Goal: Task Accomplishment & Management: Use online tool/utility

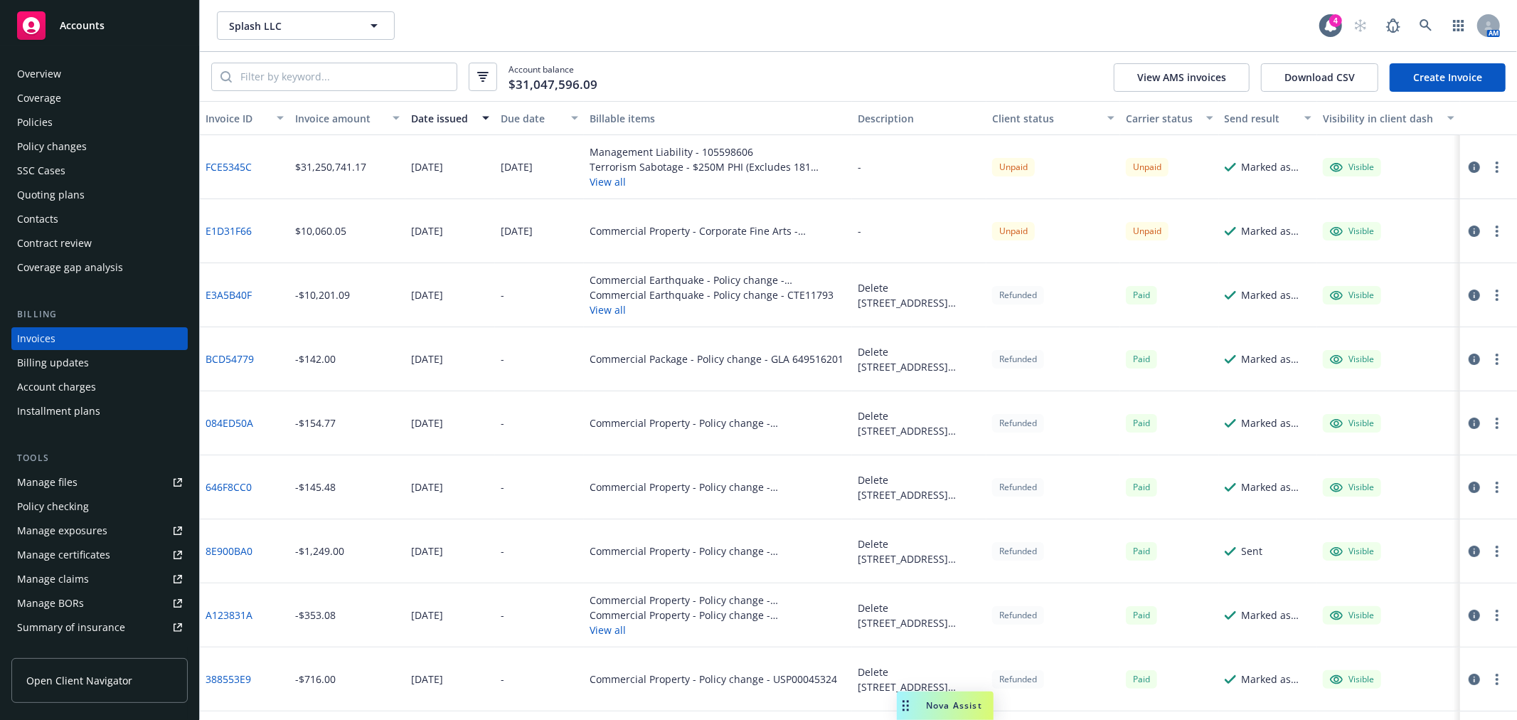
click at [23, 122] on div "Policies" at bounding box center [35, 122] width 36 height 23
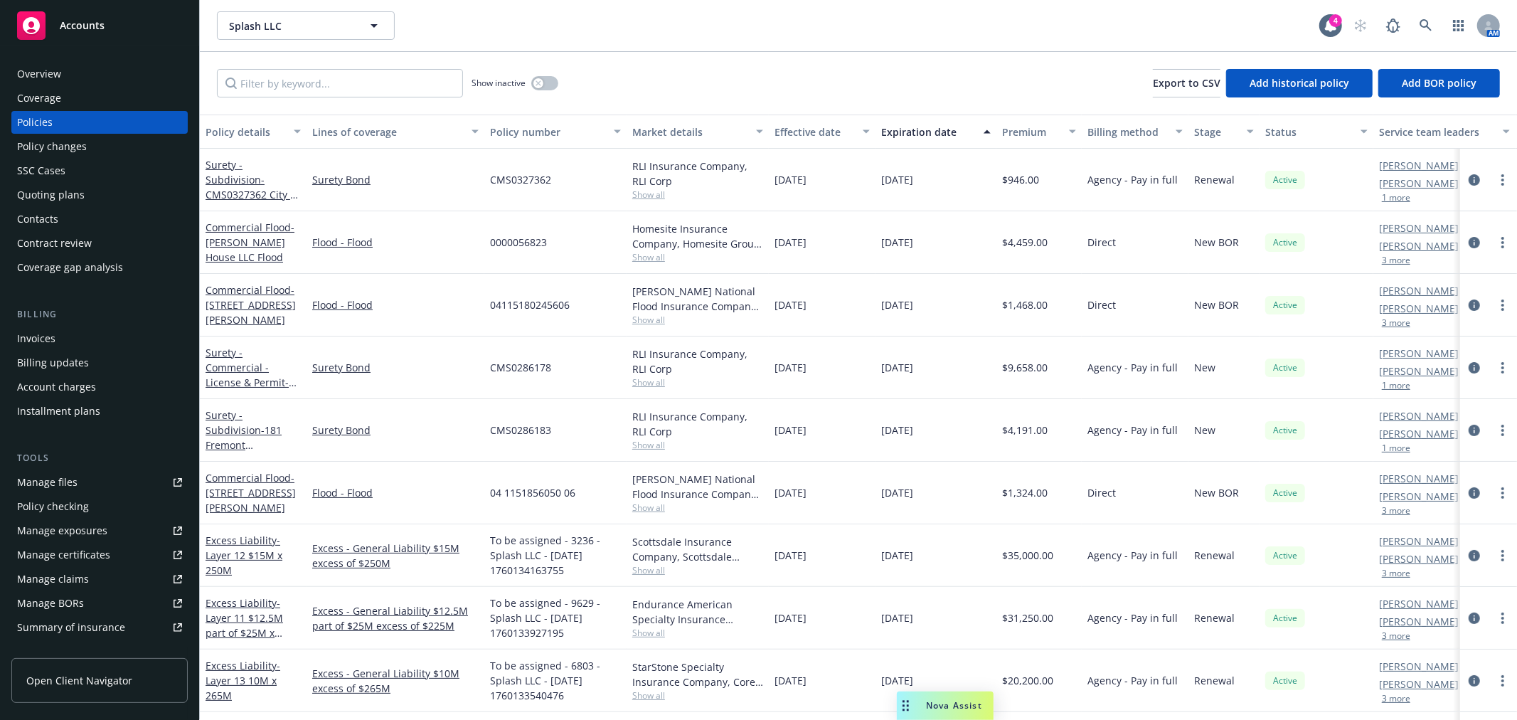
click at [680, 41] on div "Splash LLC Splash LLC 4 AM" at bounding box center [858, 25] width 1317 height 51
click at [60, 503] on div "Policy checking" at bounding box center [53, 506] width 72 height 23
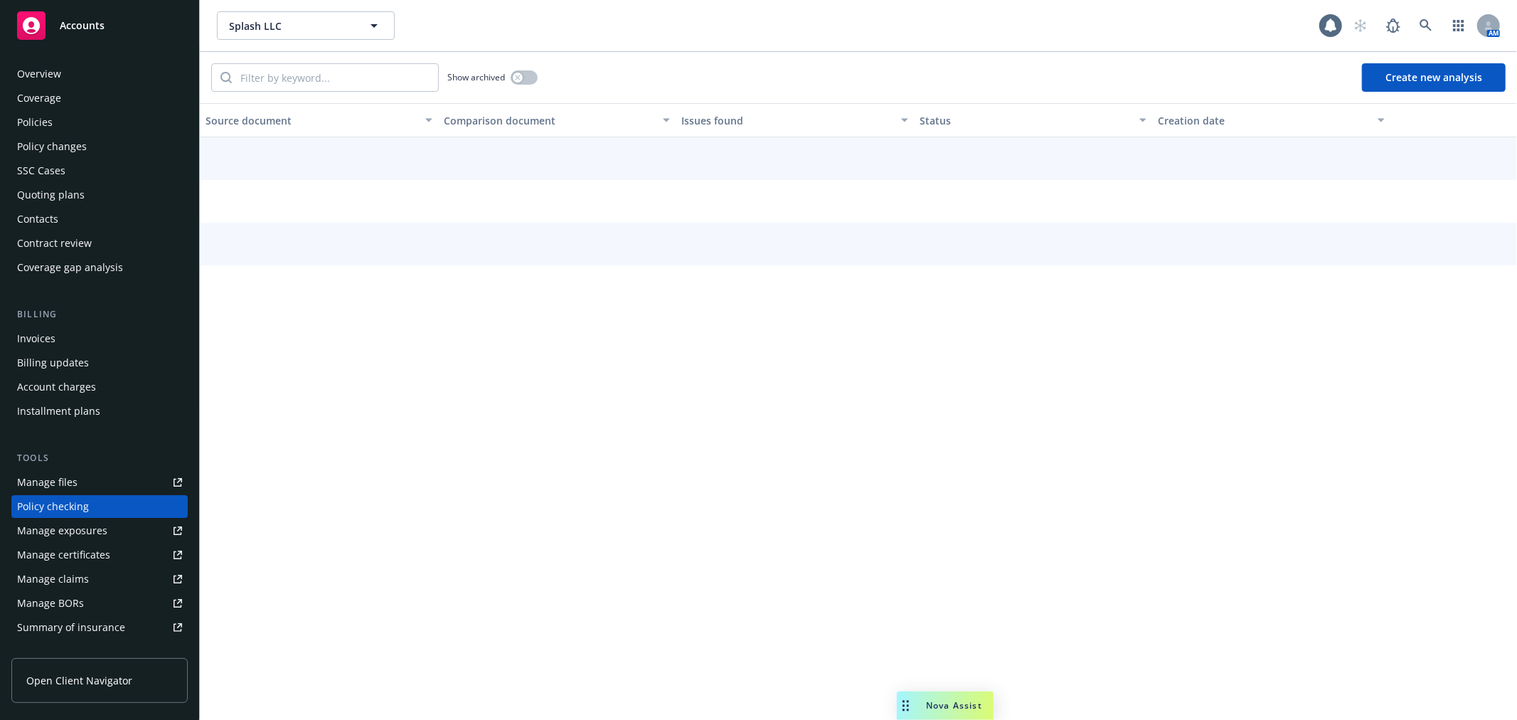
scroll to position [123, 0]
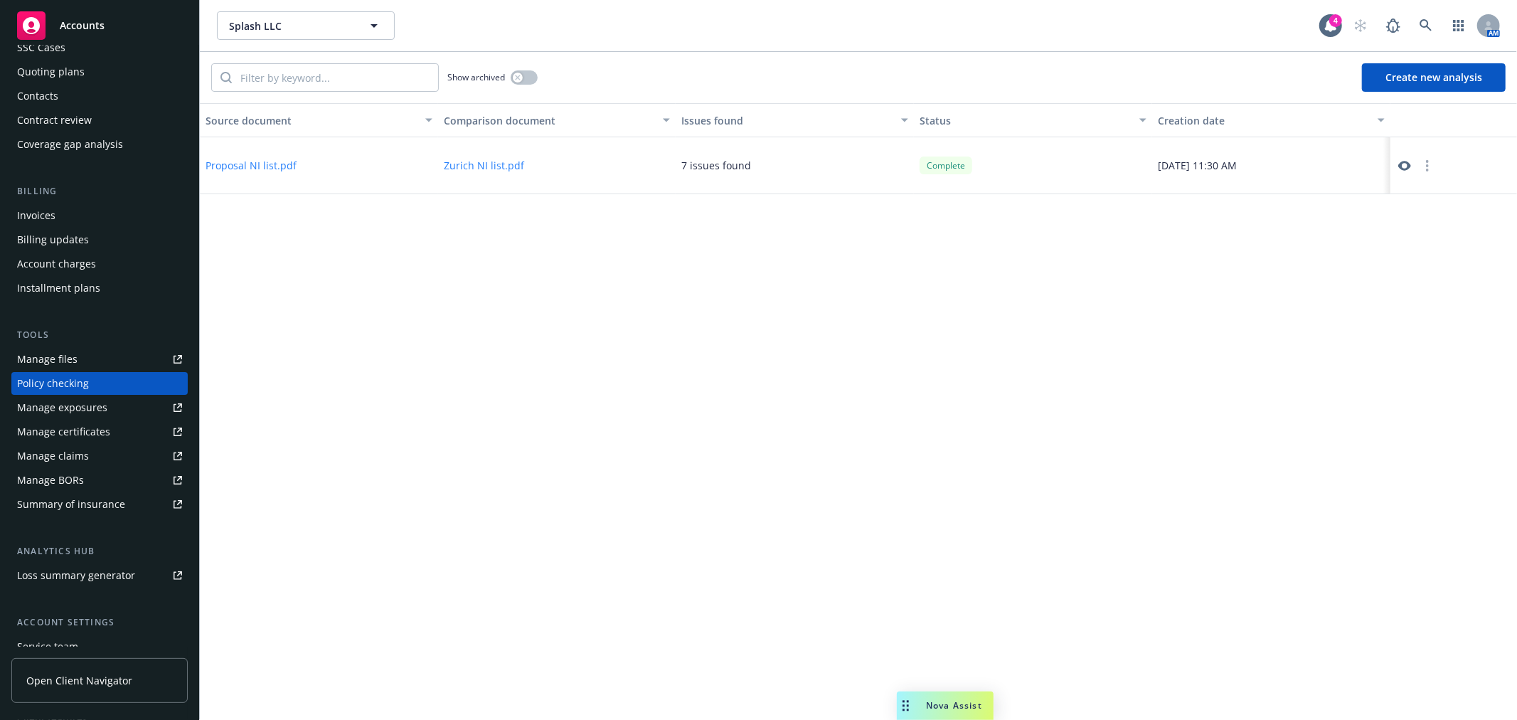
click at [1463, 76] on button "Create new analysis" at bounding box center [1434, 77] width 144 height 28
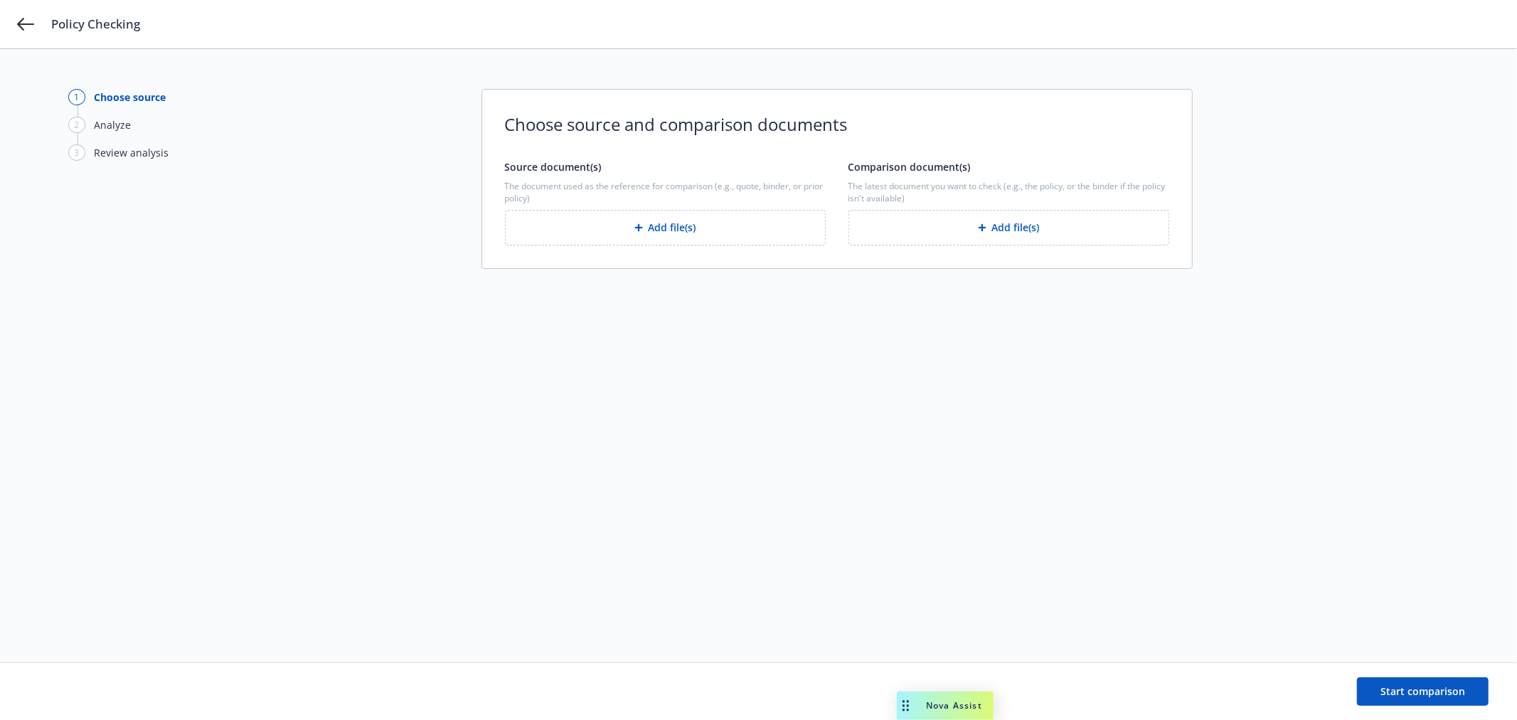
click at [663, 228] on button "Add file(s)" at bounding box center [665, 228] width 321 height 36
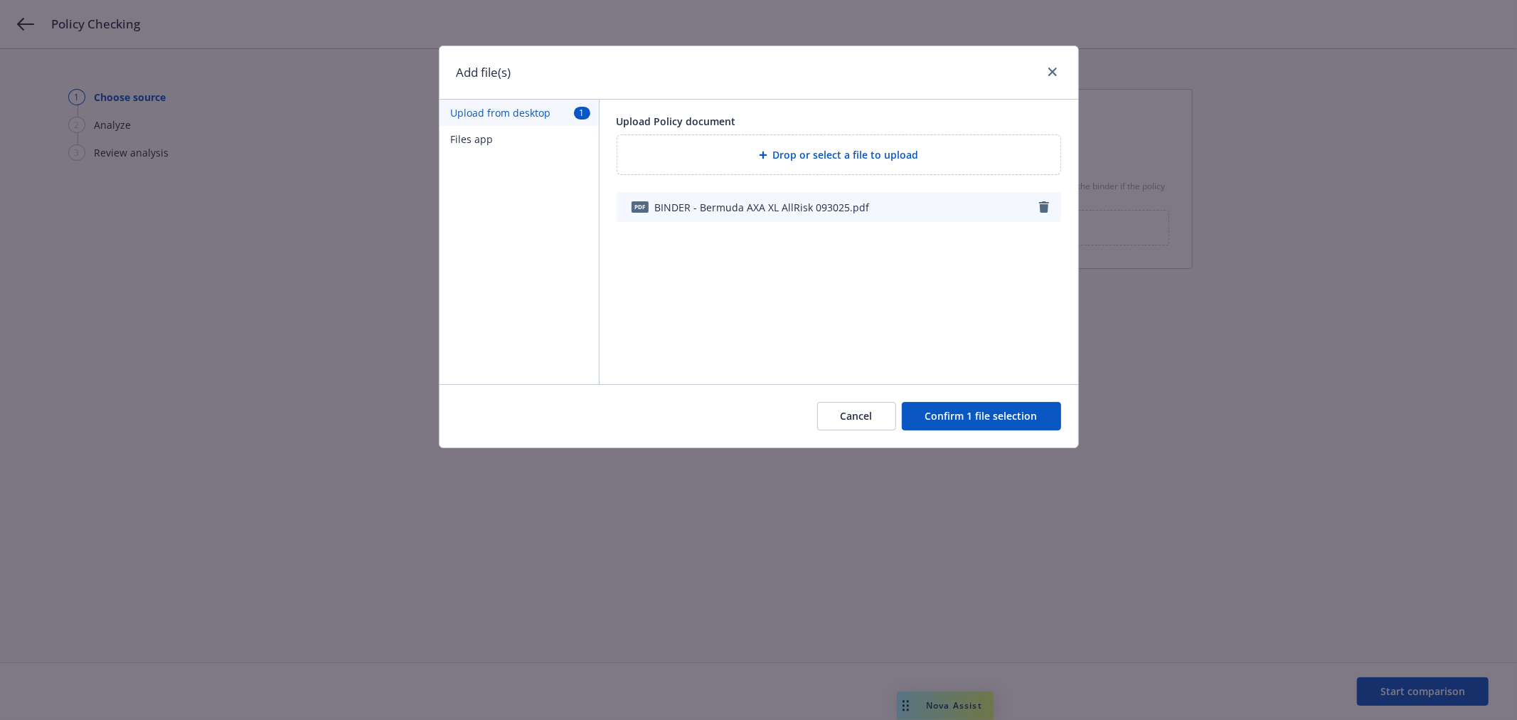
click at [999, 413] on button "Confirm 1 file selection" at bounding box center [981, 416] width 159 height 28
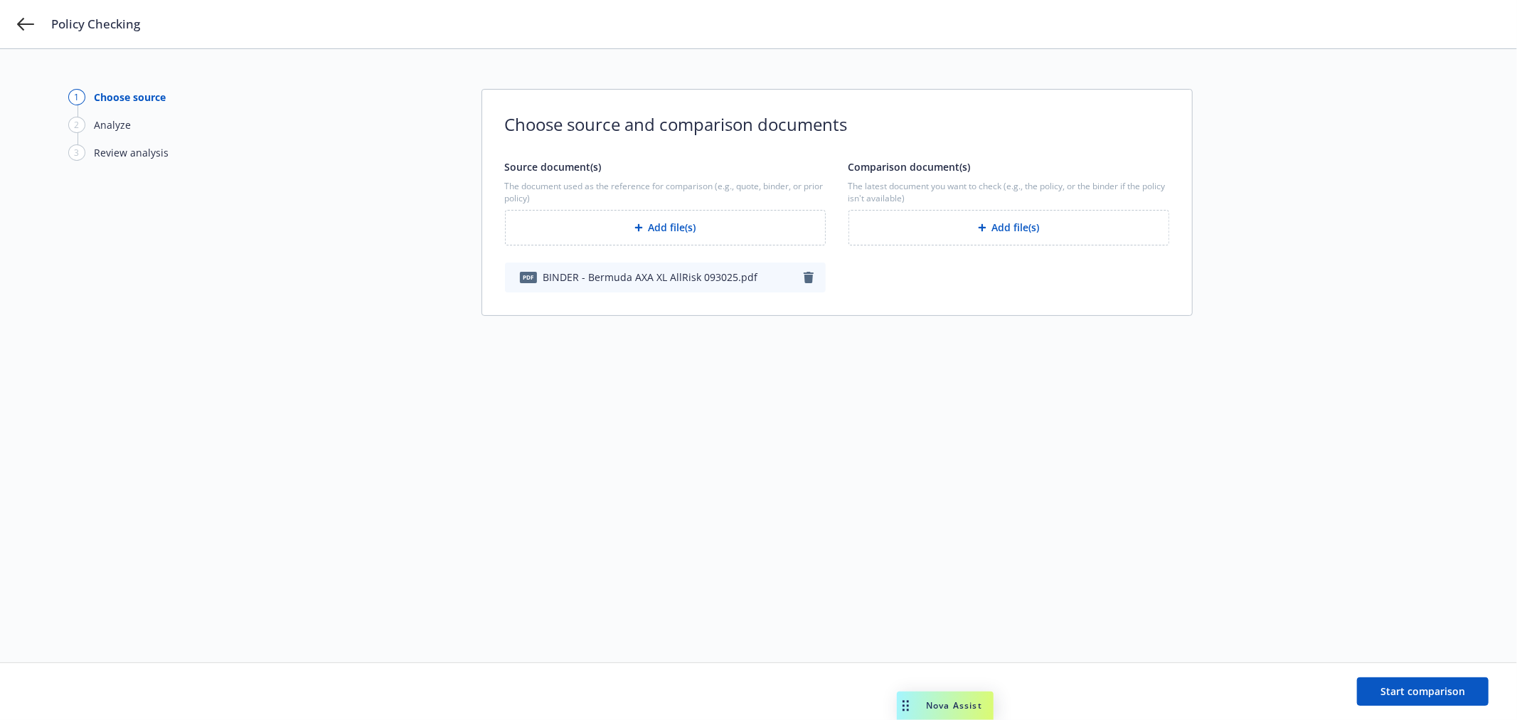
click at [1006, 225] on button "Add file(s)" at bounding box center [1009, 228] width 321 height 36
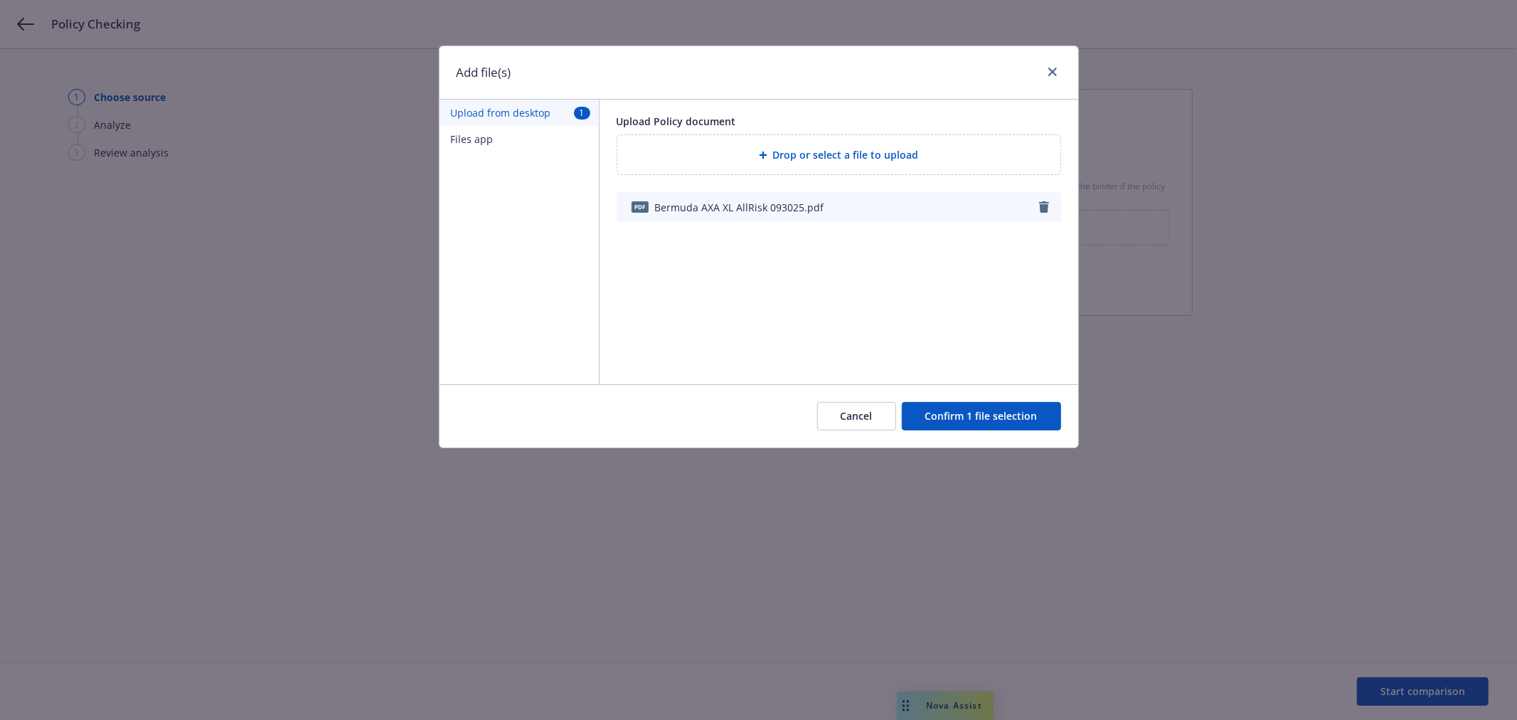
click at [994, 418] on button "Confirm 1 file selection" at bounding box center [981, 416] width 159 height 28
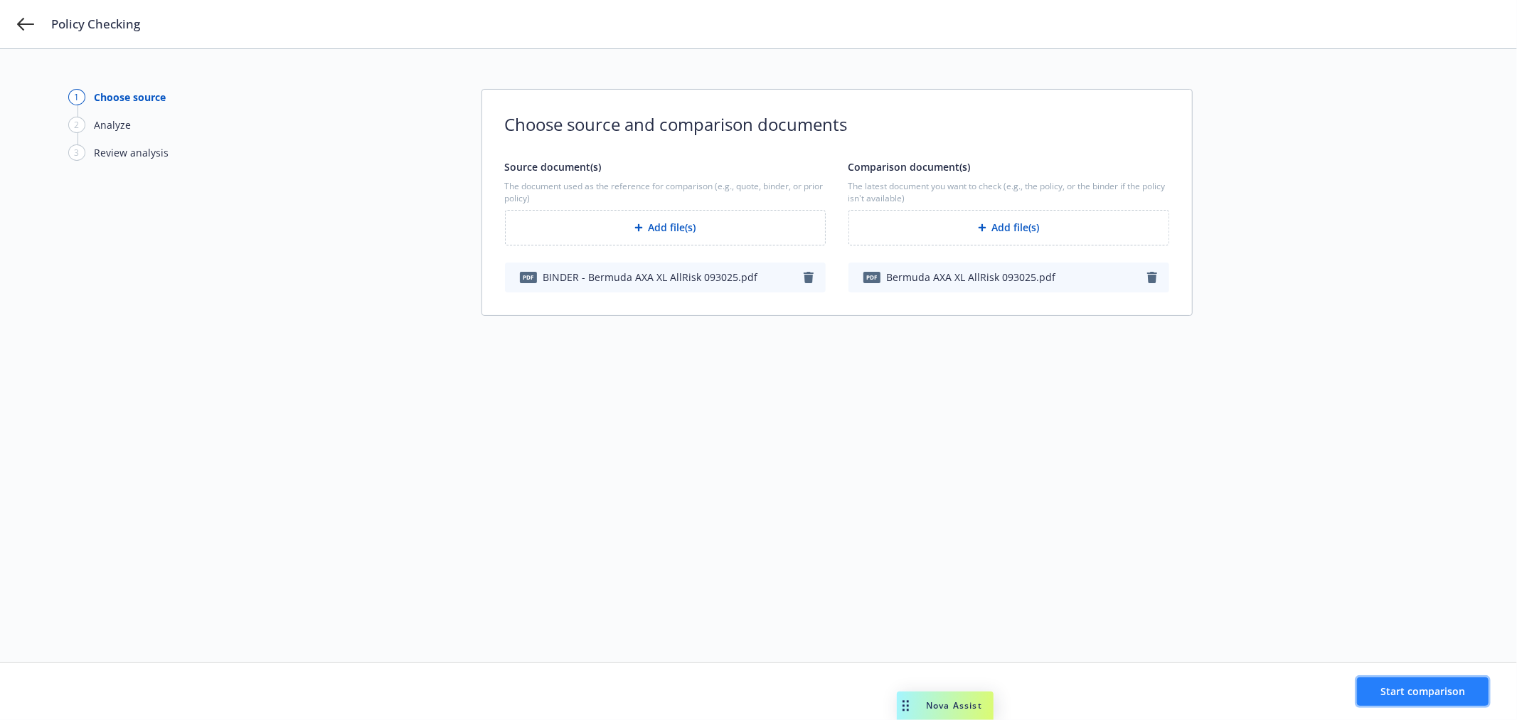
click at [1411, 697] on span "Start comparison" at bounding box center [1423, 691] width 85 height 14
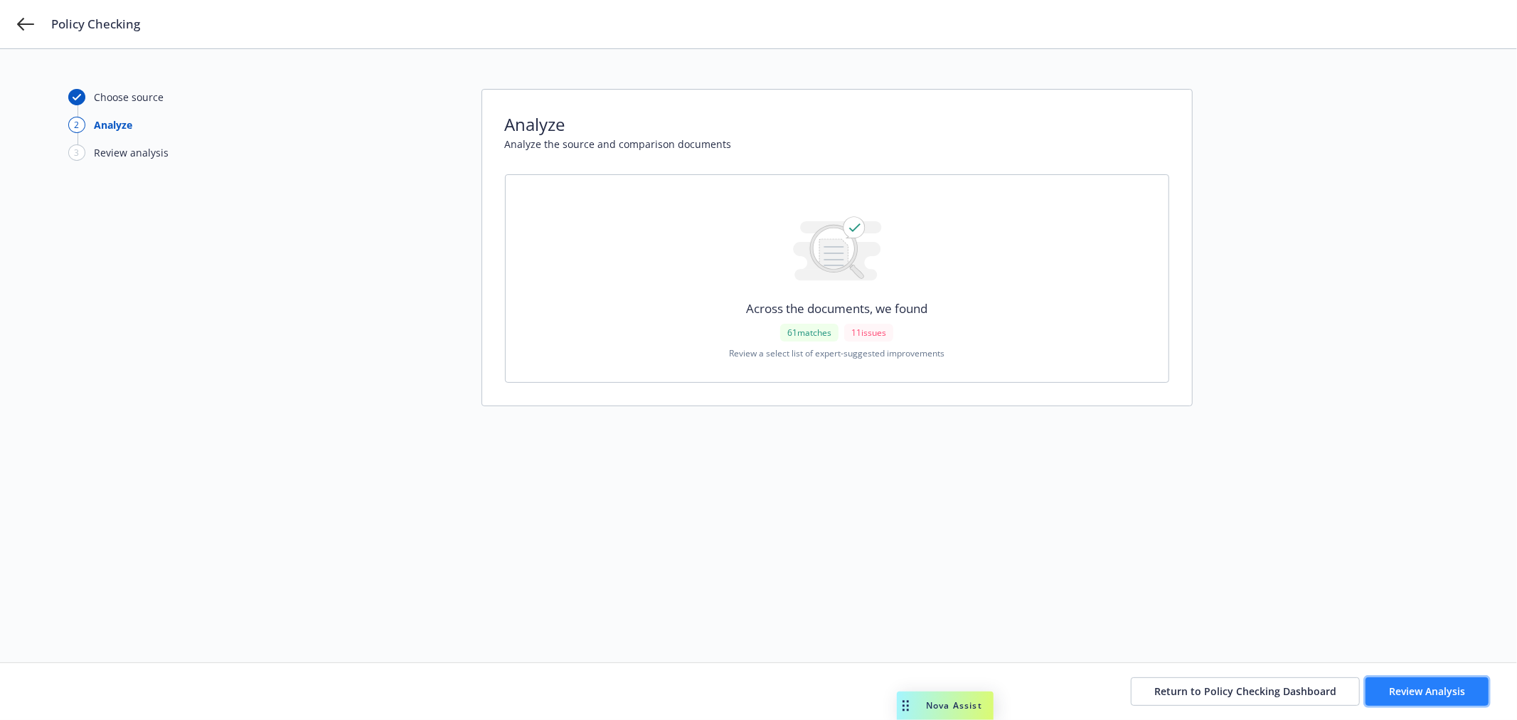
click at [1431, 689] on span "Review Analysis" at bounding box center [1427, 691] width 76 height 14
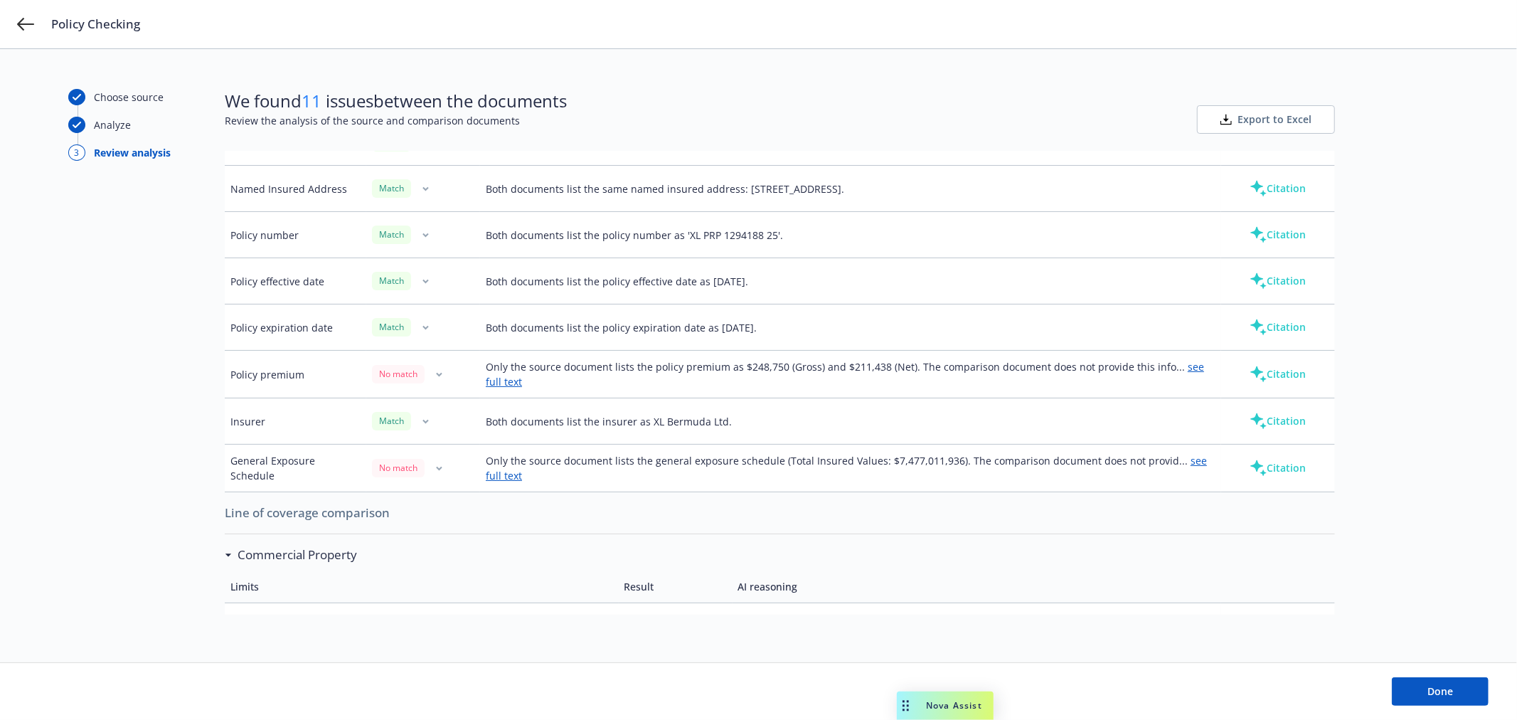
scroll to position [158, 0]
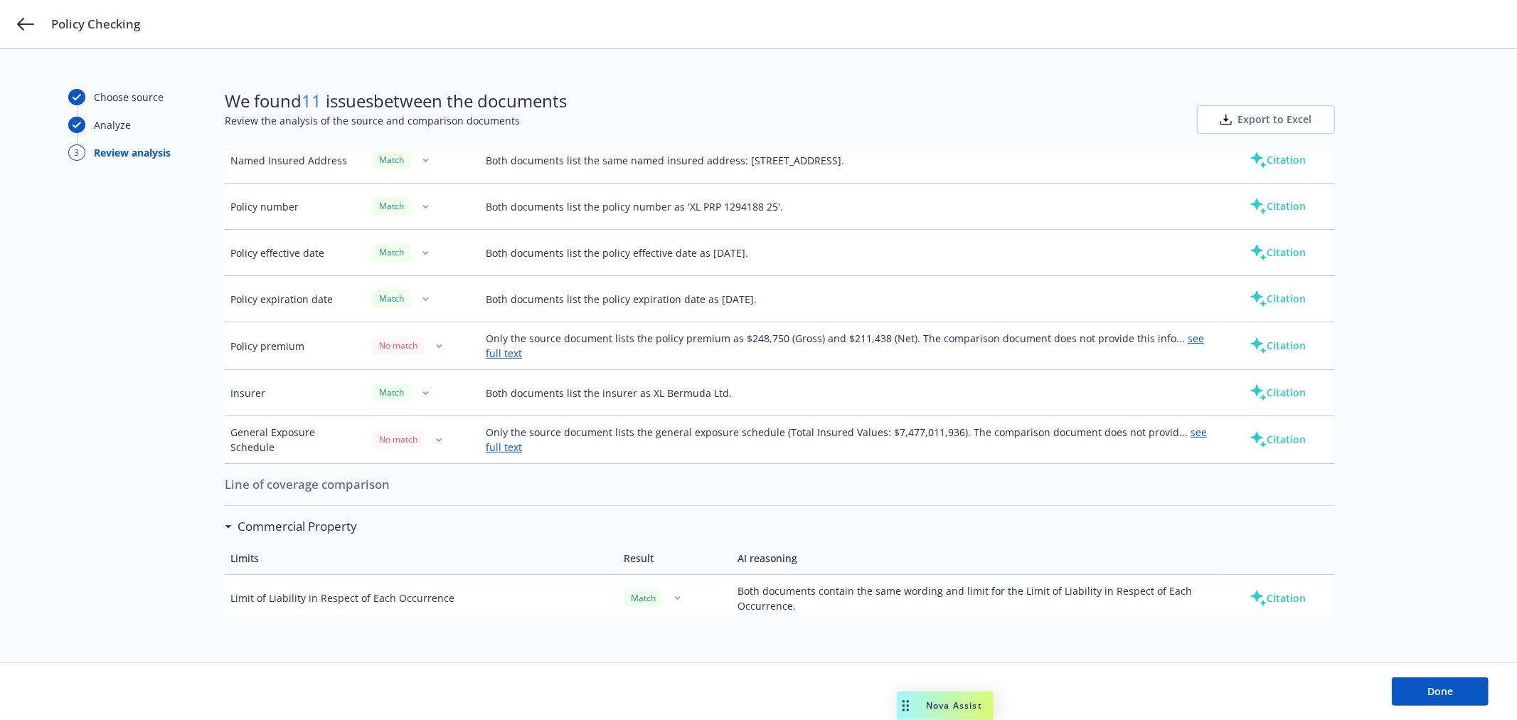
click at [1192, 339] on link "see full text" at bounding box center [845, 345] width 718 height 28
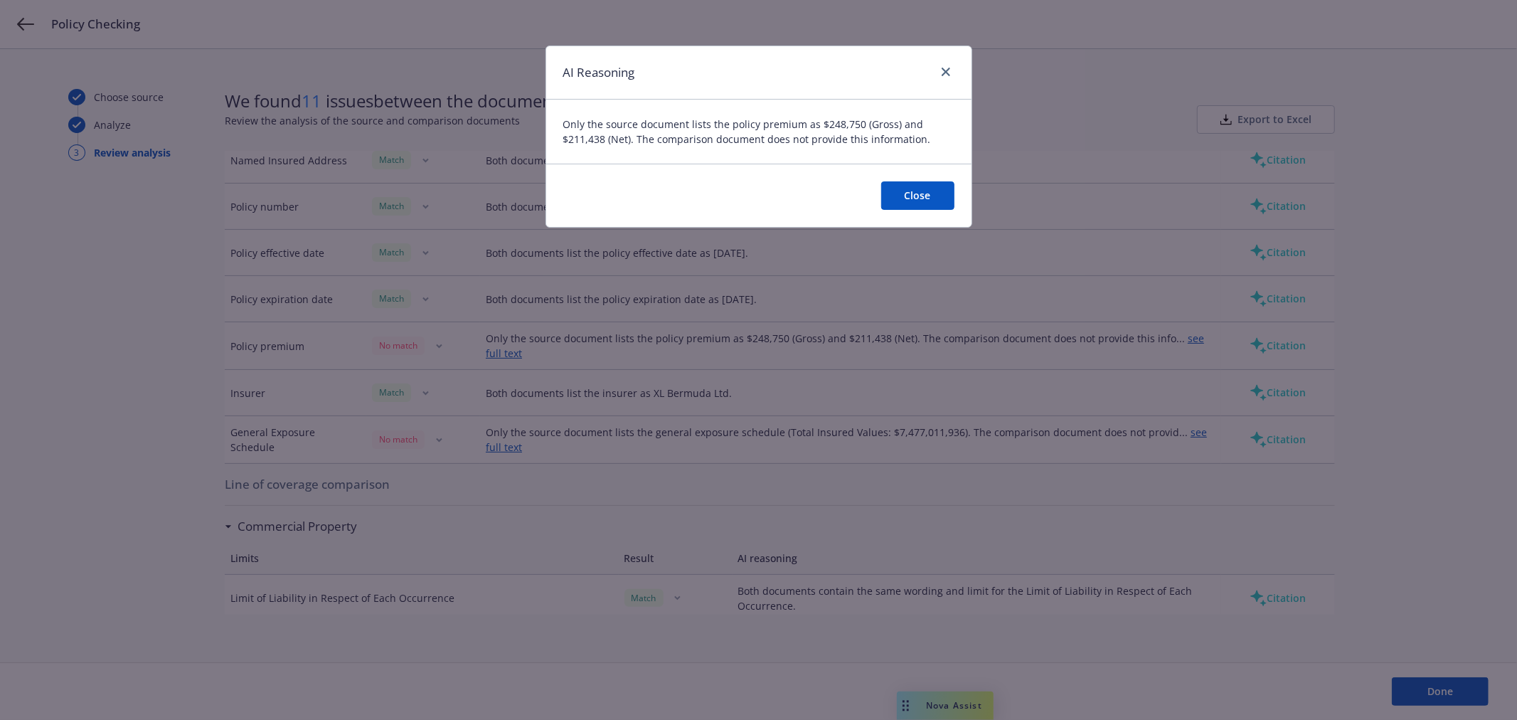
click at [923, 196] on button "Close" at bounding box center [917, 195] width 73 height 28
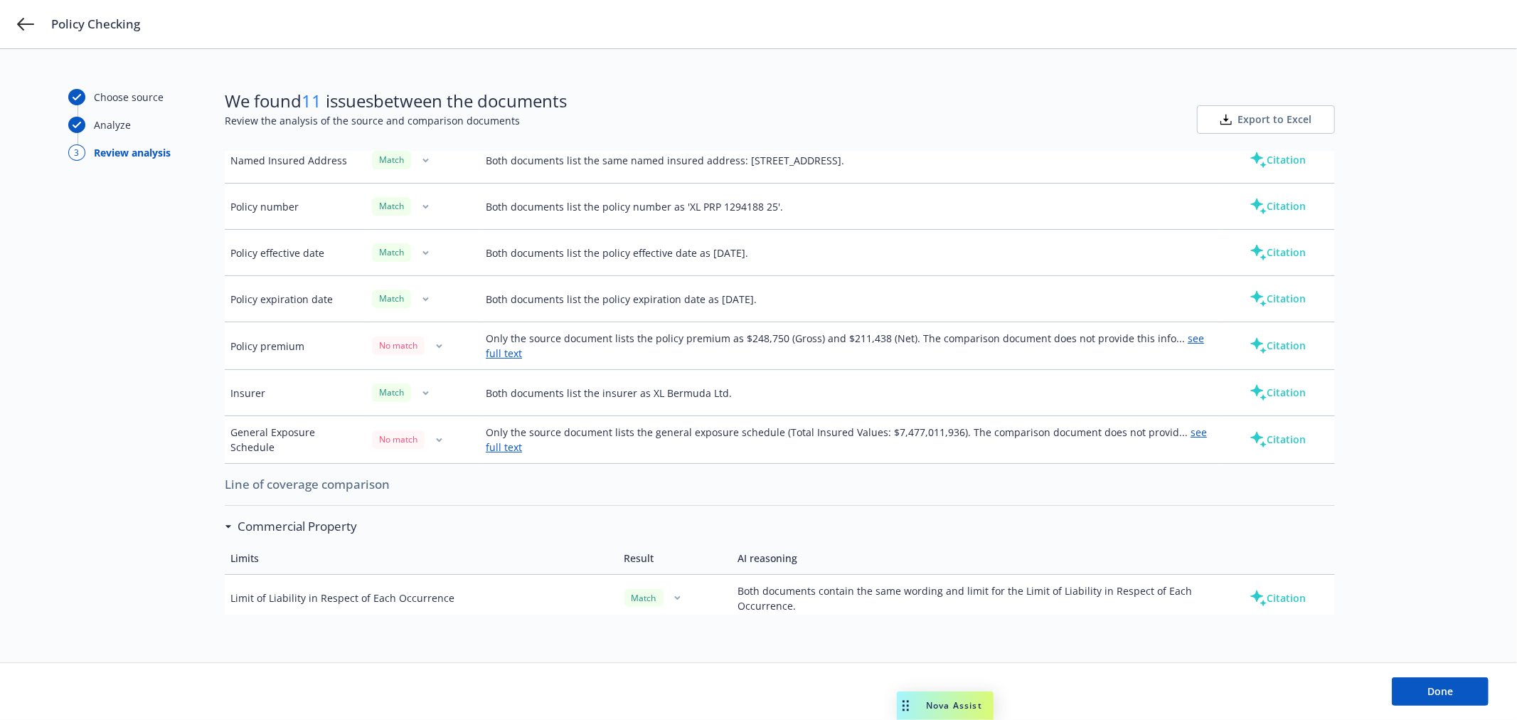
click at [1182, 432] on link "see full text" at bounding box center [846, 439] width 721 height 28
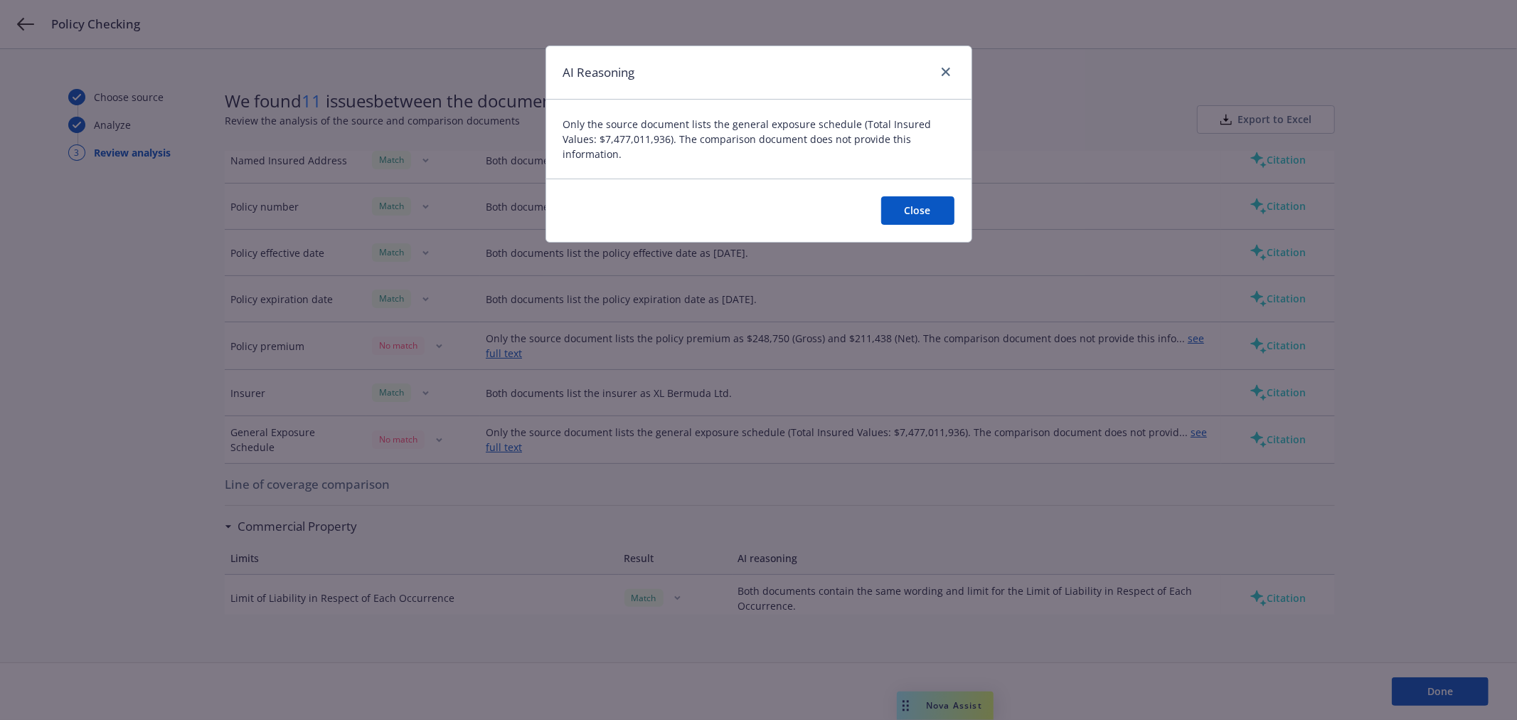
click at [914, 210] on button "Close" at bounding box center [917, 210] width 73 height 28
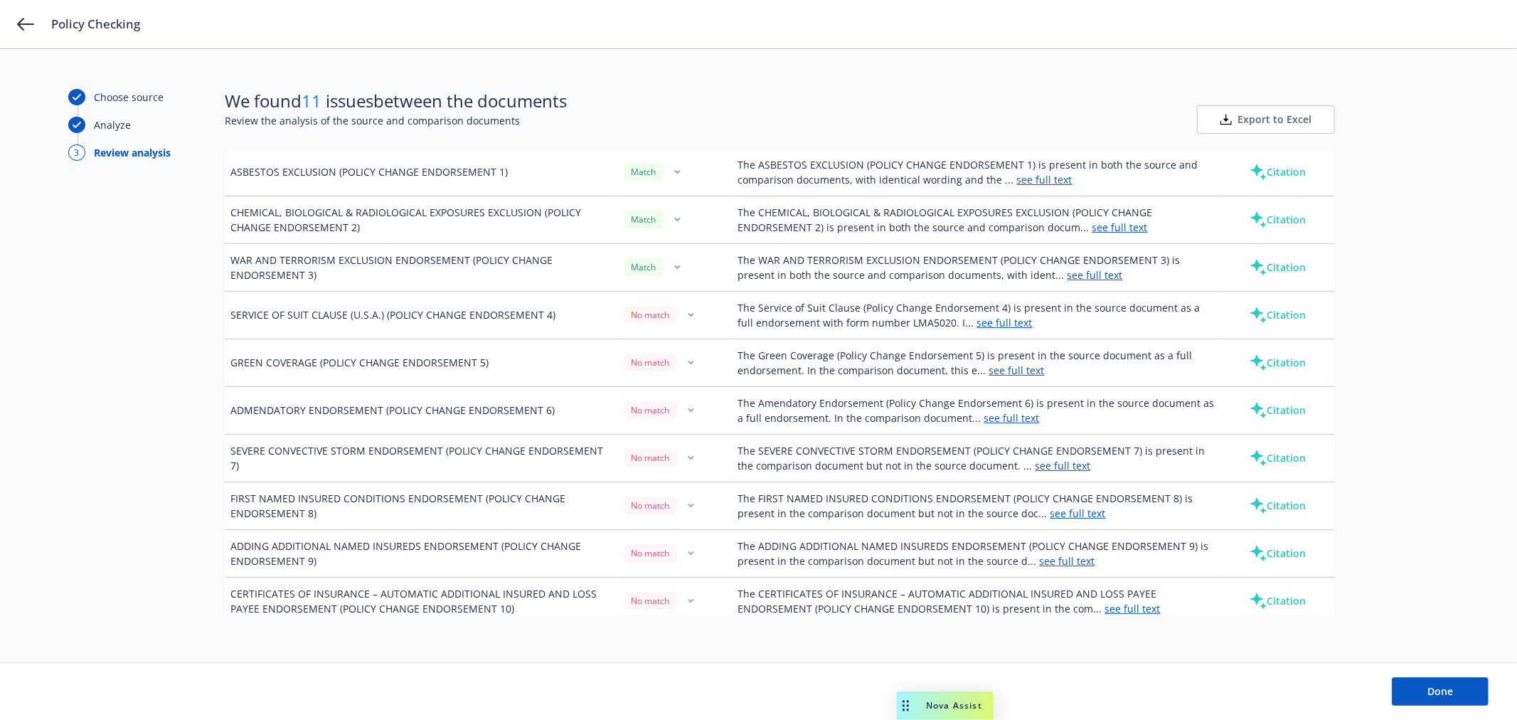
scroll to position [2529, 0]
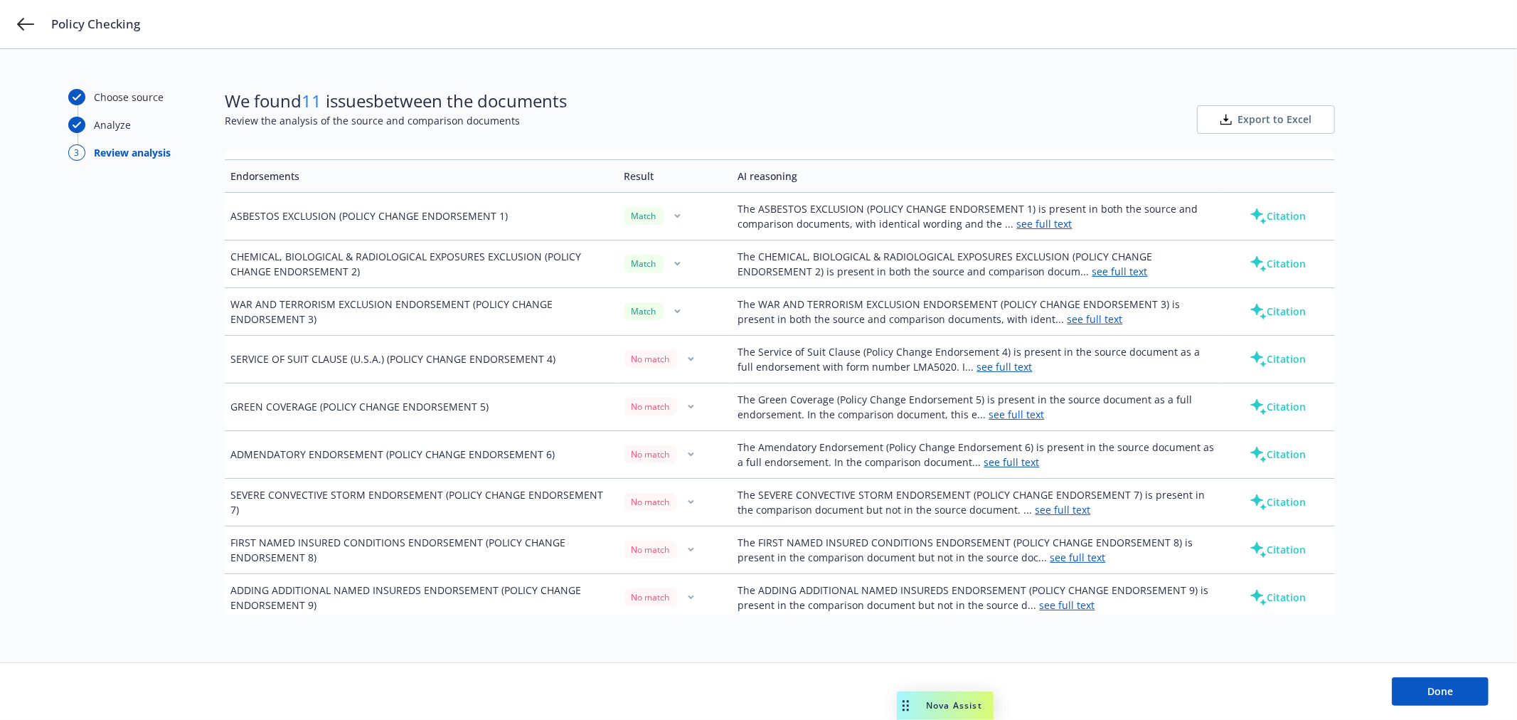
click at [977, 371] on link "see full text" at bounding box center [1004, 367] width 55 height 14
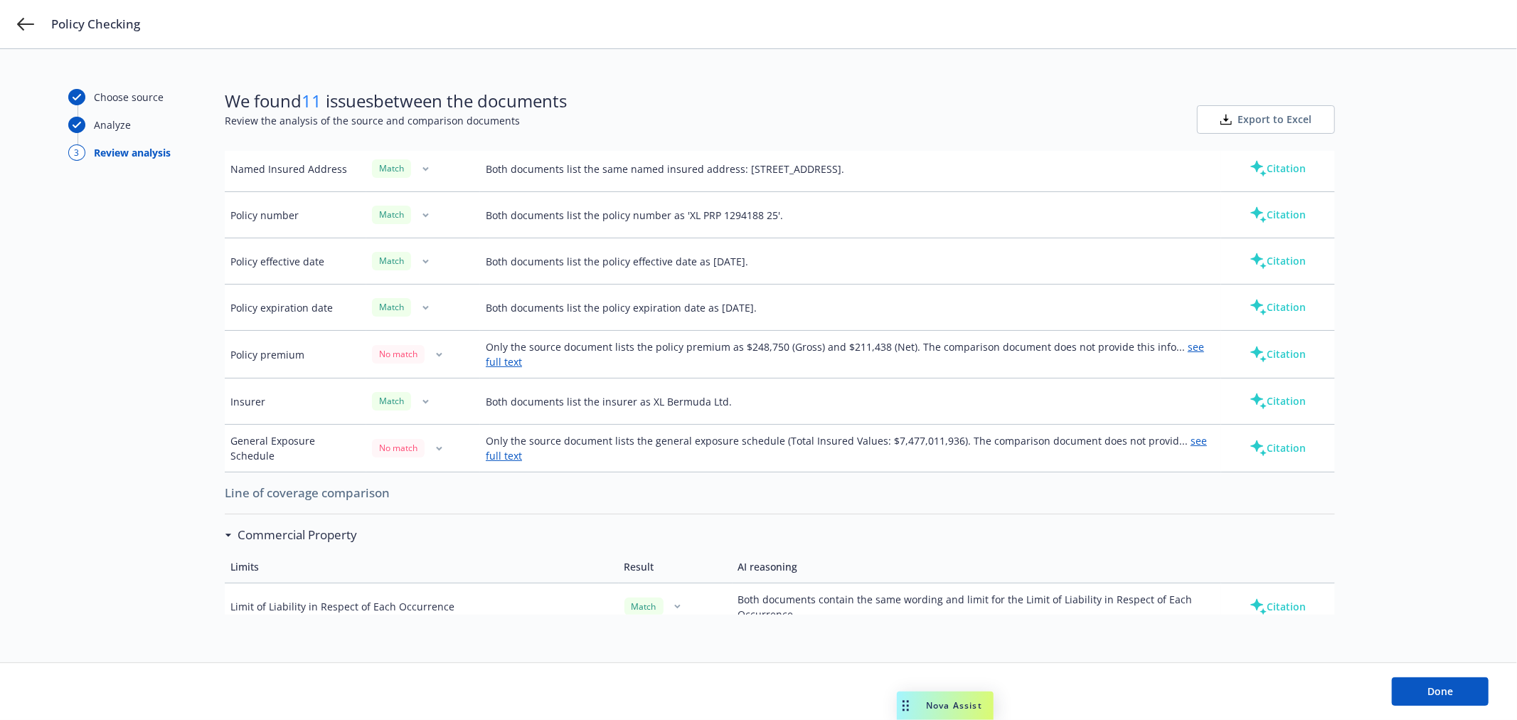
scroll to position [158, 0]
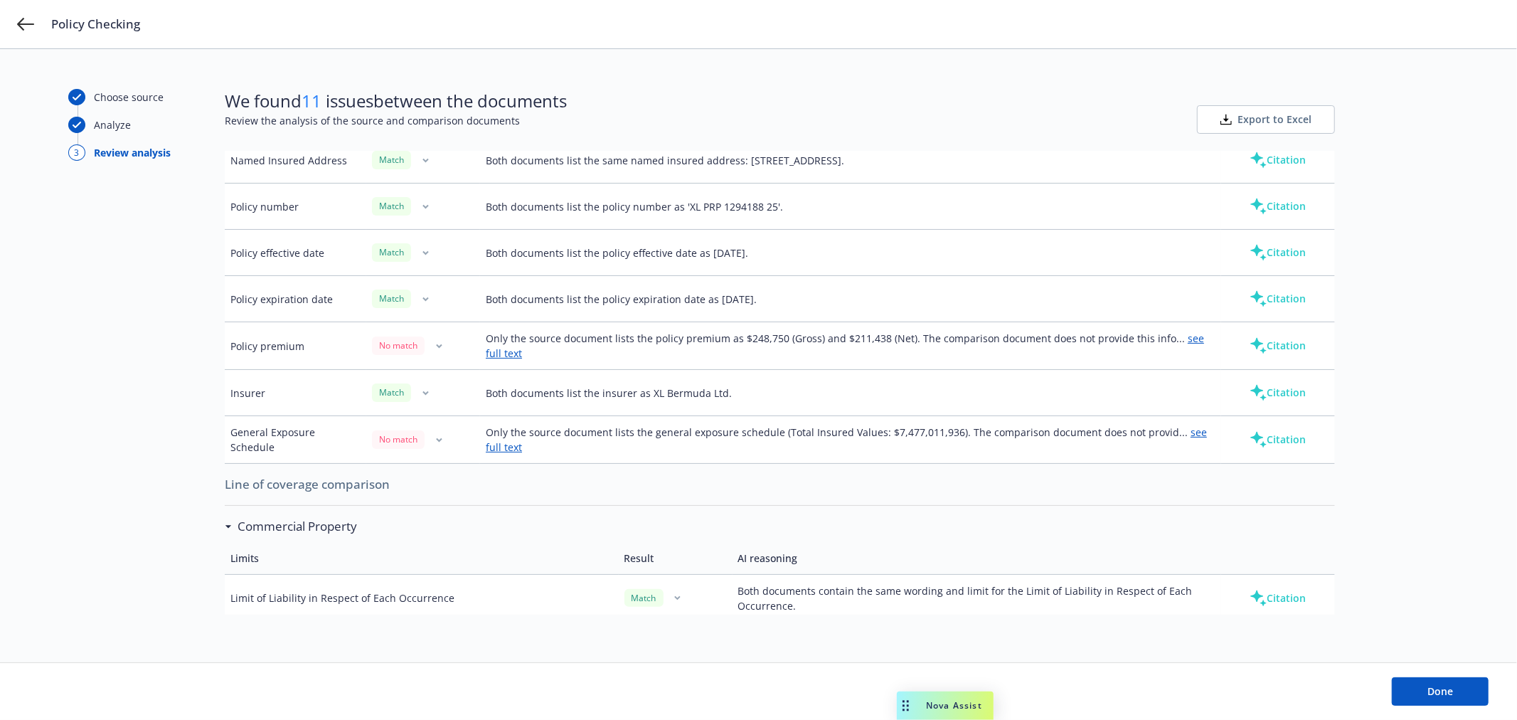
click at [1190, 435] on link "see full text" at bounding box center [846, 439] width 721 height 28
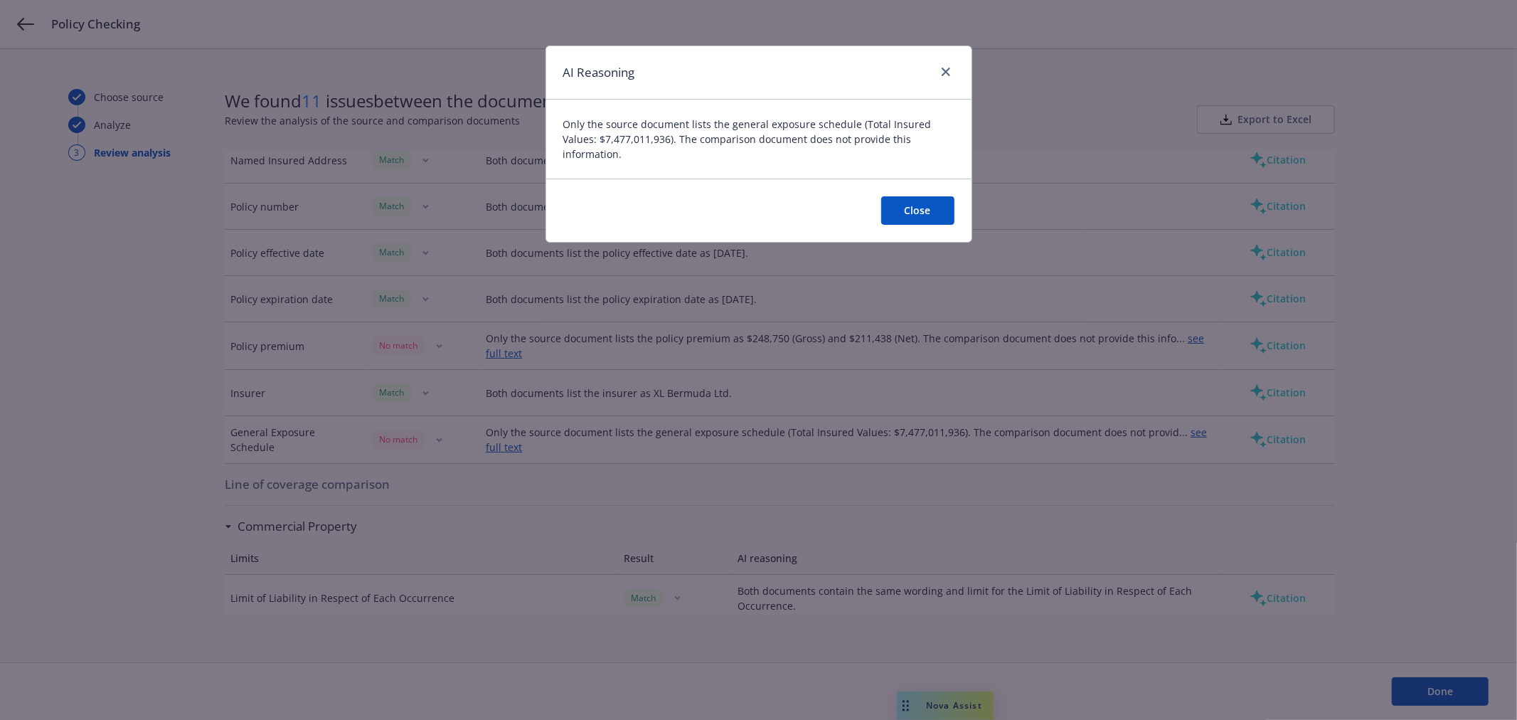
click at [925, 208] on button "Close" at bounding box center [917, 210] width 73 height 28
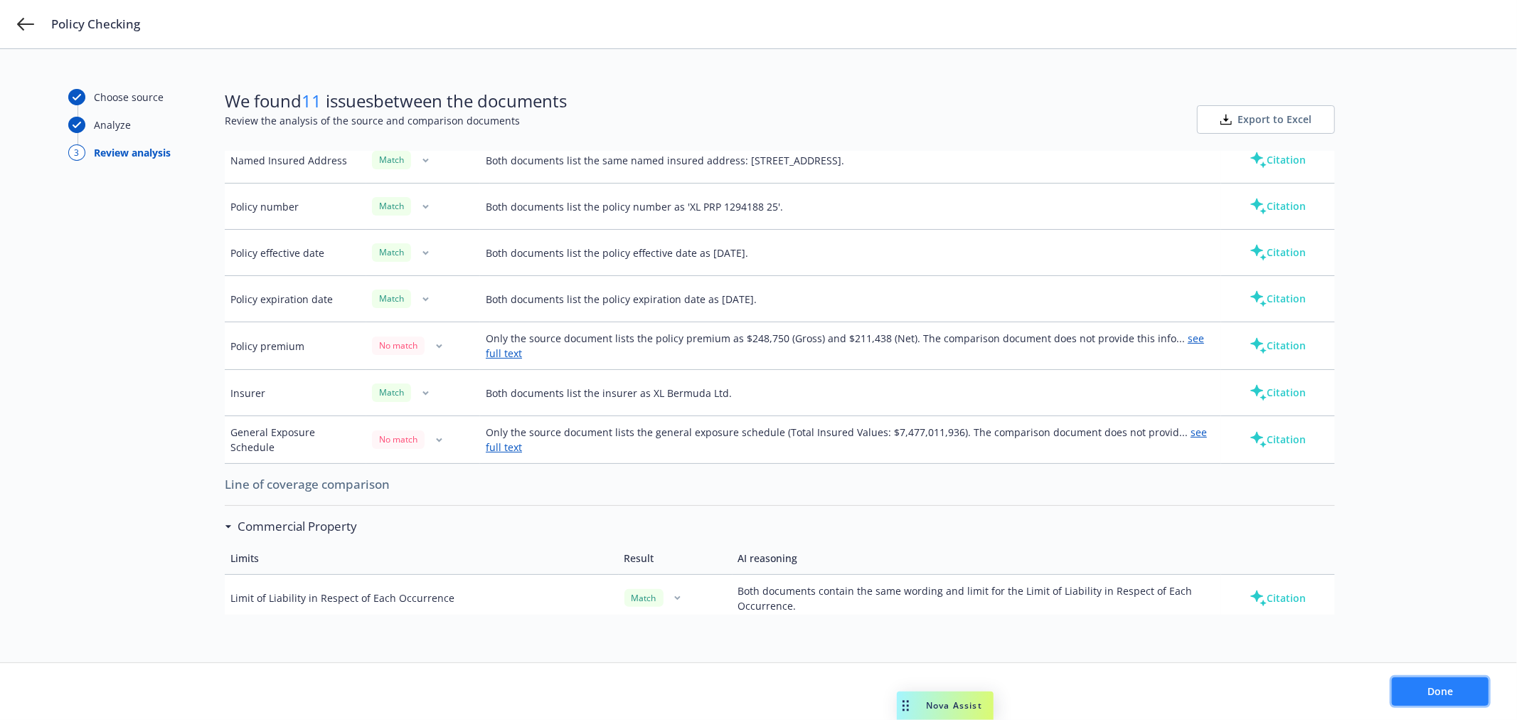
click at [1441, 699] on button "Done" at bounding box center [1440, 691] width 97 height 28
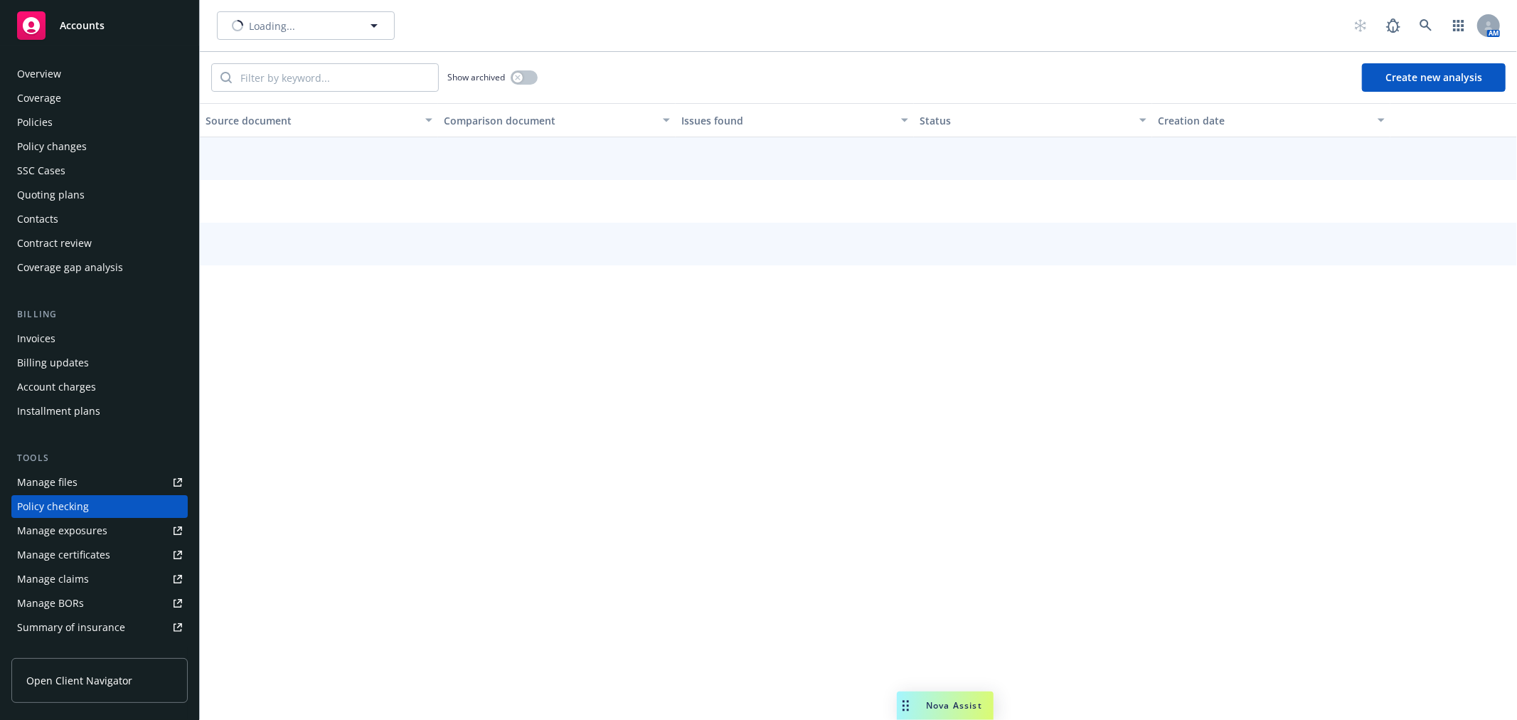
scroll to position [123, 0]
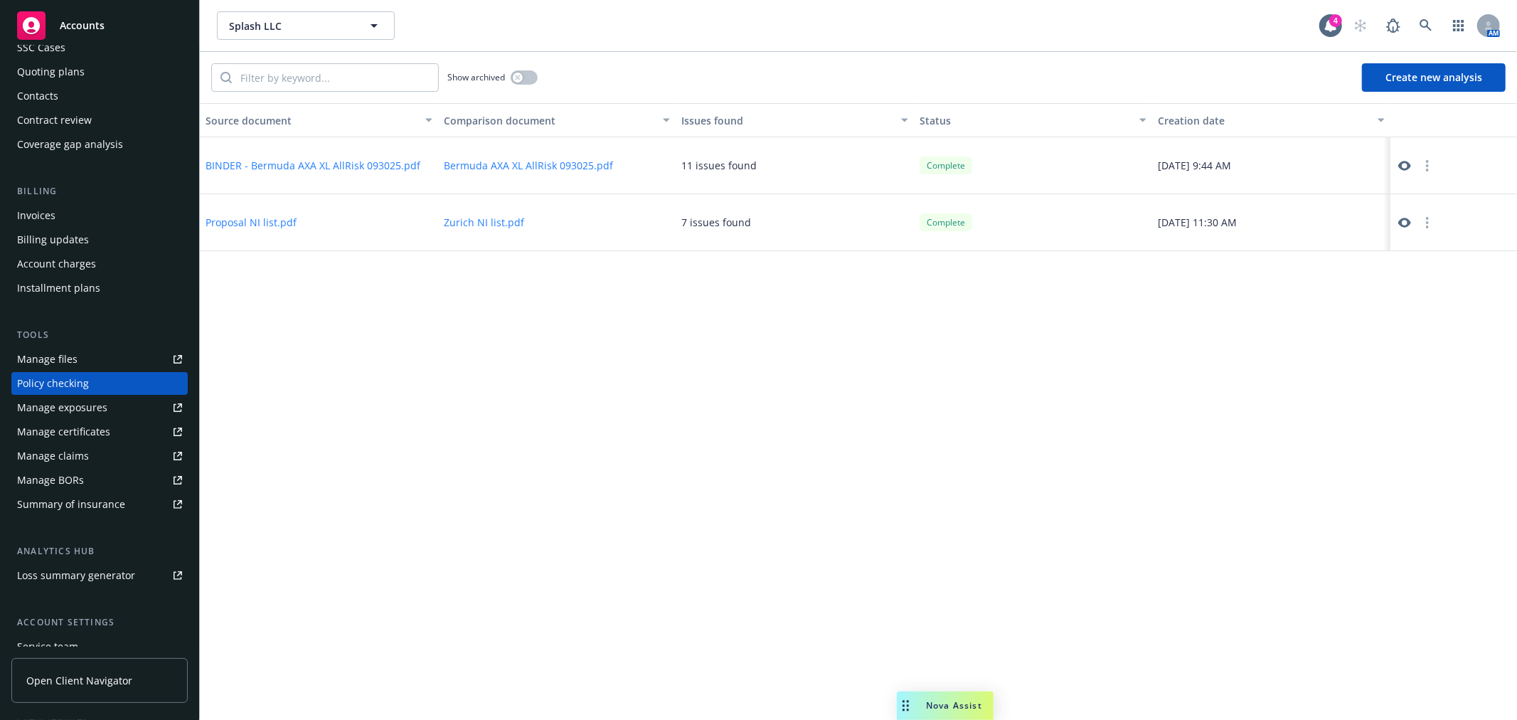
click at [1408, 78] on button "Create new analysis" at bounding box center [1434, 77] width 144 height 28
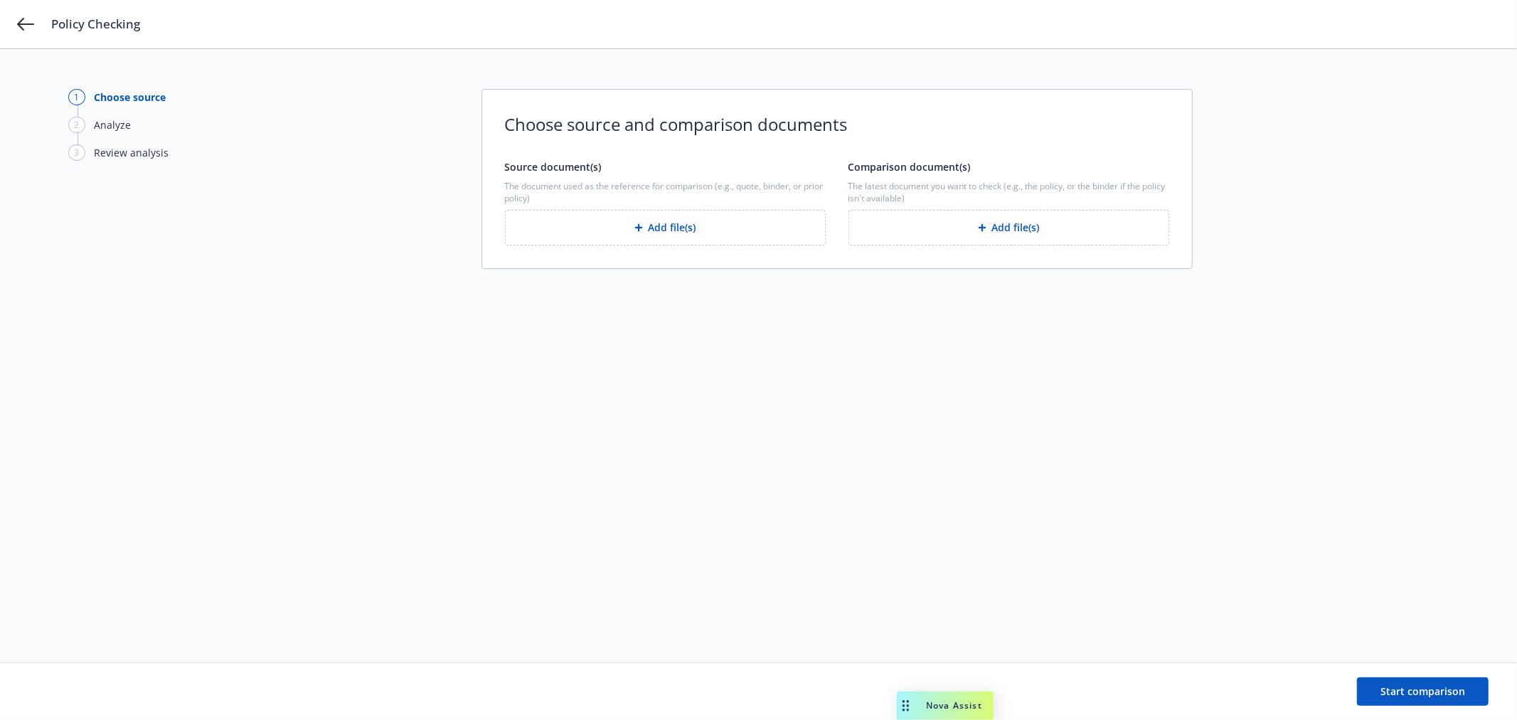
click at [680, 222] on button "Add file(s)" at bounding box center [665, 228] width 321 height 36
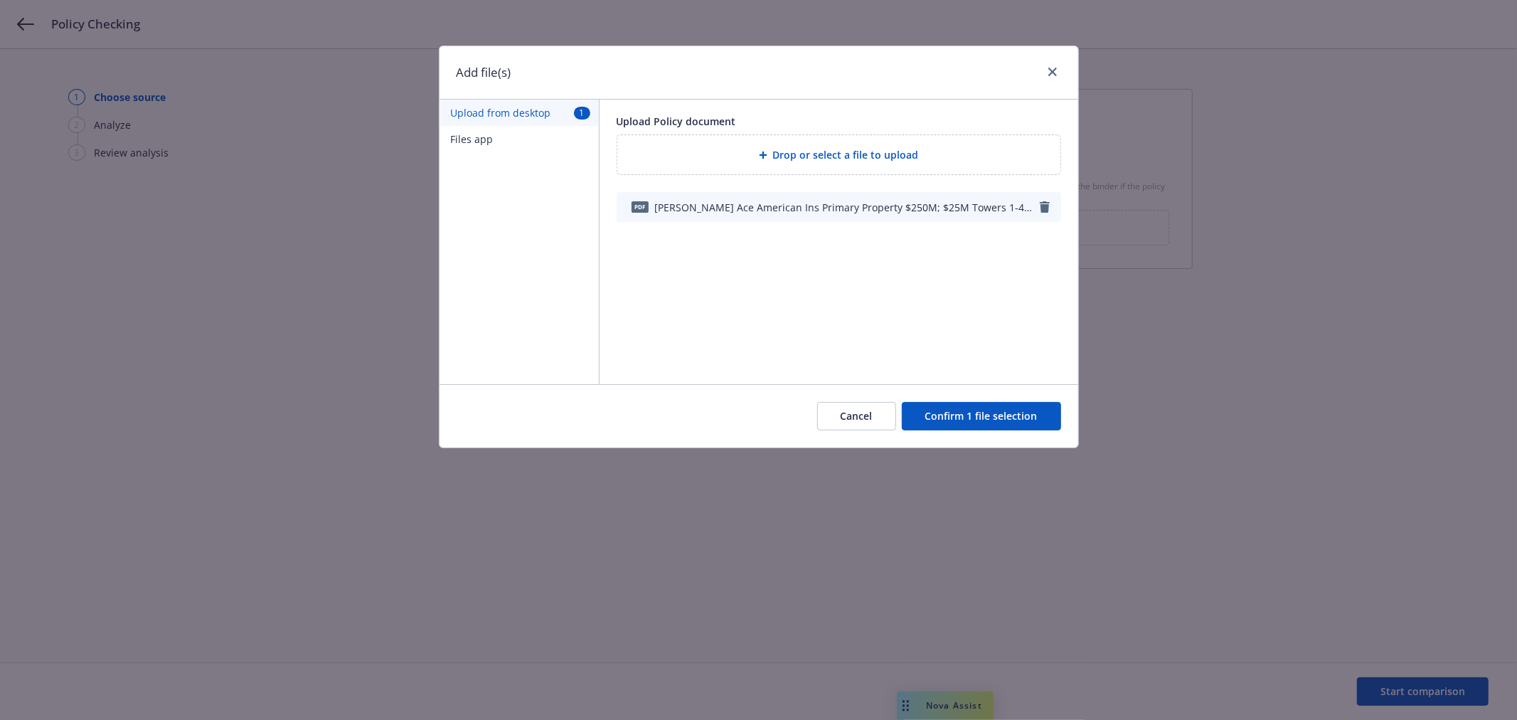
click at [1019, 423] on button "Confirm 1 file selection" at bounding box center [981, 416] width 159 height 28
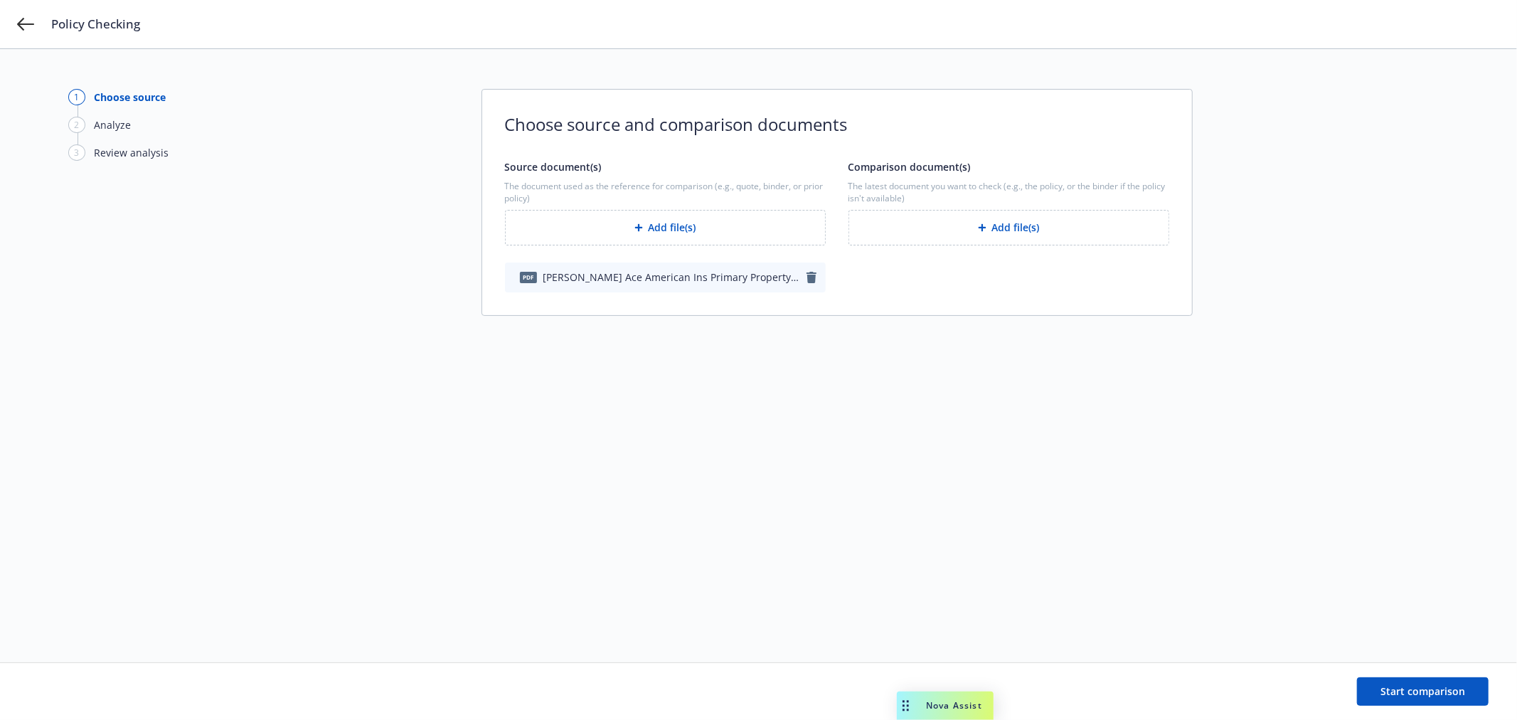
click at [1087, 230] on button "Add file(s)" at bounding box center [1009, 228] width 321 height 36
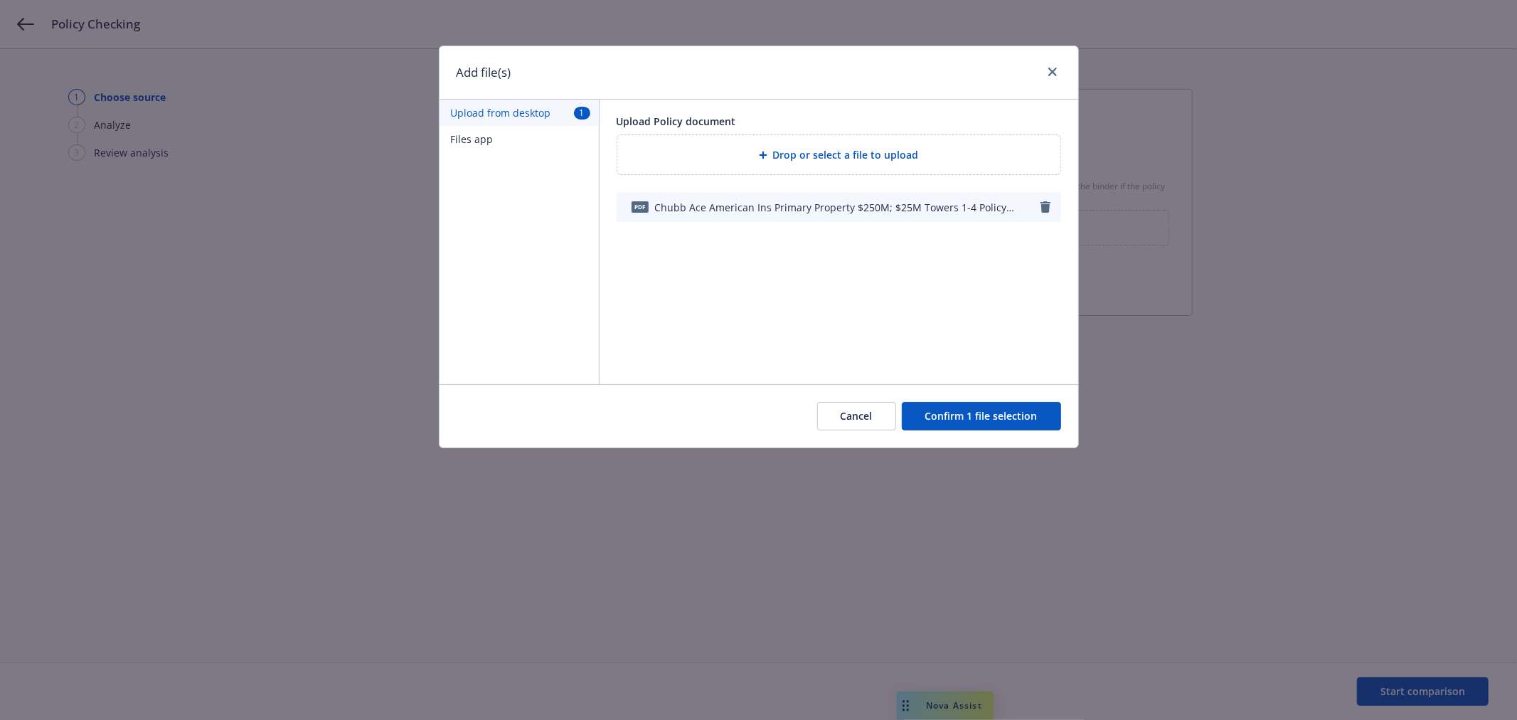
click at [996, 407] on button "Confirm 1 file selection" at bounding box center [981, 416] width 159 height 28
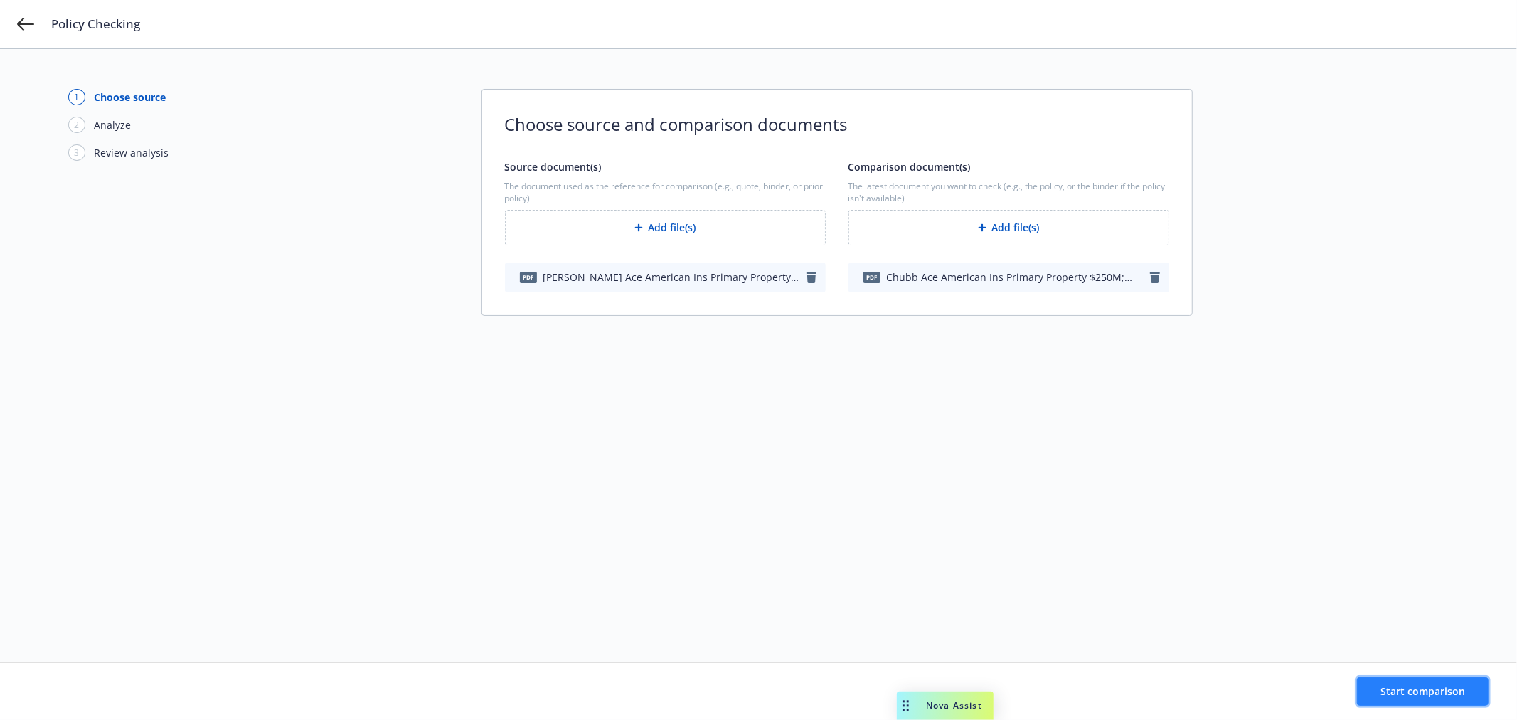
click at [1437, 686] on span "Start comparison" at bounding box center [1423, 691] width 85 height 14
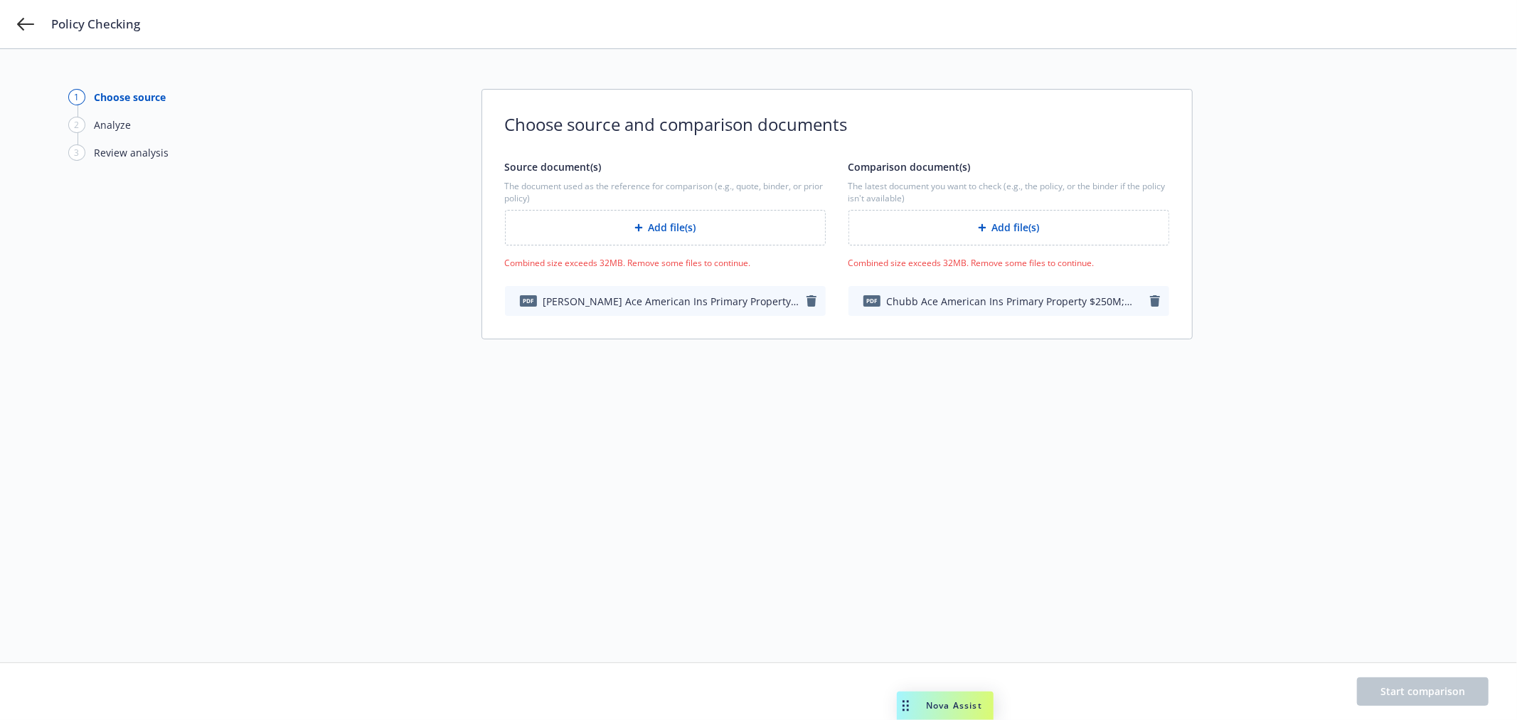
click at [1120, 538] on div "1 Choose source 2 Analyze 3 Review analysis Choose source and comparison docume…" at bounding box center [758, 356] width 1381 height 534
click at [812, 303] on icon "button" at bounding box center [812, 300] width 10 height 11
click at [1160, 308] on div "pdf Chubb Ace American Ins Primary Property $250M; $25M Towers 1-4 Policy #MAUD…" at bounding box center [1009, 301] width 321 height 30
click at [1151, 299] on icon "button" at bounding box center [1155, 300] width 10 height 11
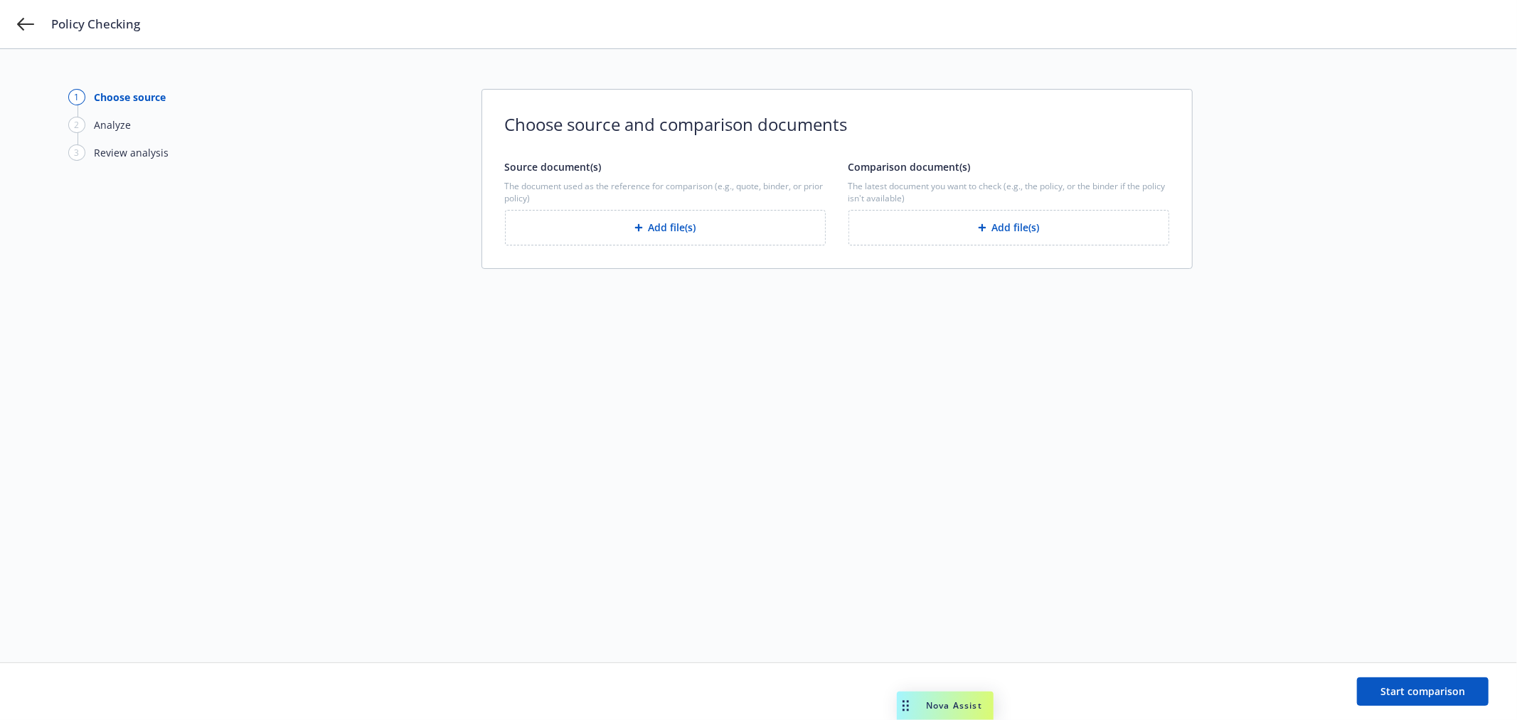
click at [693, 224] on button "Add file(s)" at bounding box center [665, 228] width 321 height 36
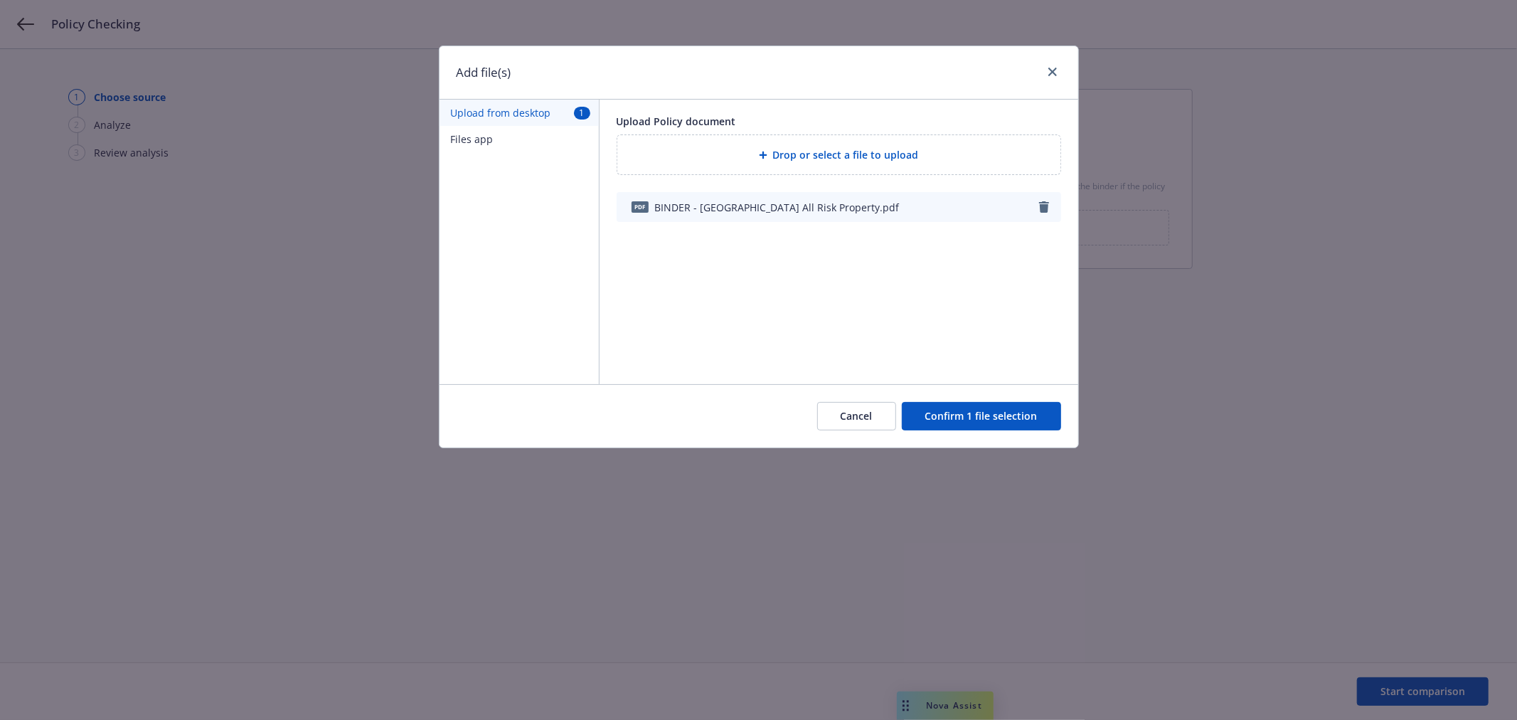
click at [954, 417] on button "Confirm 1 file selection" at bounding box center [981, 416] width 159 height 28
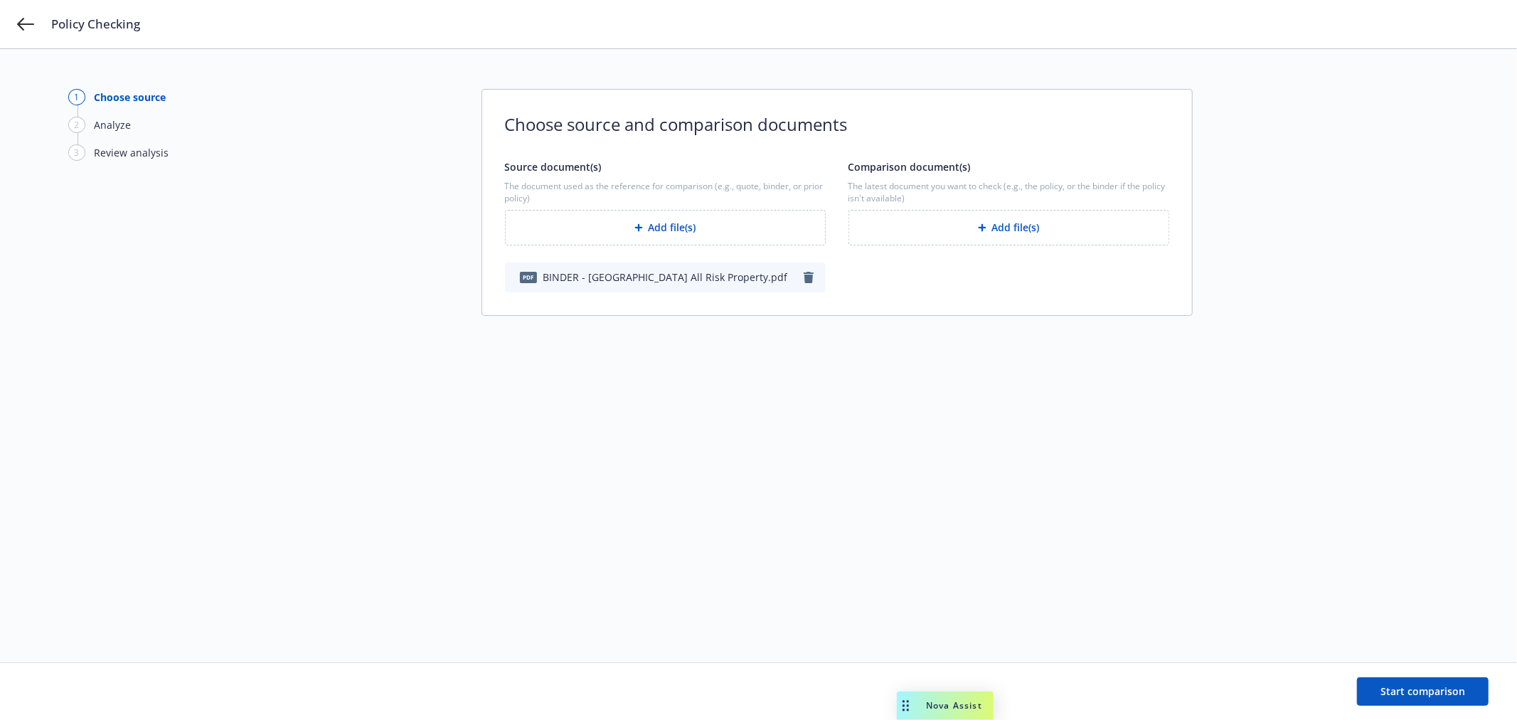
click at [1100, 235] on button "Add file(s)" at bounding box center [1009, 228] width 321 height 36
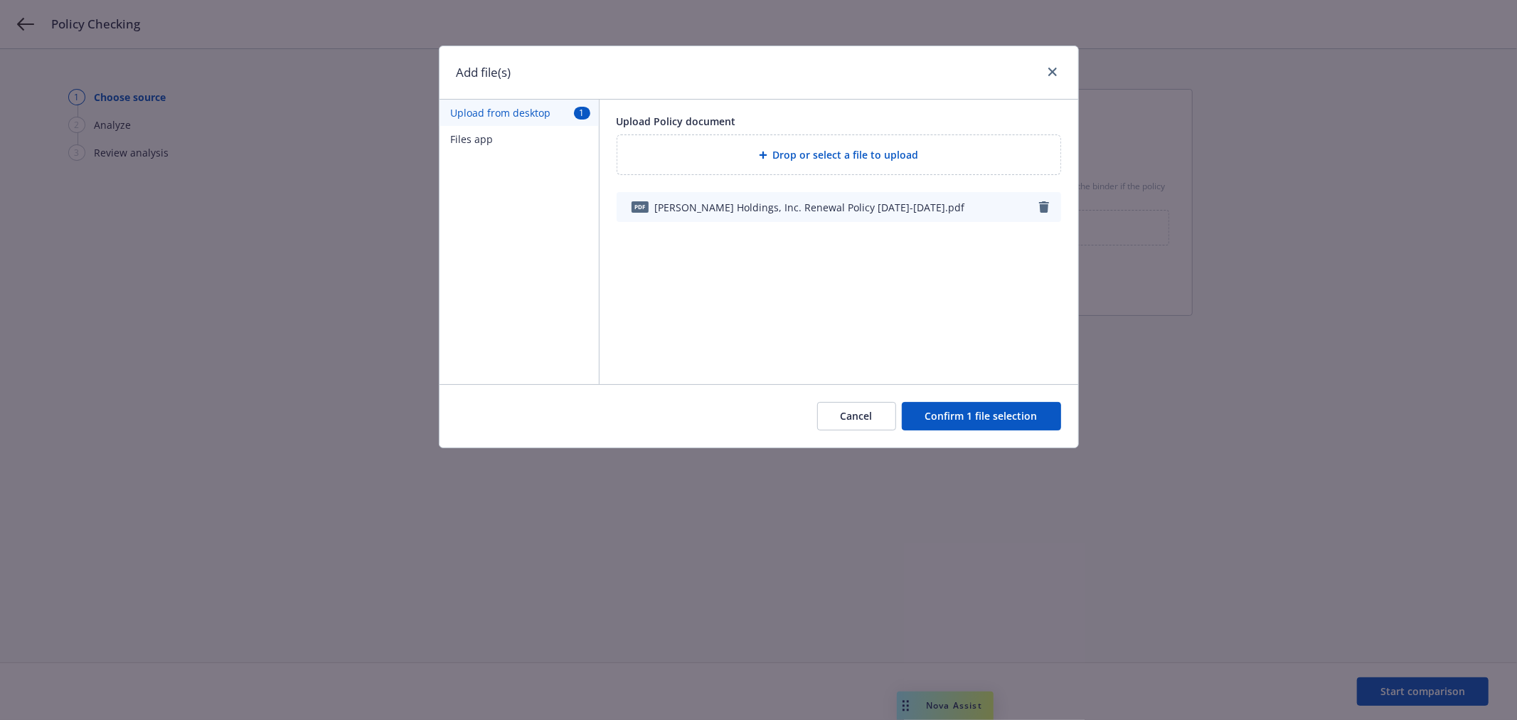
click at [1004, 413] on button "Confirm 1 file selection" at bounding box center [981, 416] width 159 height 28
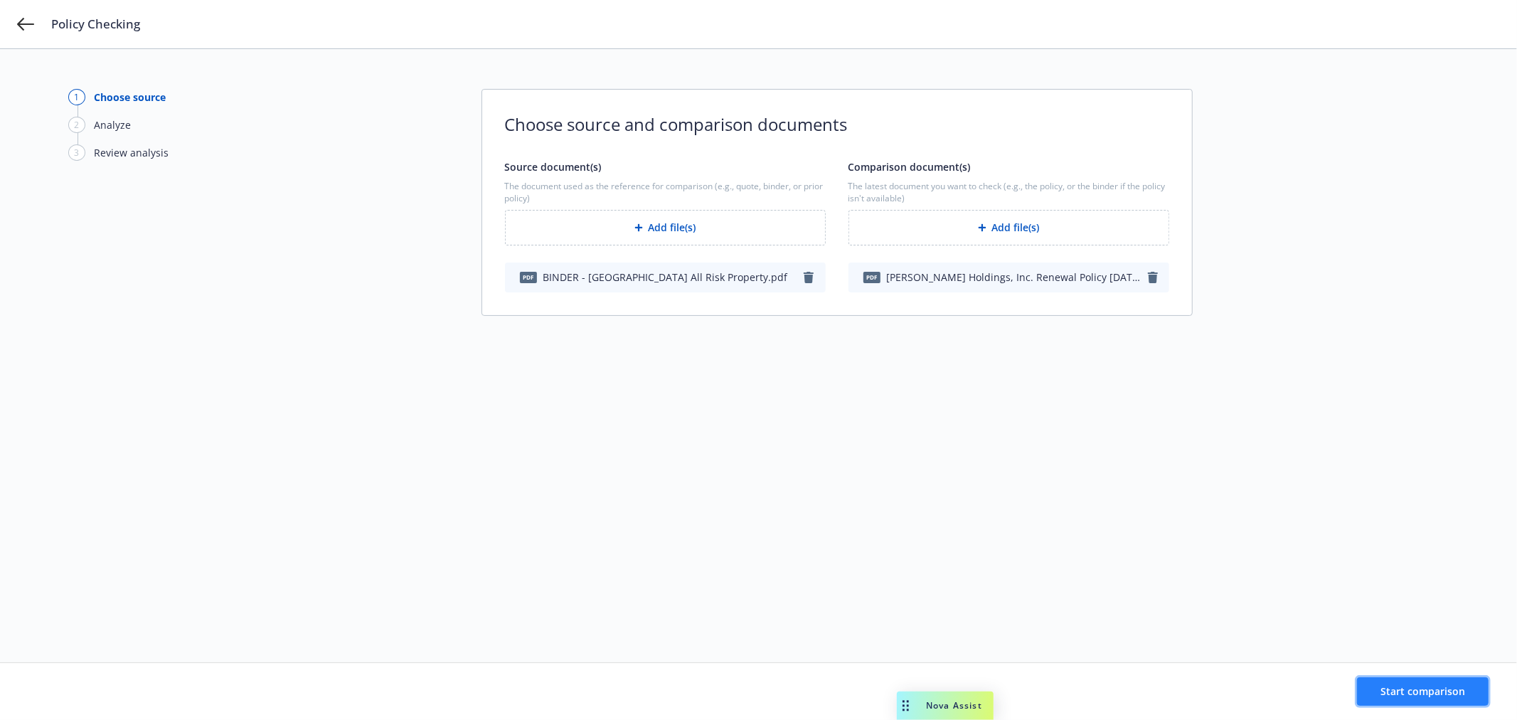
click at [1418, 686] on span "Start comparison" at bounding box center [1423, 691] width 85 height 14
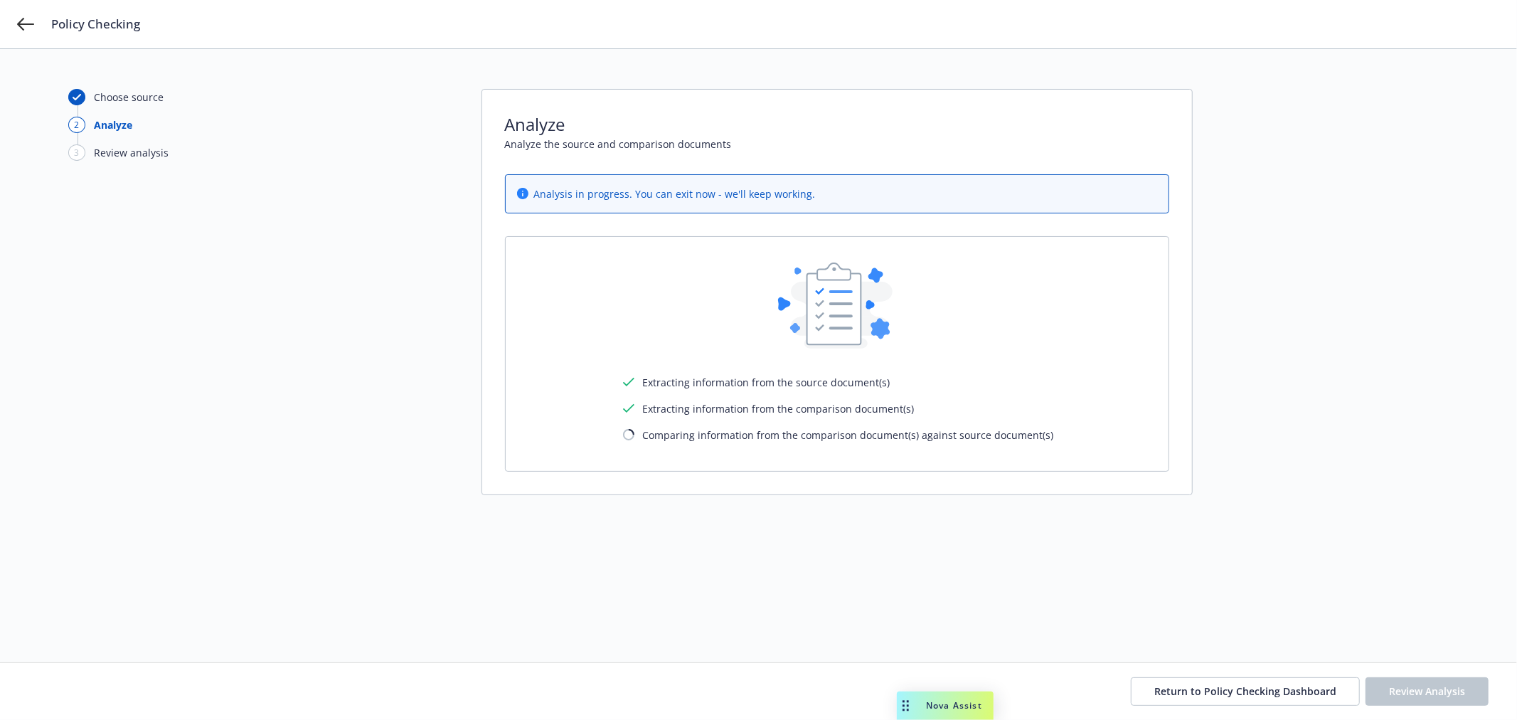
click at [1261, 448] on div "Choose source 2 Analyze 3 Review analysis Analyze Analyze the source and compar…" at bounding box center [758, 356] width 1381 height 534
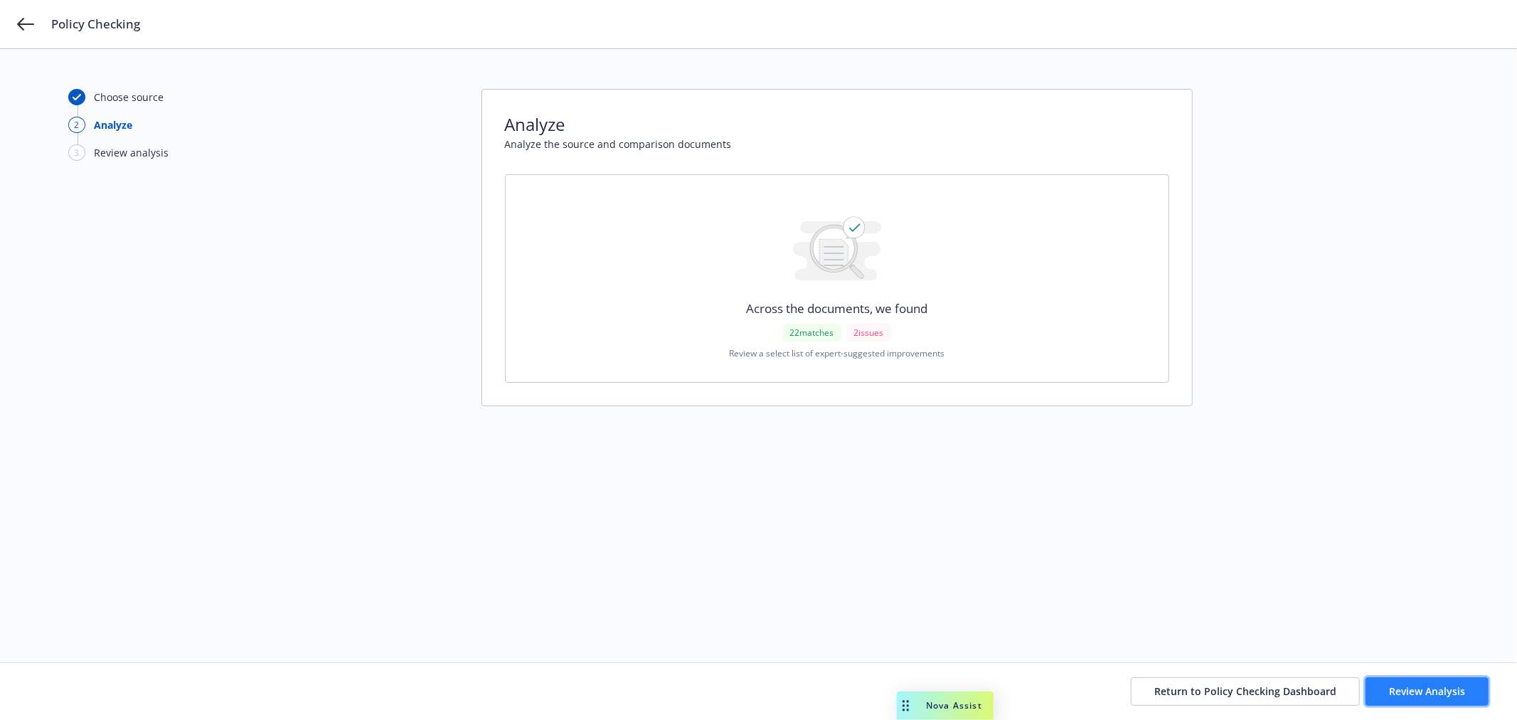
click at [1436, 696] on span "Review Analysis" at bounding box center [1427, 691] width 76 height 14
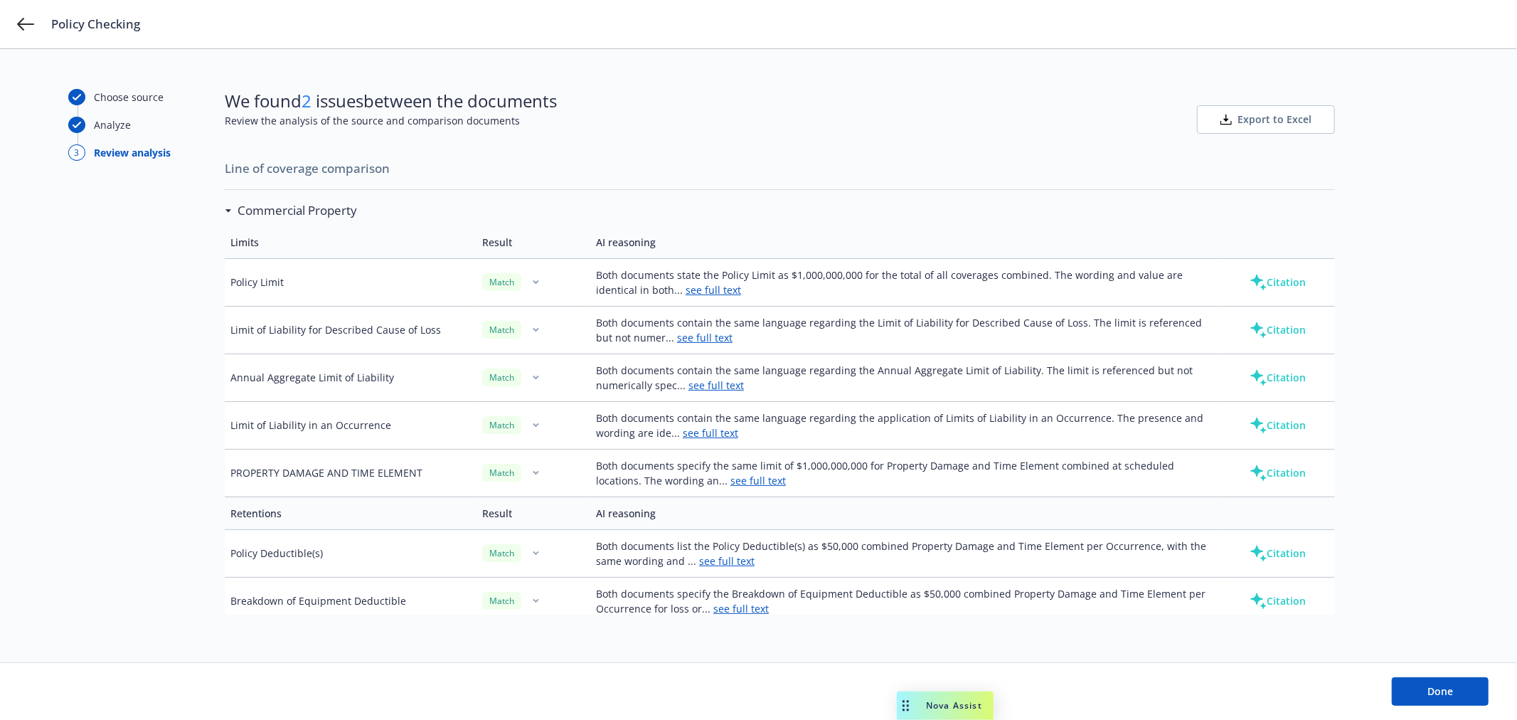
scroll to position [474, 0]
click at [1455, 686] on button "Done" at bounding box center [1440, 691] width 97 height 28
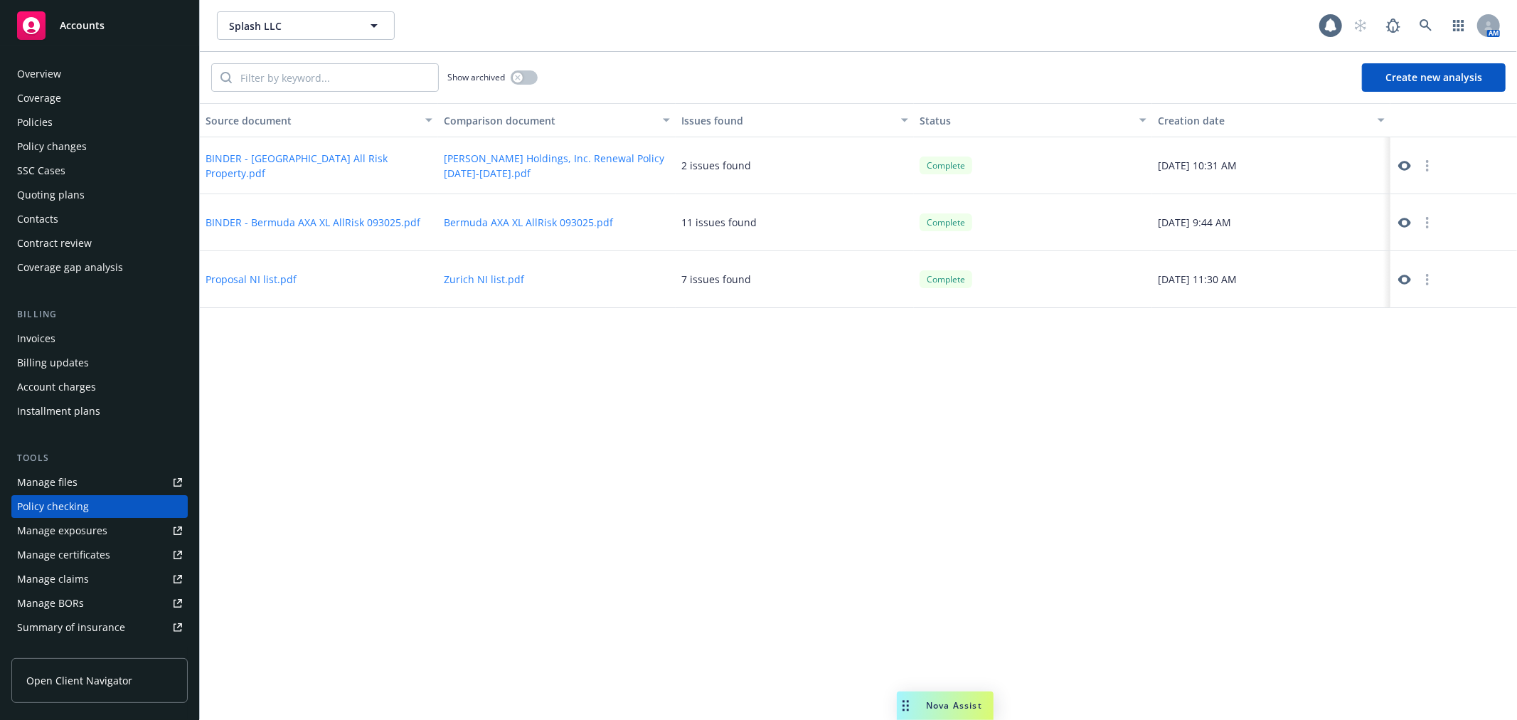
scroll to position [123, 0]
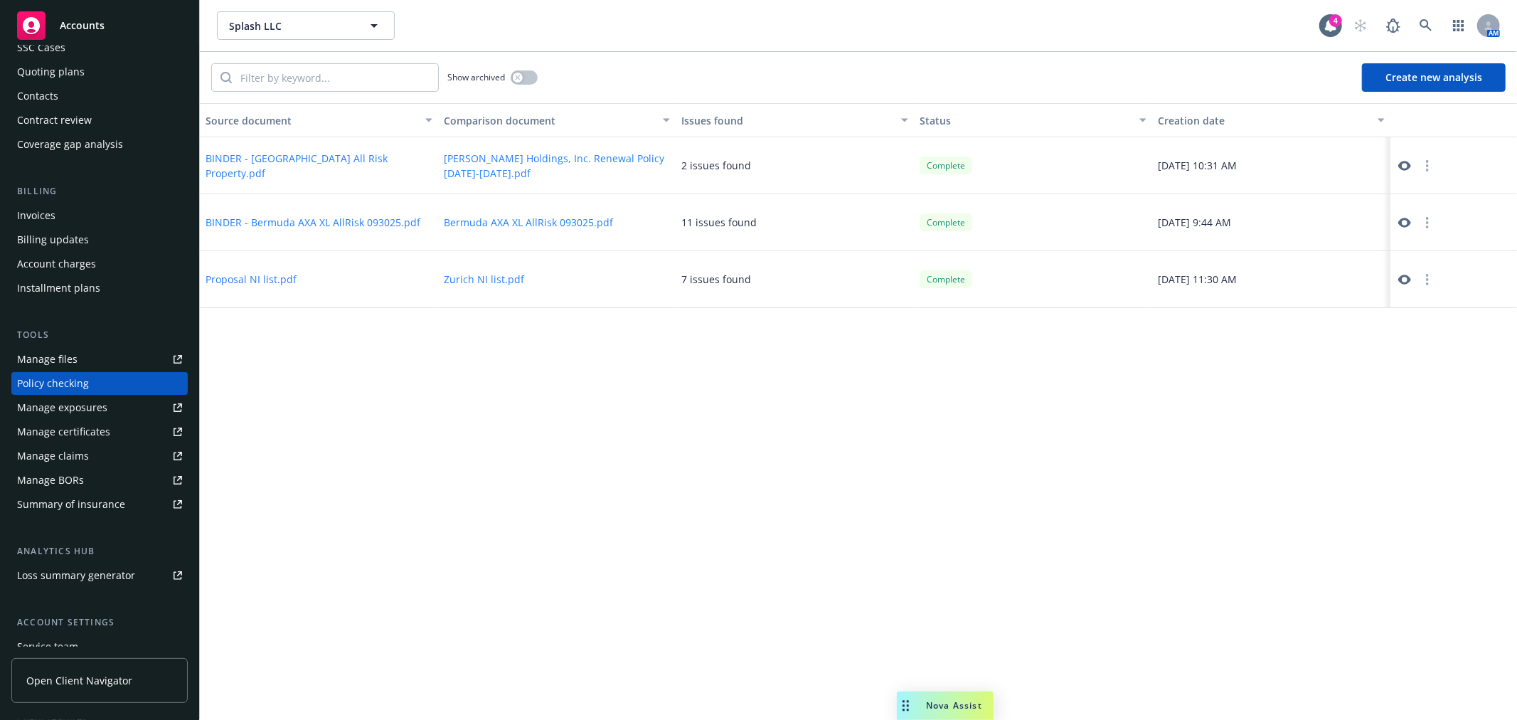
click at [1426, 77] on button "Create new analysis" at bounding box center [1434, 77] width 144 height 28
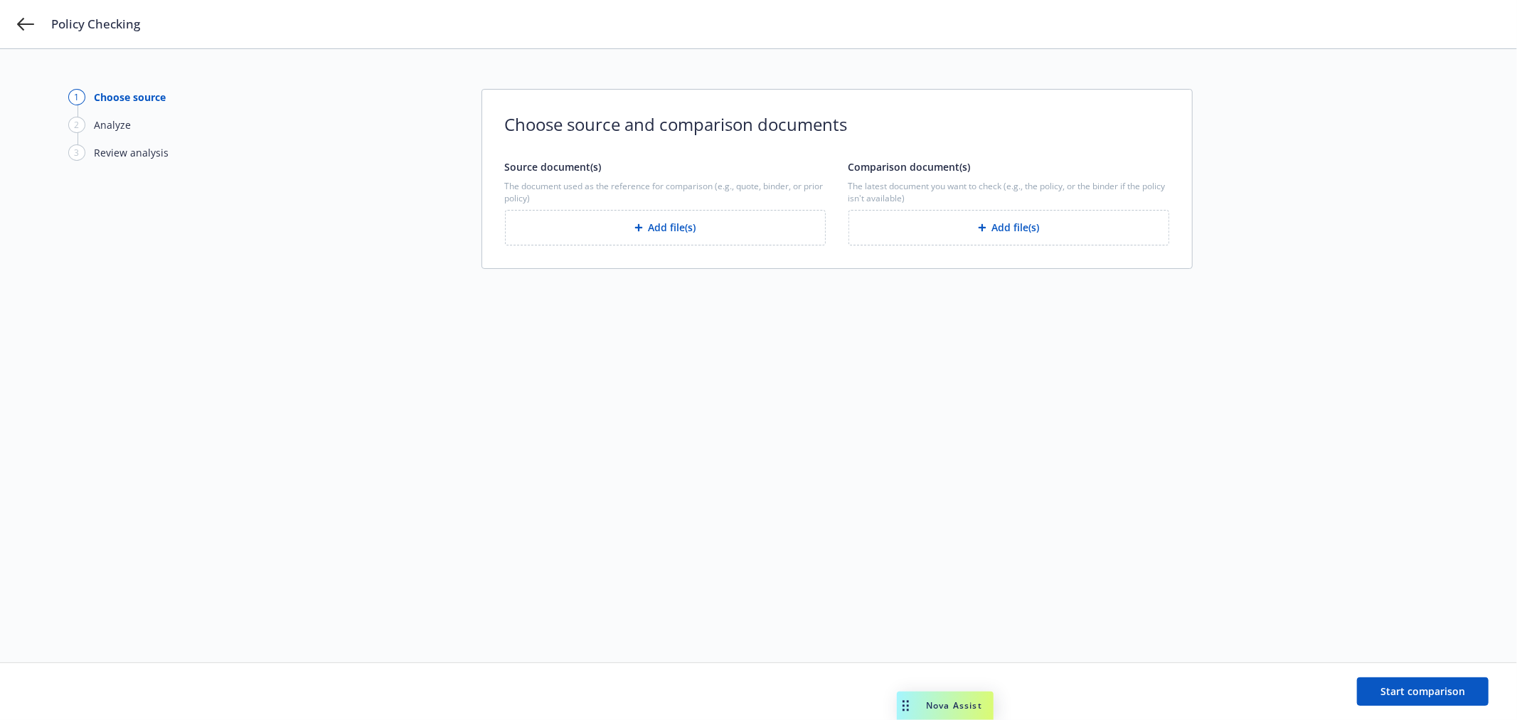
click at [688, 226] on button "Add file(s)" at bounding box center [665, 228] width 321 height 36
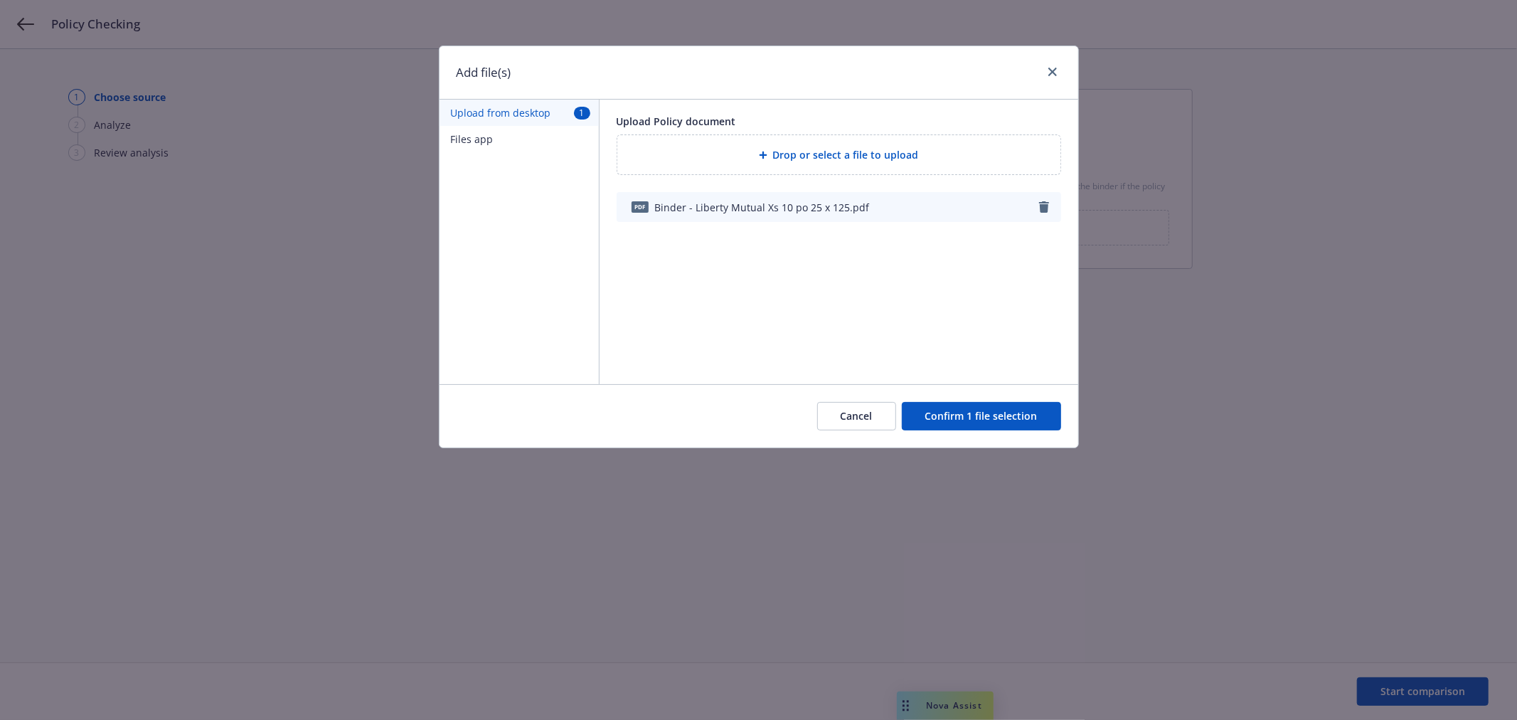
click at [1006, 420] on button "Confirm 1 file selection" at bounding box center [981, 416] width 159 height 28
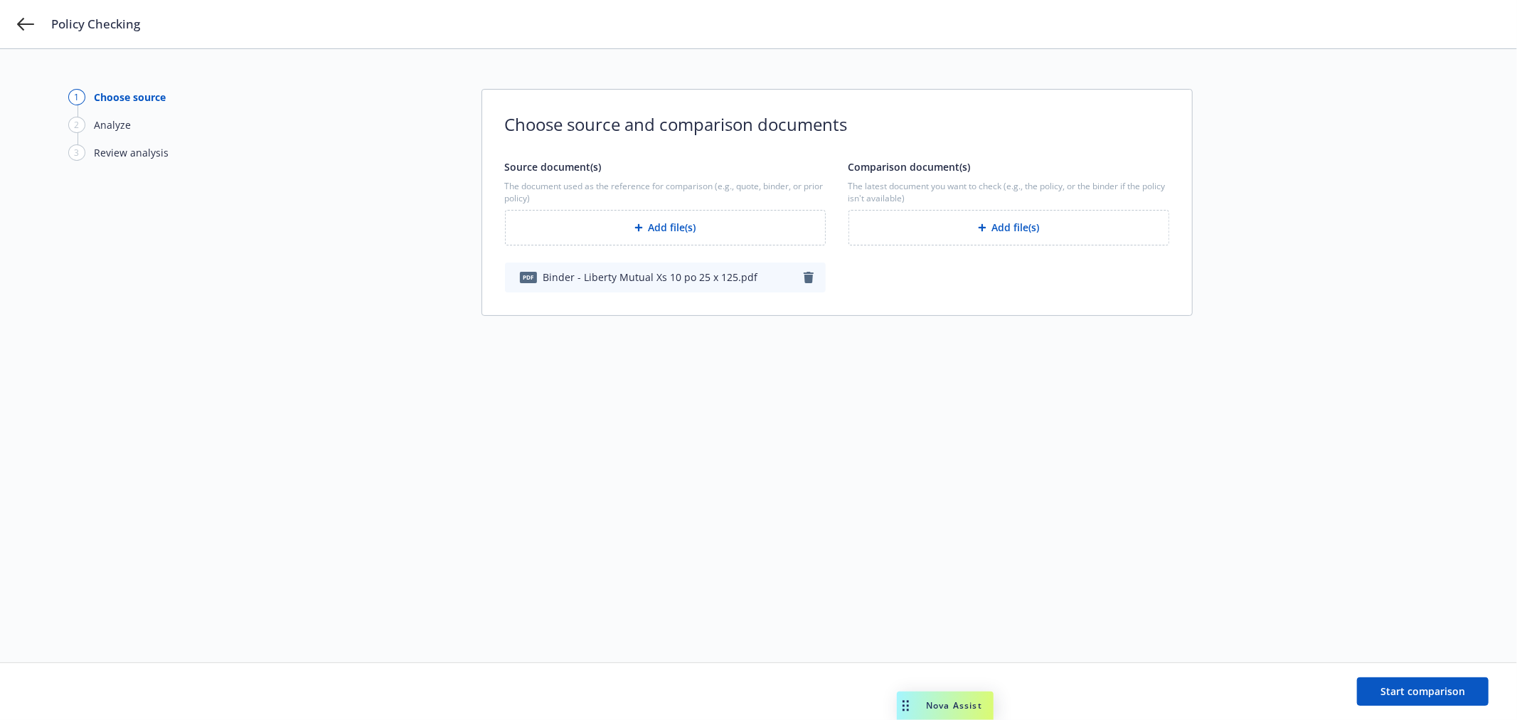
click at [810, 278] on icon "button" at bounding box center [809, 277] width 10 height 11
click at [1074, 223] on button "Add file(s)" at bounding box center [1009, 228] width 321 height 36
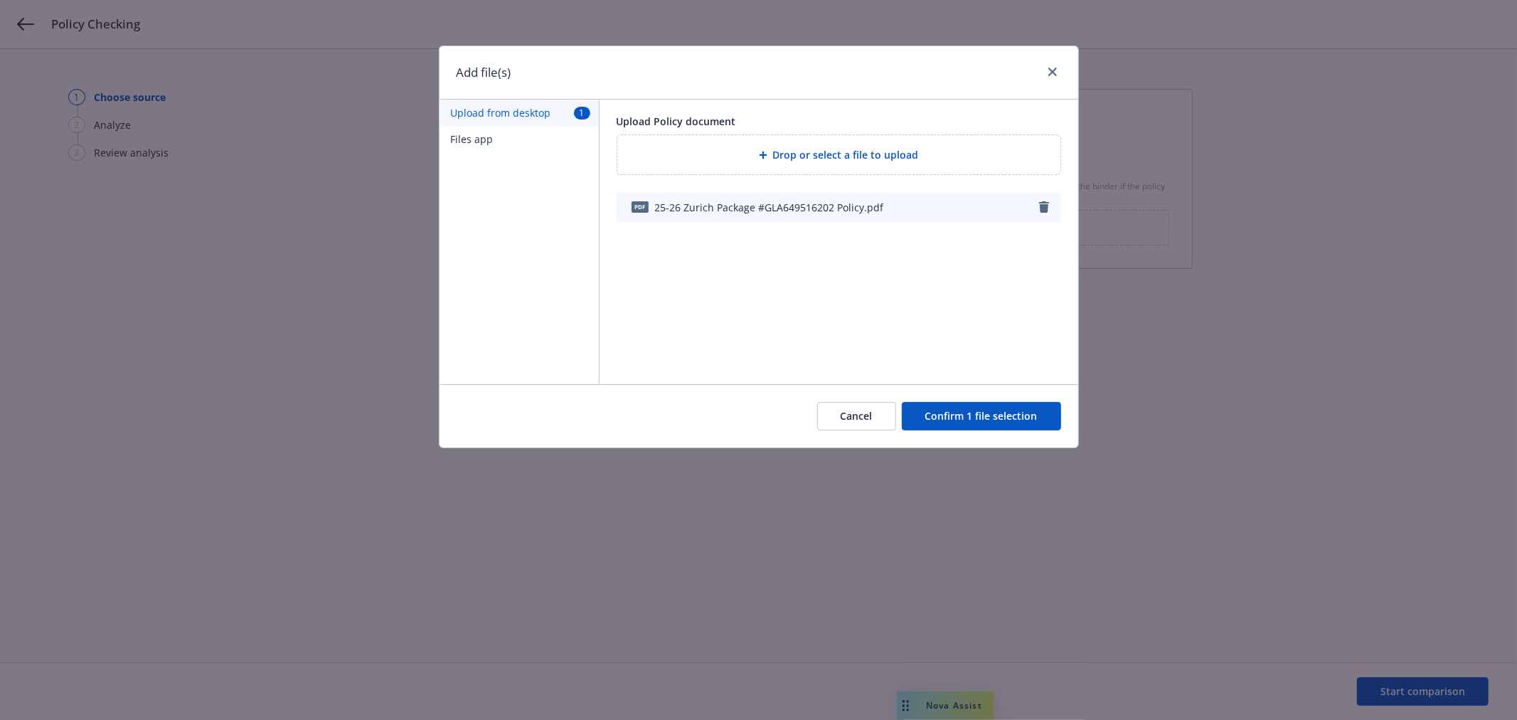
drag, startPoint x: 992, startPoint y: 413, endPoint x: 802, endPoint y: 370, distance: 194.8
click at [980, 408] on button "Confirm 1 file selection" at bounding box center [981, 416] width 159 height 28
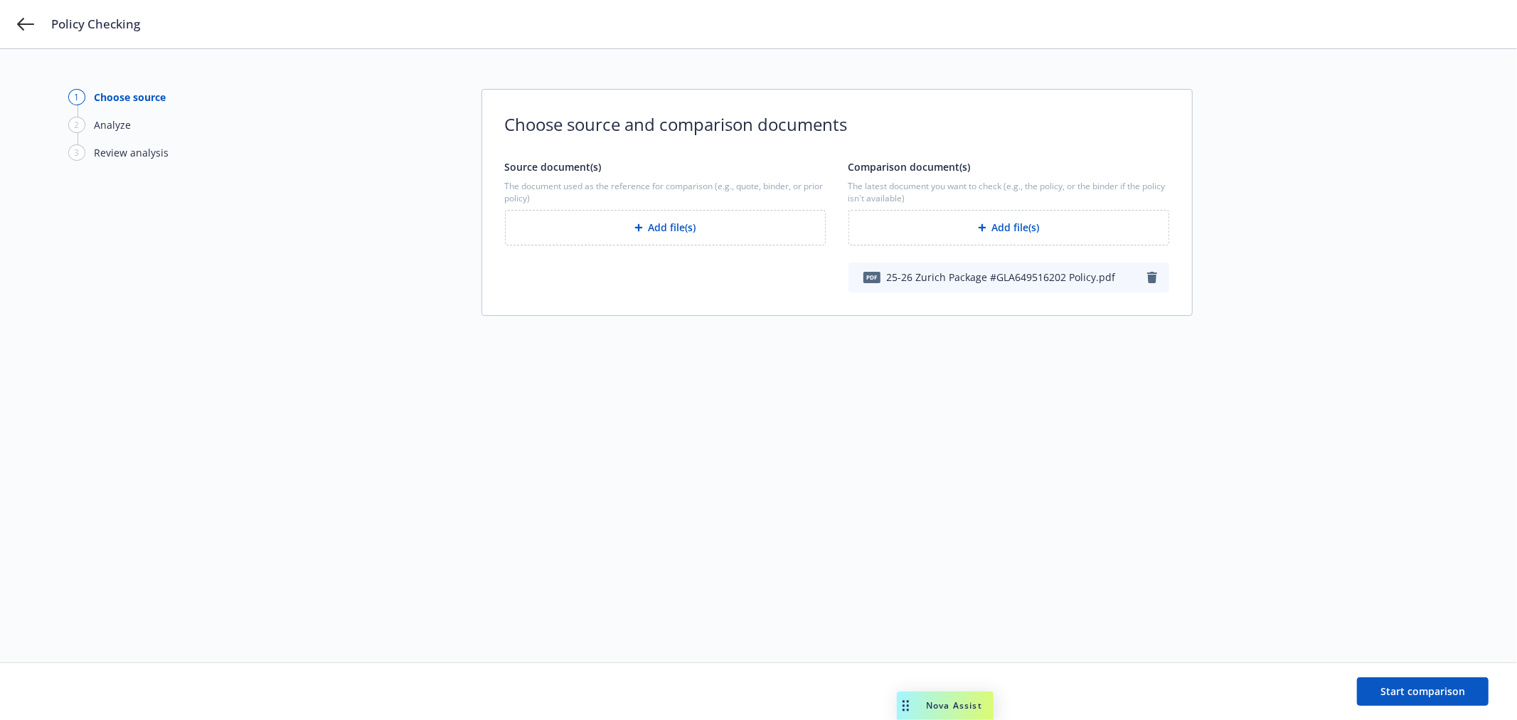
click at [701, 226] on button "Add file(s)" at bounding box center [665, 228] width 321 height 36
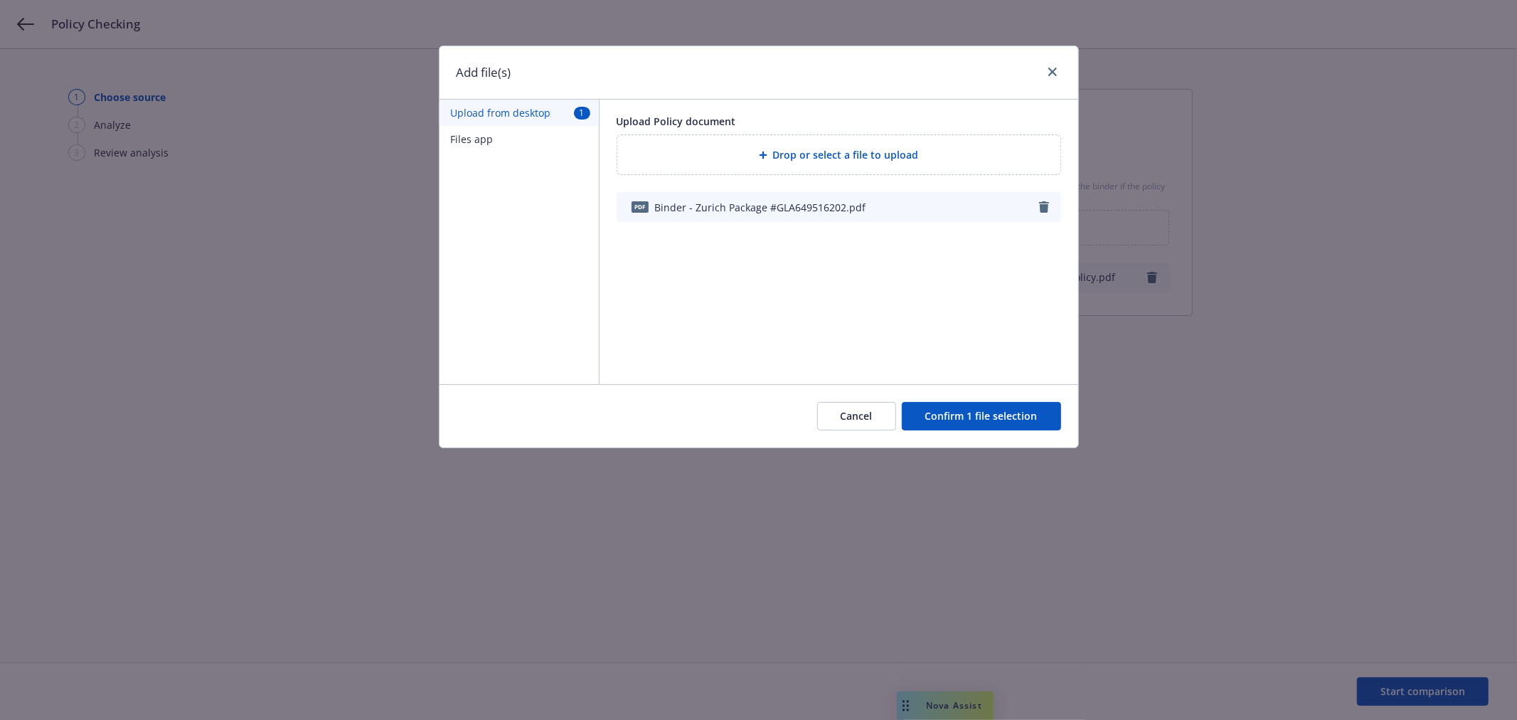
click at [1010, 416] on button "Confirm 1 file selection" at bounding box center [981, 416] width 159 height 28
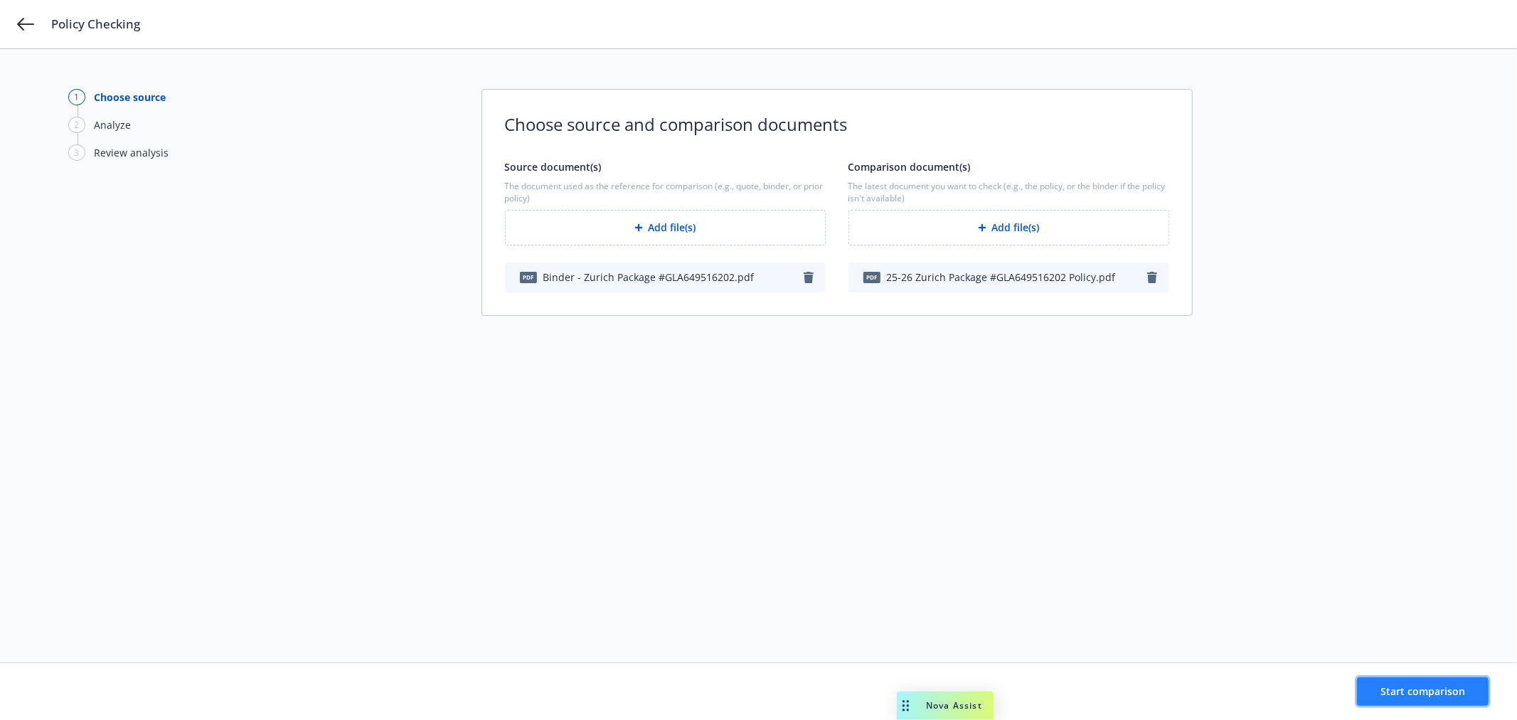
click at [1431, 692] on span "Start comparison" at bounding box center [1423, 691] width 85 height 14
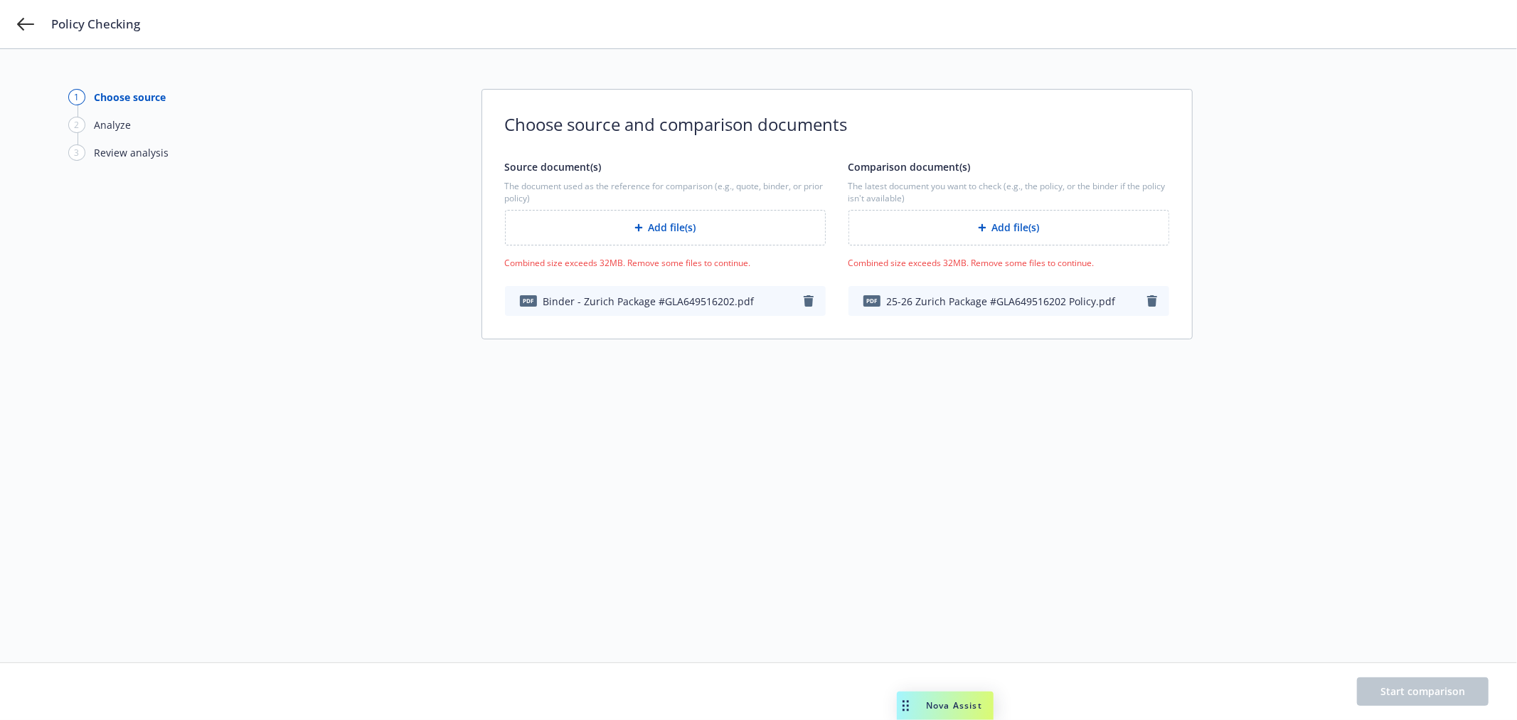
click at [809, 304] on icon "button" at bounding box center [809, 300] width 10 height 11
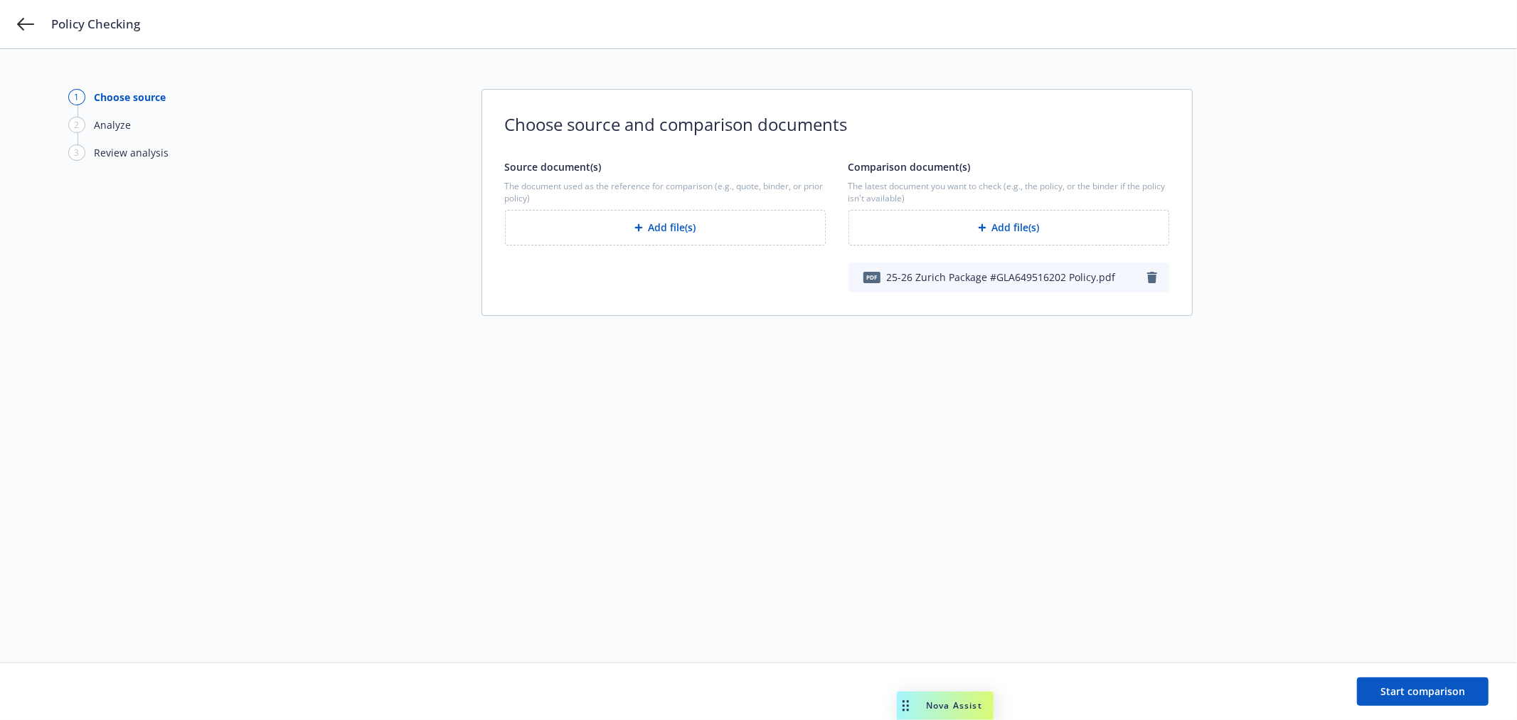
click at [1152, 280] on icon "button" at bounding box center [1152, 277] width 10 height 11
click at [686, 226] on button "Add file(s)" at bounding box center [665, 228] width 321 height 36
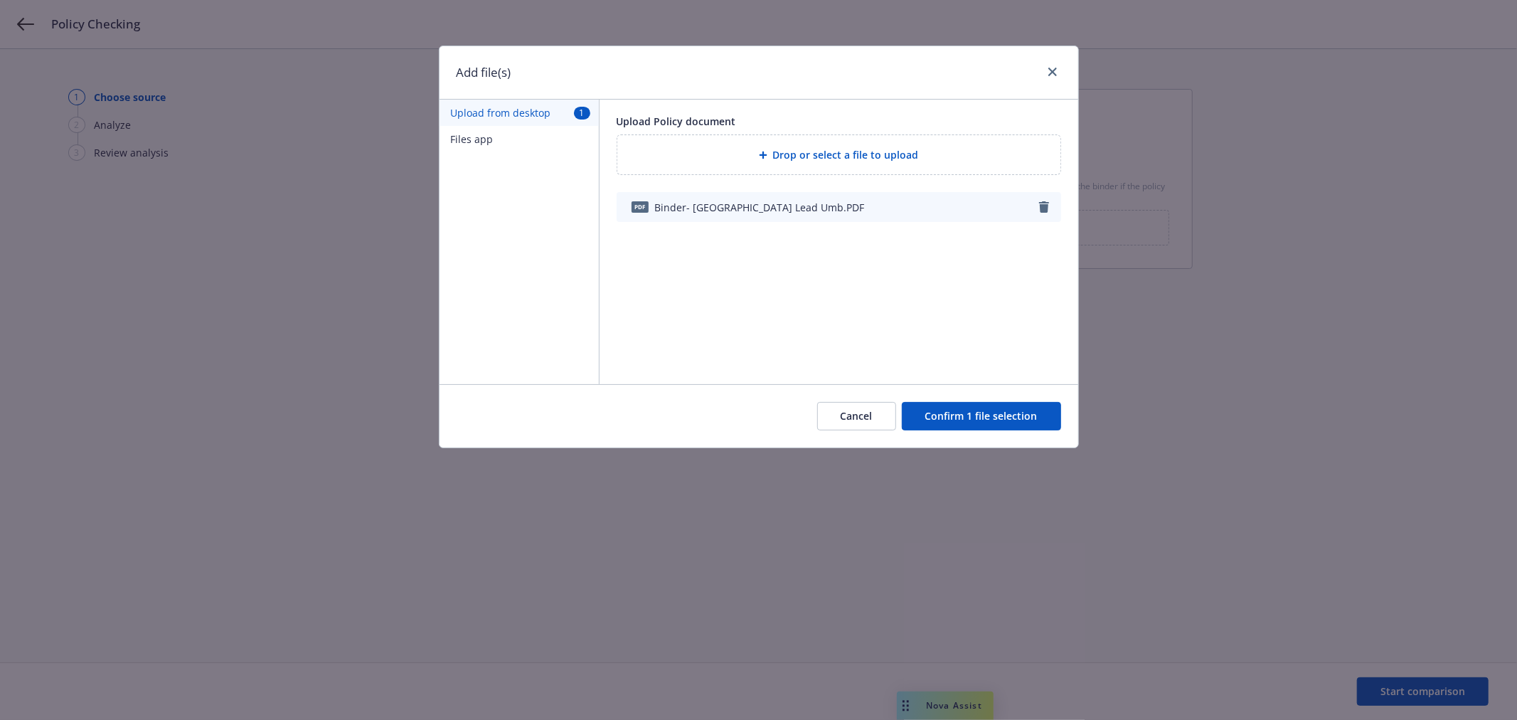
click at [969, 422] on button "Confirm 1 file selection" at bounding box center [981, 416] width 159 height 28
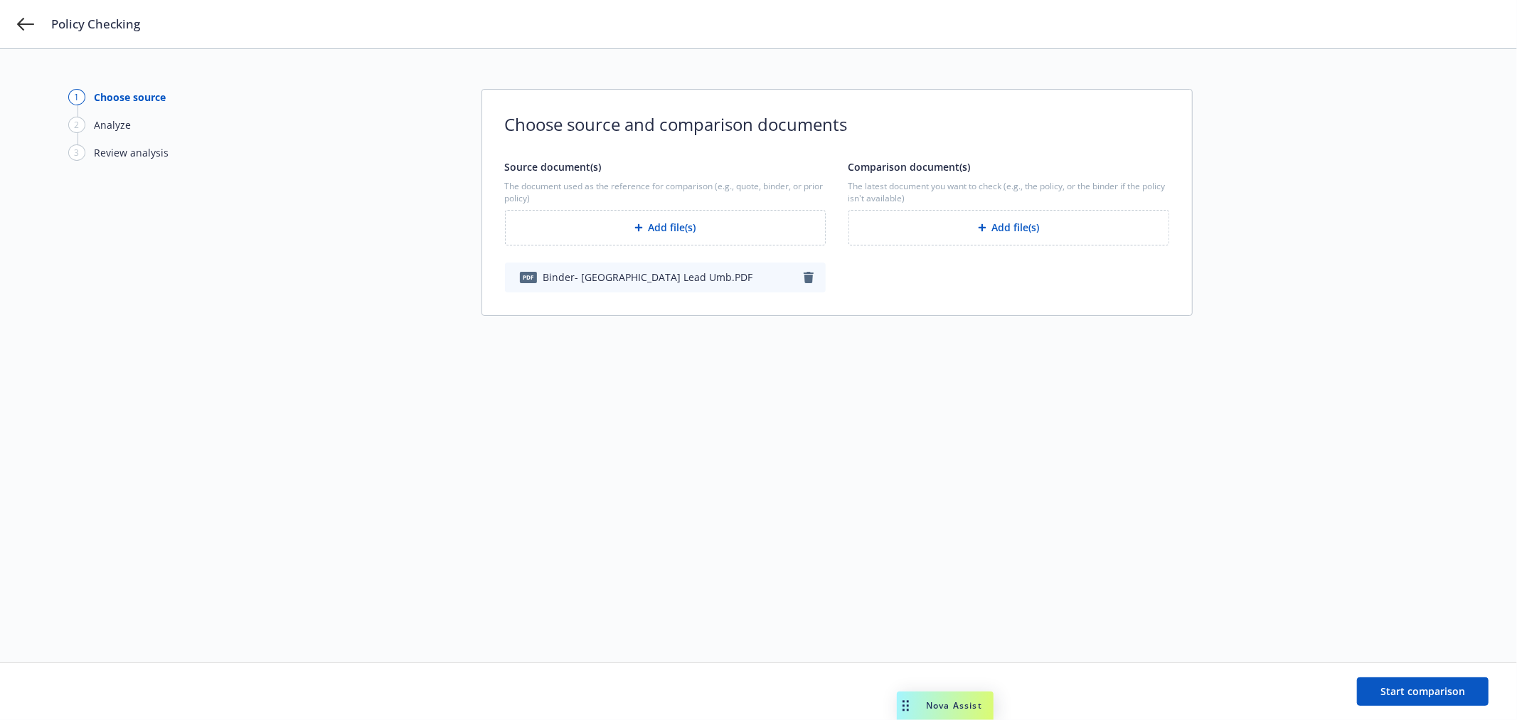
click at [943, 225] on button "Add file(s)" at bounding box center [1009, 228] width 321 height 36
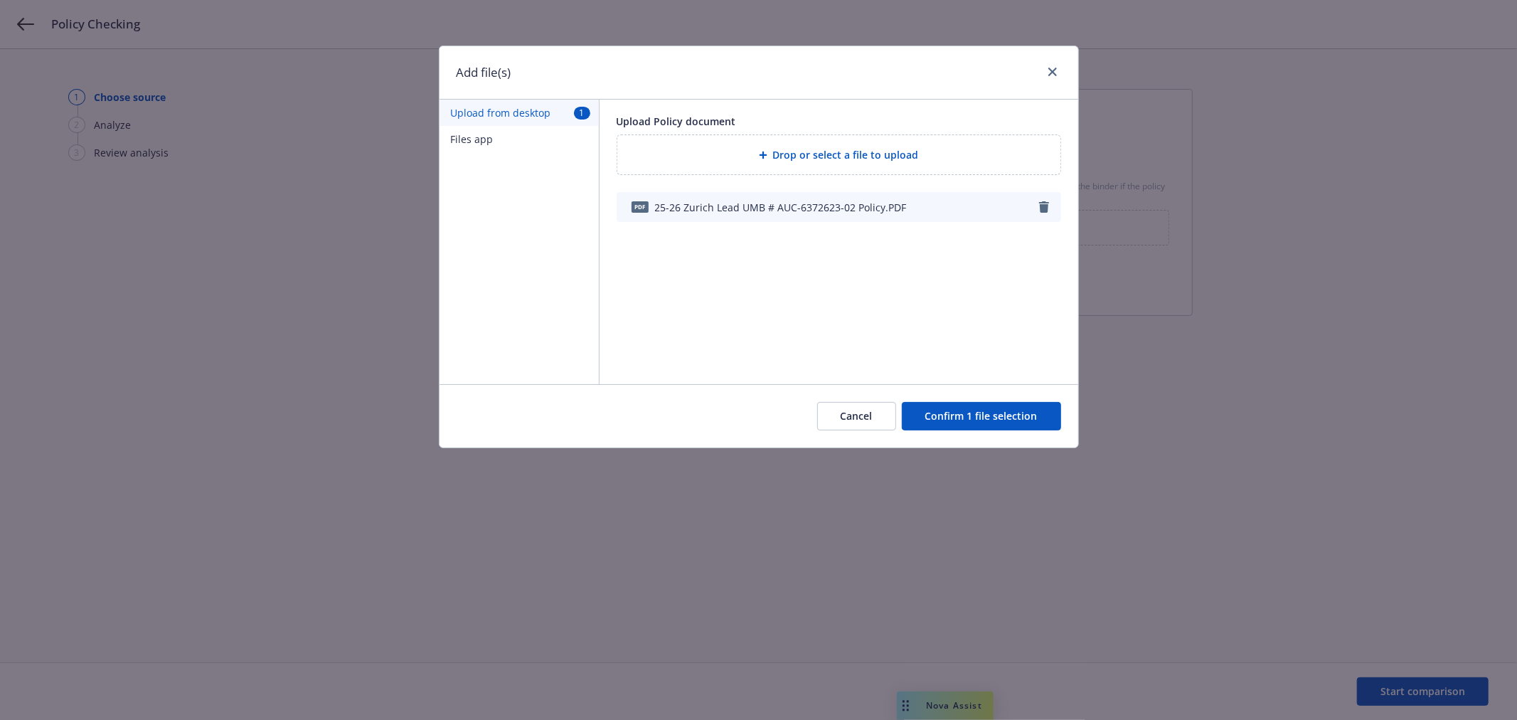
drag, startPoint x: 975, startPoint y: 410, endPoint x: 960, endPoint y: 409, distance: 14.2
click at [975, 411] on button "Confirm 1 file selection" at bounding box center [981, 416] width 159 height 28
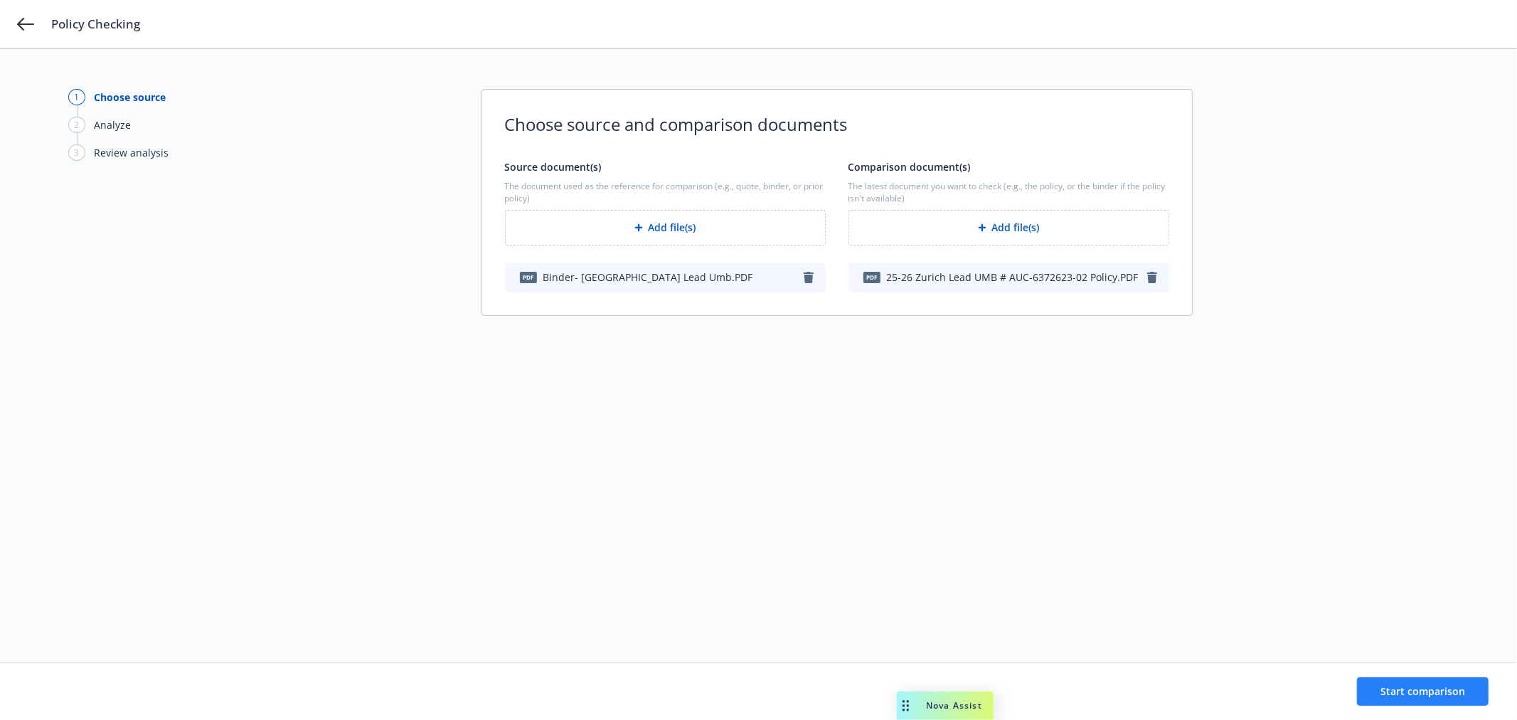
click at [1421, 678] on div "Start comparison" at bounding box center [758, 691] width 1517 height 57
click at [1394, 690] on span "Start comparison" at bounding box center [1423, 691] width 85 height 14
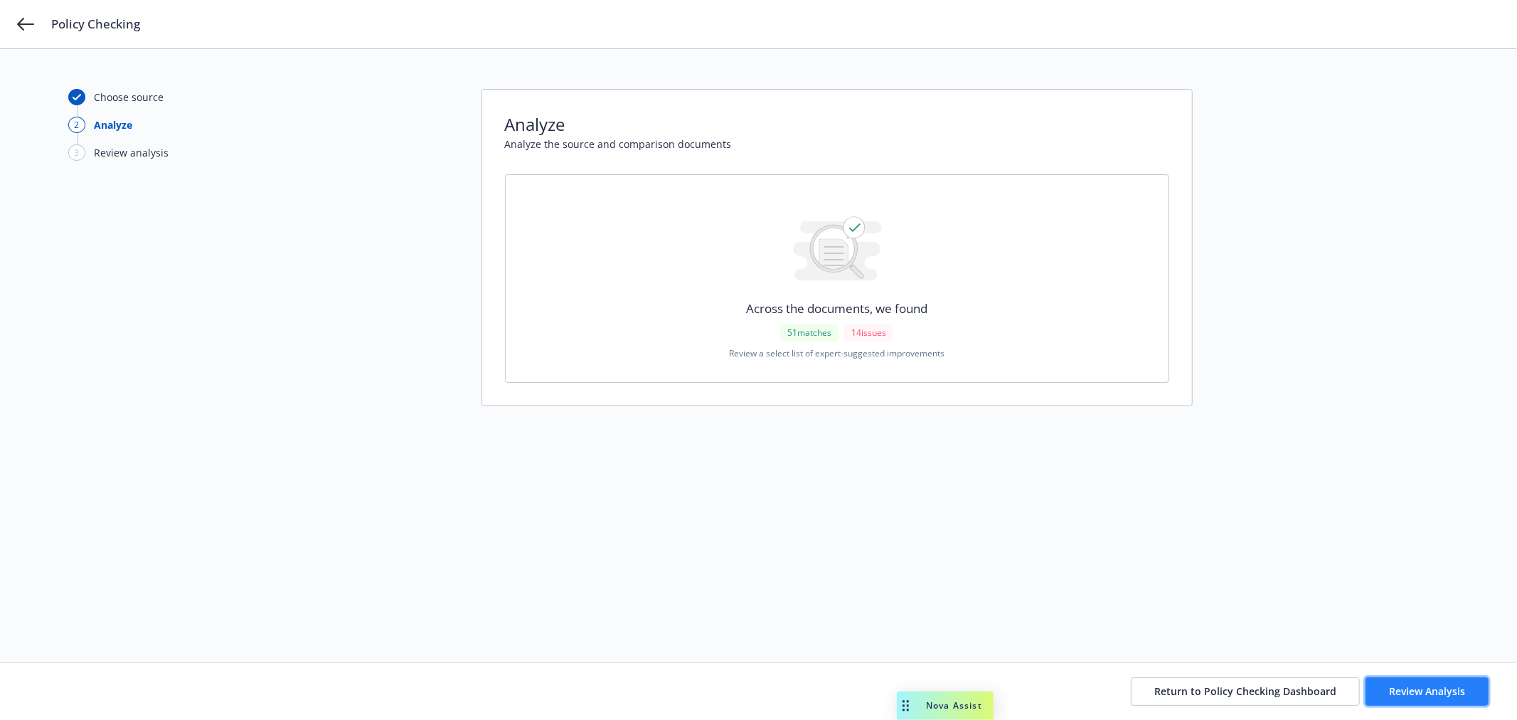
click at [1408, 692] on span "Review Analysis" at bounding box center [1427, 691] width 76 height 14
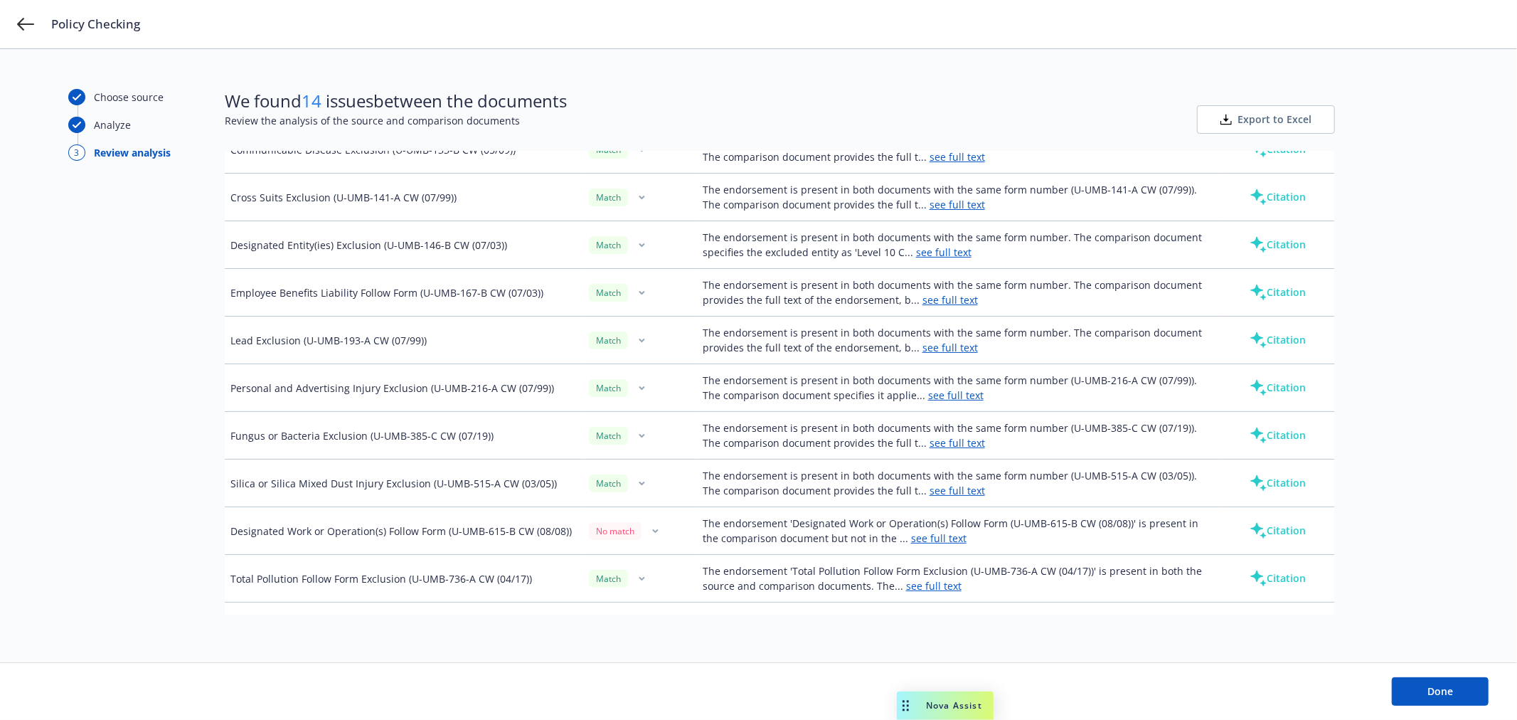
scroll to position [1581, 0]
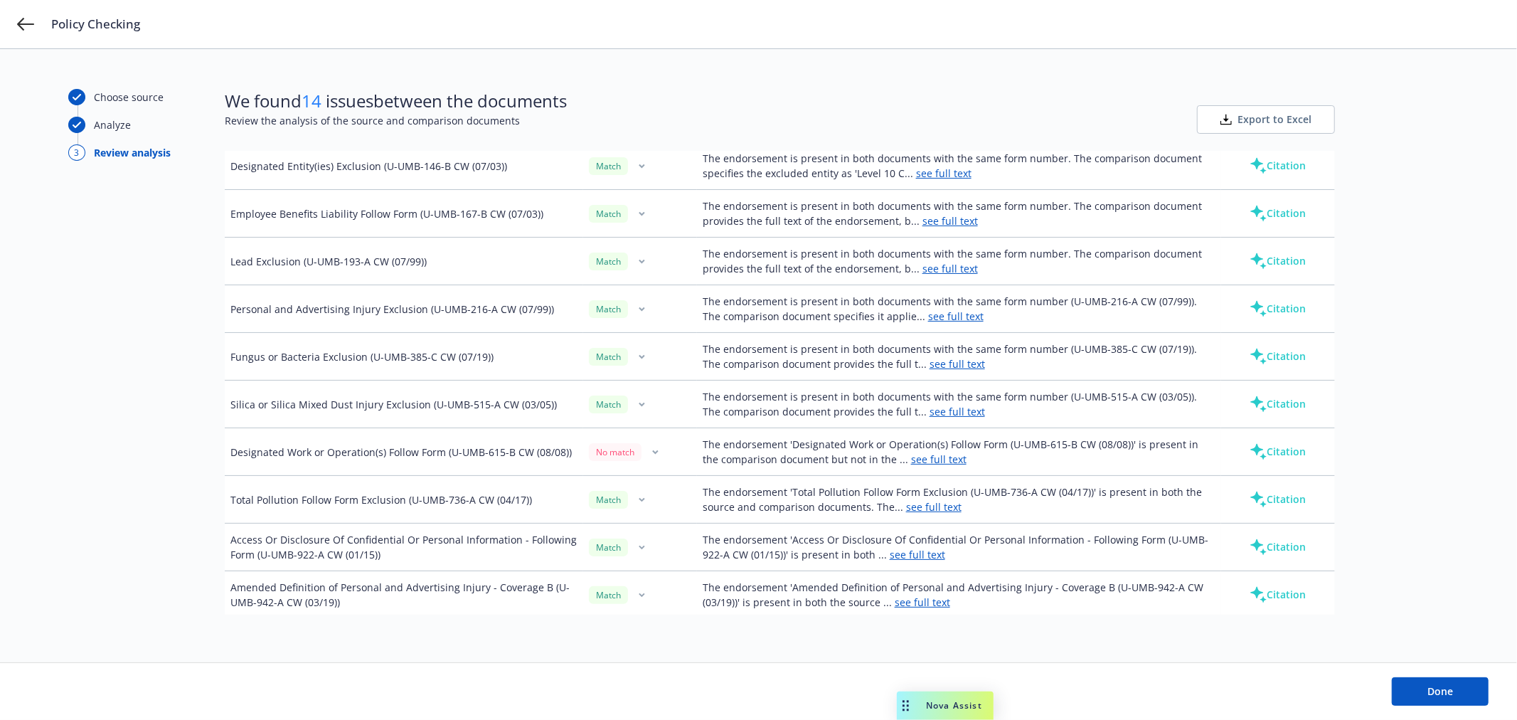
click at [934, 462] on link "see full text" at bounding box center [938, 459] width 55 height 14
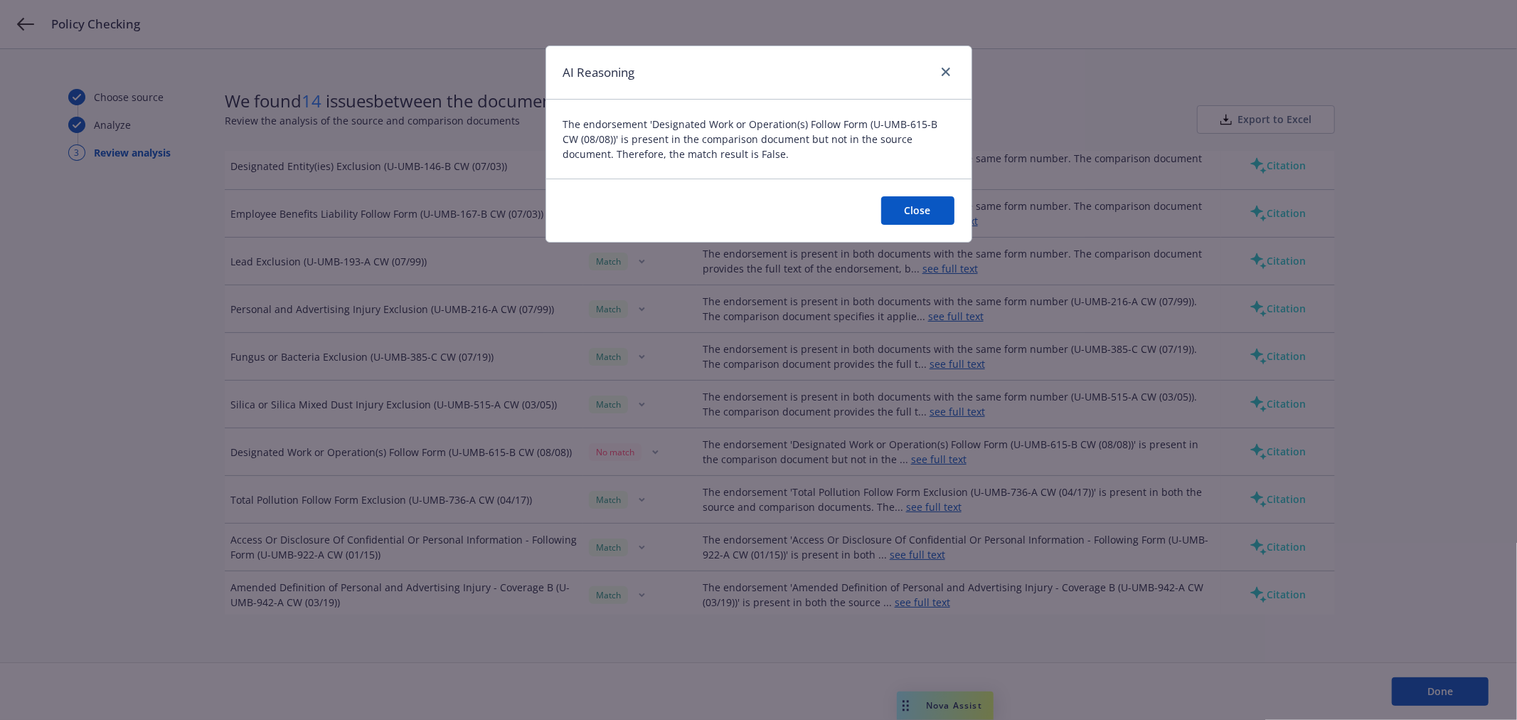
click at [929, 202] on button "Close" at bounding box center [917, 210] width 73 height 28
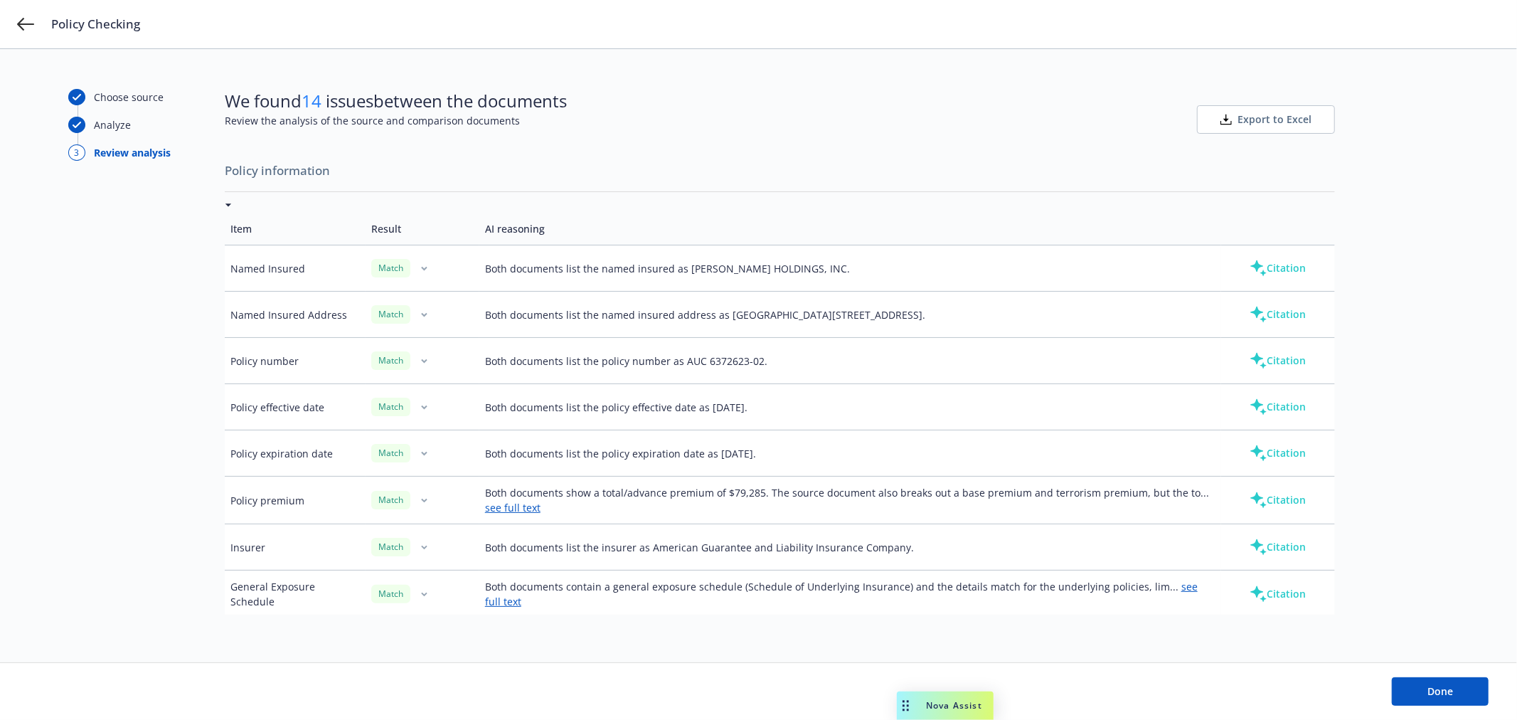
scroll to position [0, 0]
click at [1431, 687] on span "Done" at bounding box center [1441, 691] width 26 height 14
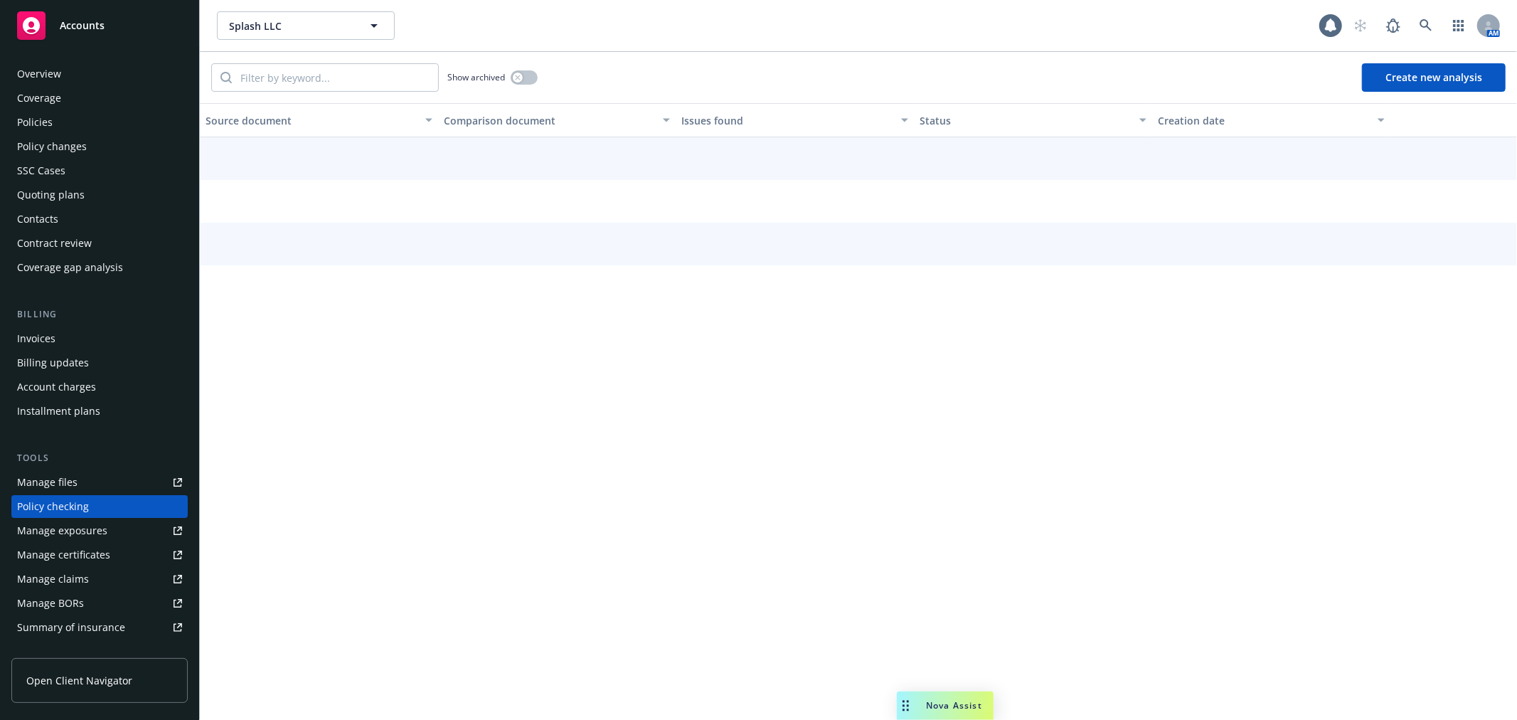
scroll to position [123, 0]
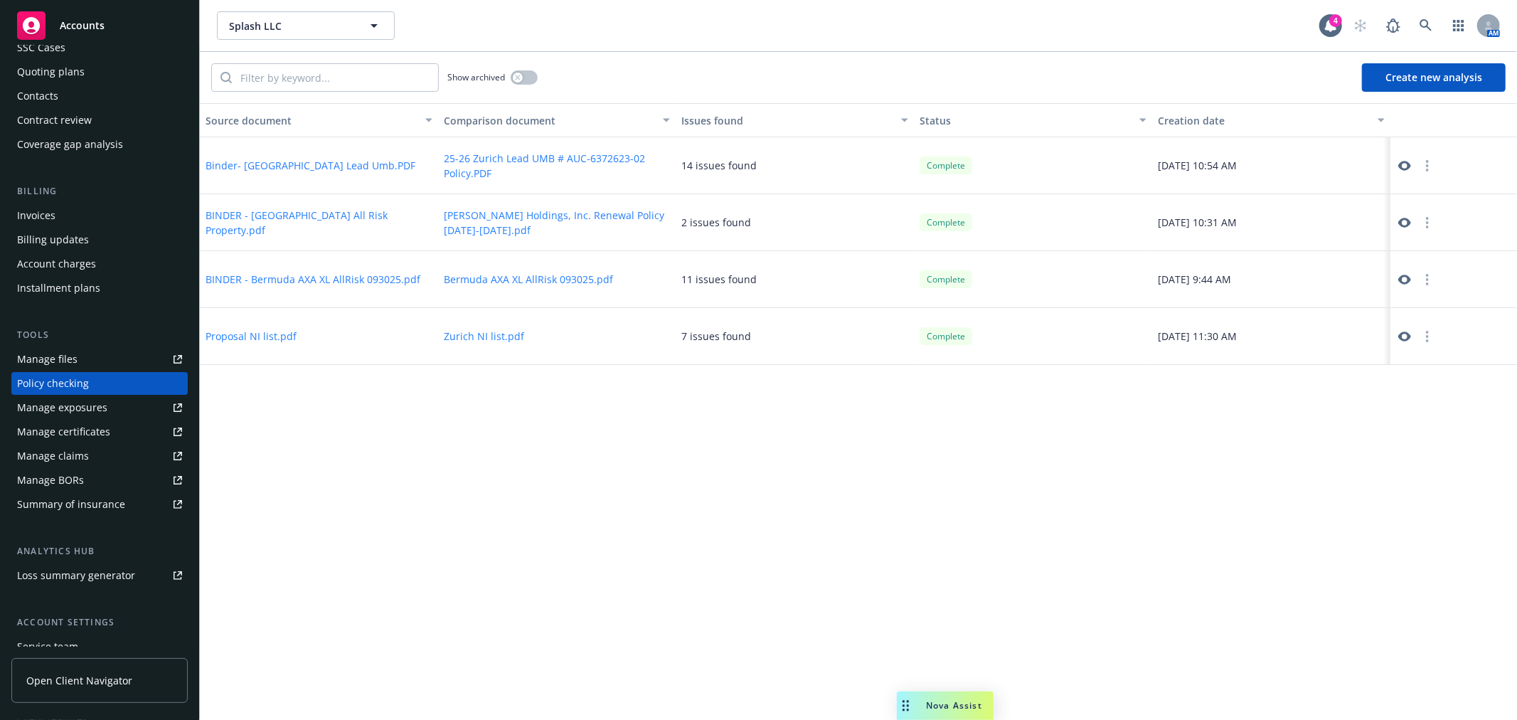
click at [1459, 83] on button "Create new analysis" at bounding box center [1434, 77] width 144 height 28
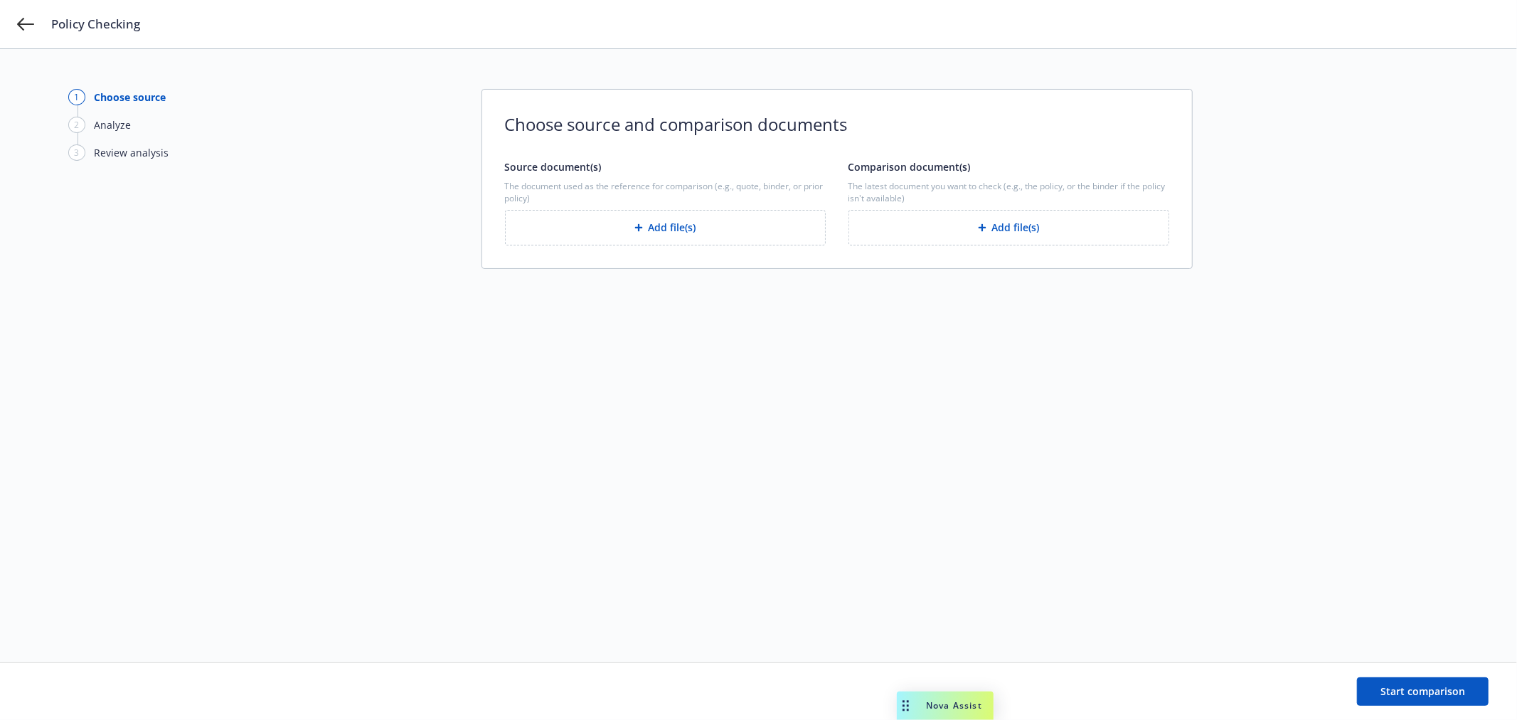
click at [657, 223] on button "Add file(s)" at bounding box center [665, 228] width 321 height 36
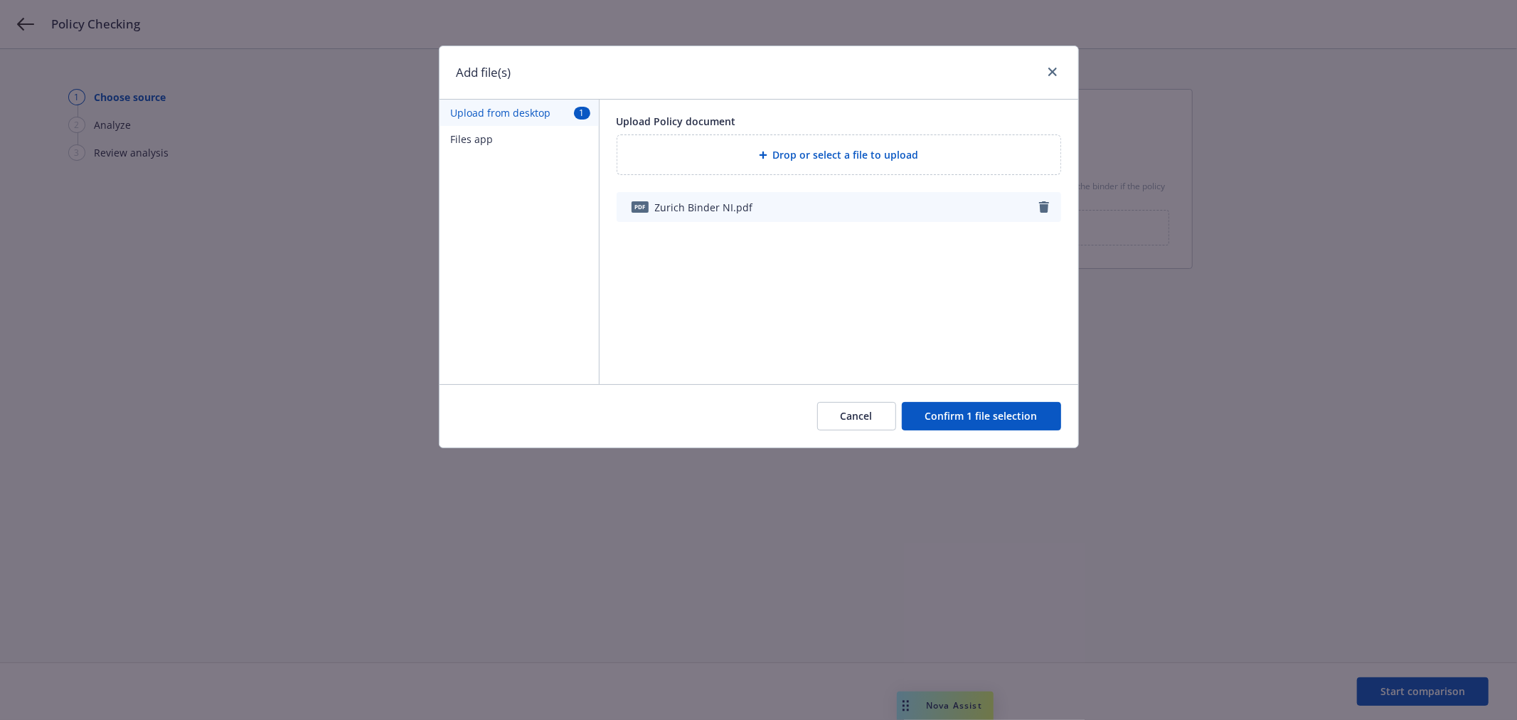
click at [967, 418] on button "Confirm 1 file selection" at bounding box center [981, 416] width 159 height 28
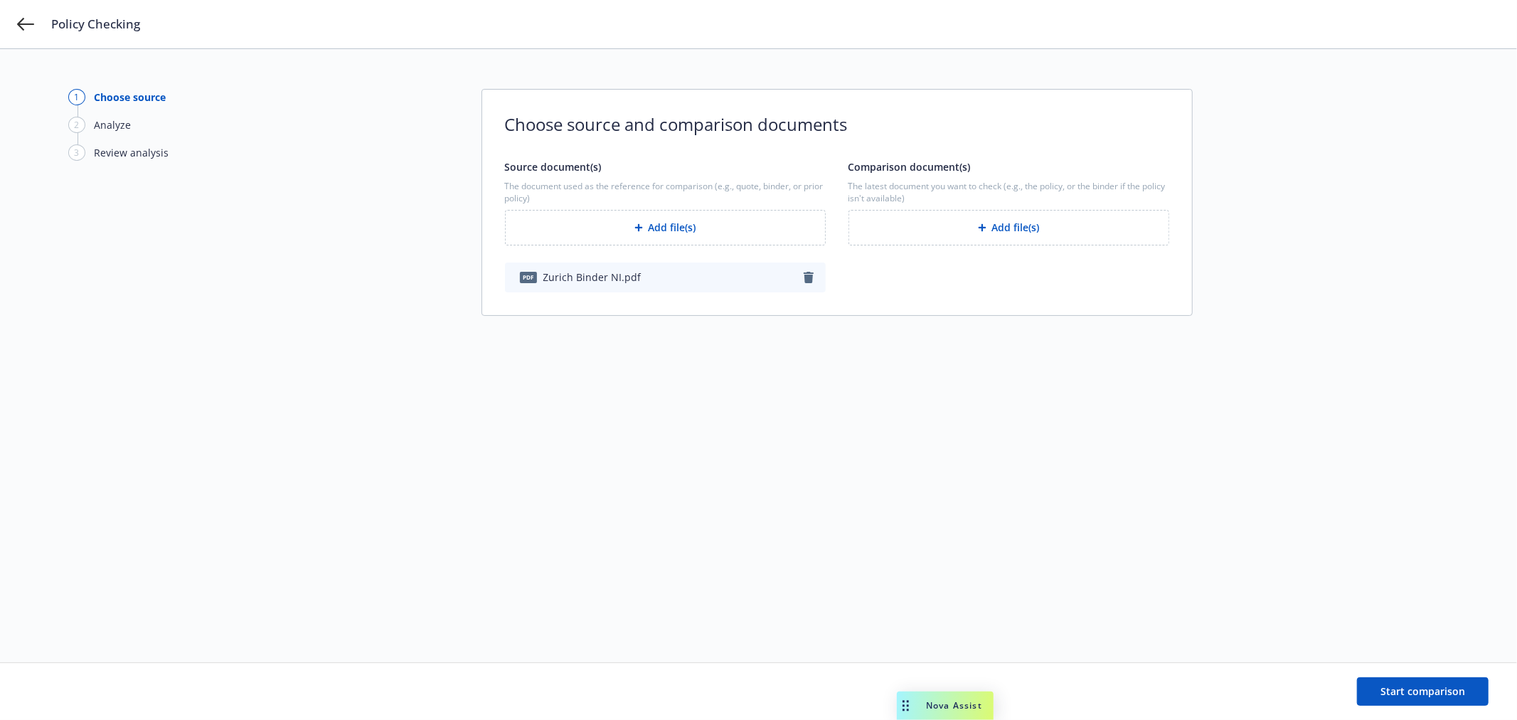
click at [950, 225] on button "Add file(s)" at bounding box center [1009, 228] width 321 height 36
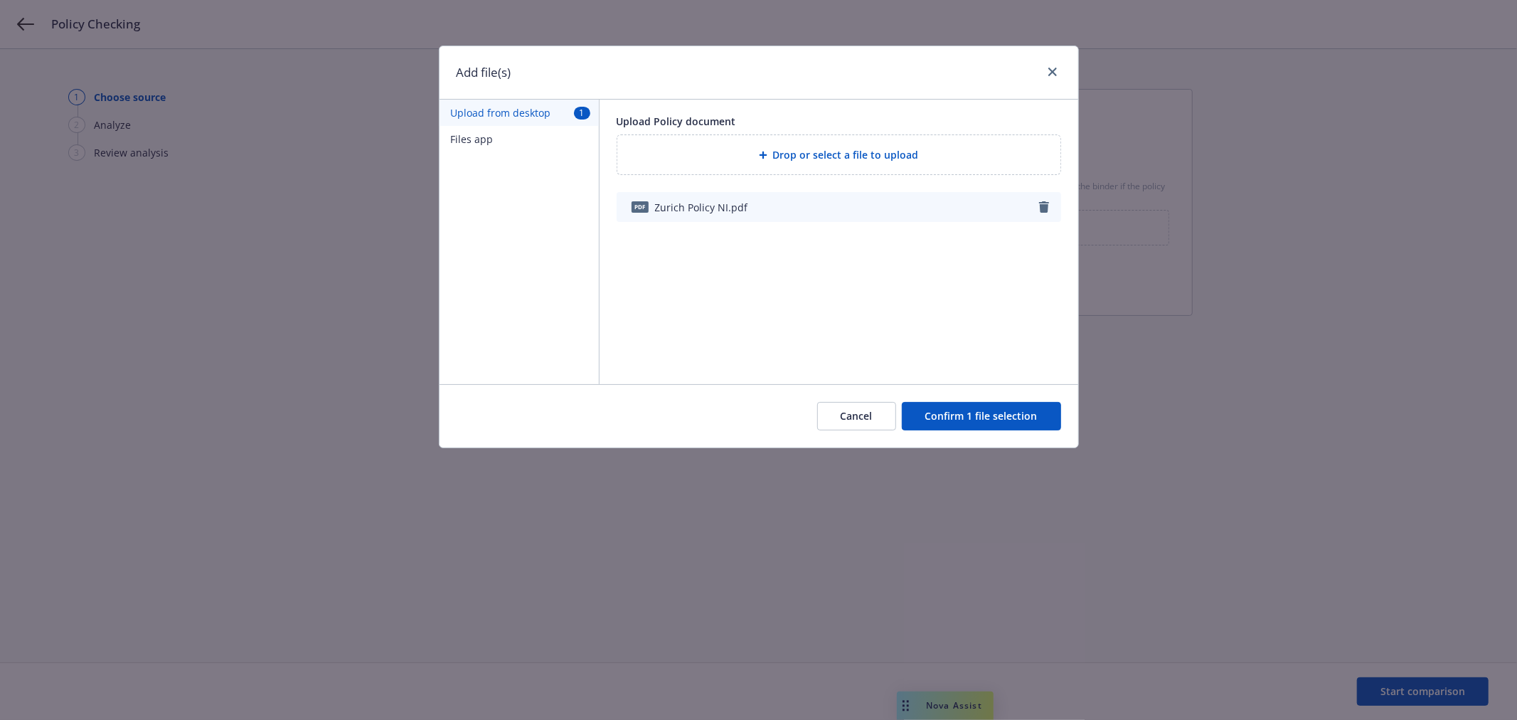
click at [973, 425] on button "Confirm 1 file selection" at bounding box center [981, 416] width 159 height 28
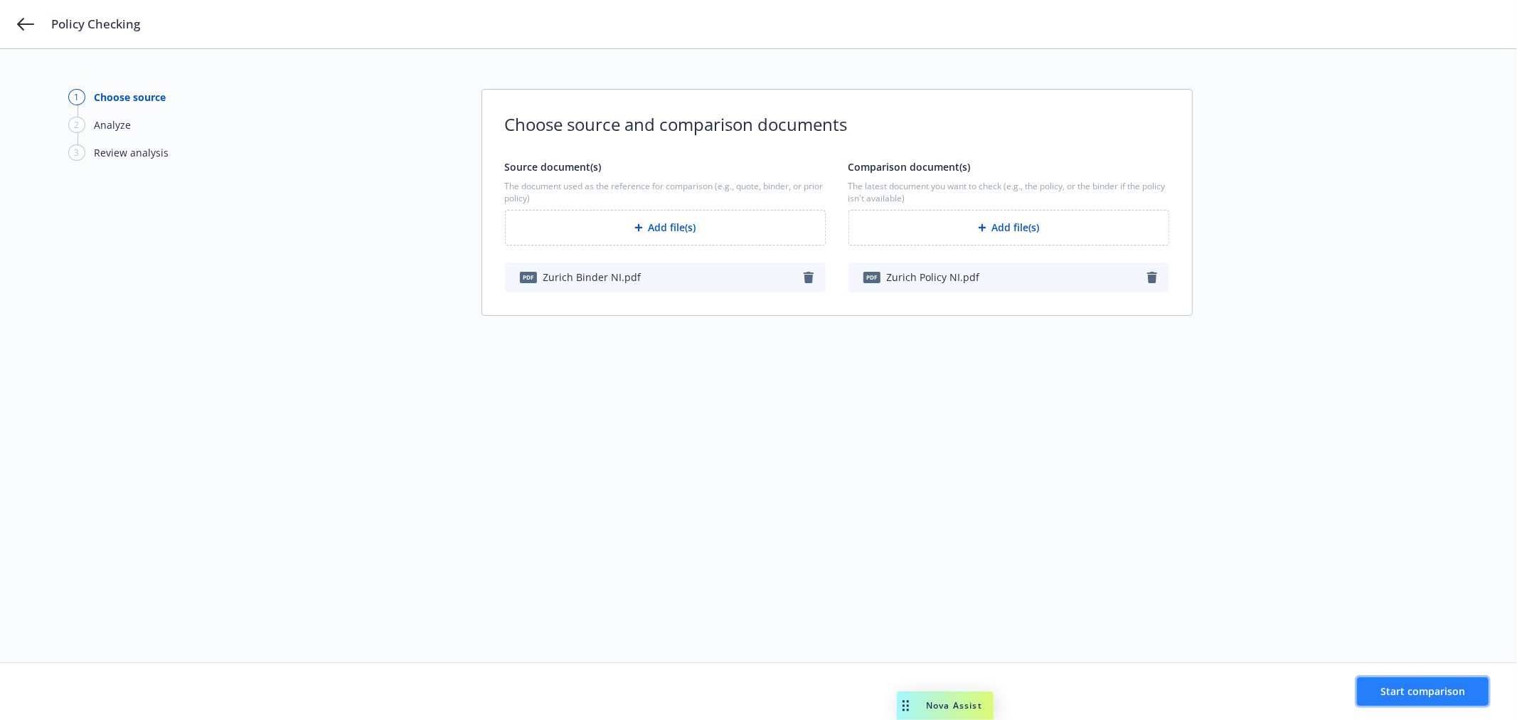
click at [1431, 692] on span "Start comparison" at bounding box center [1423, 691] width 85 height 14
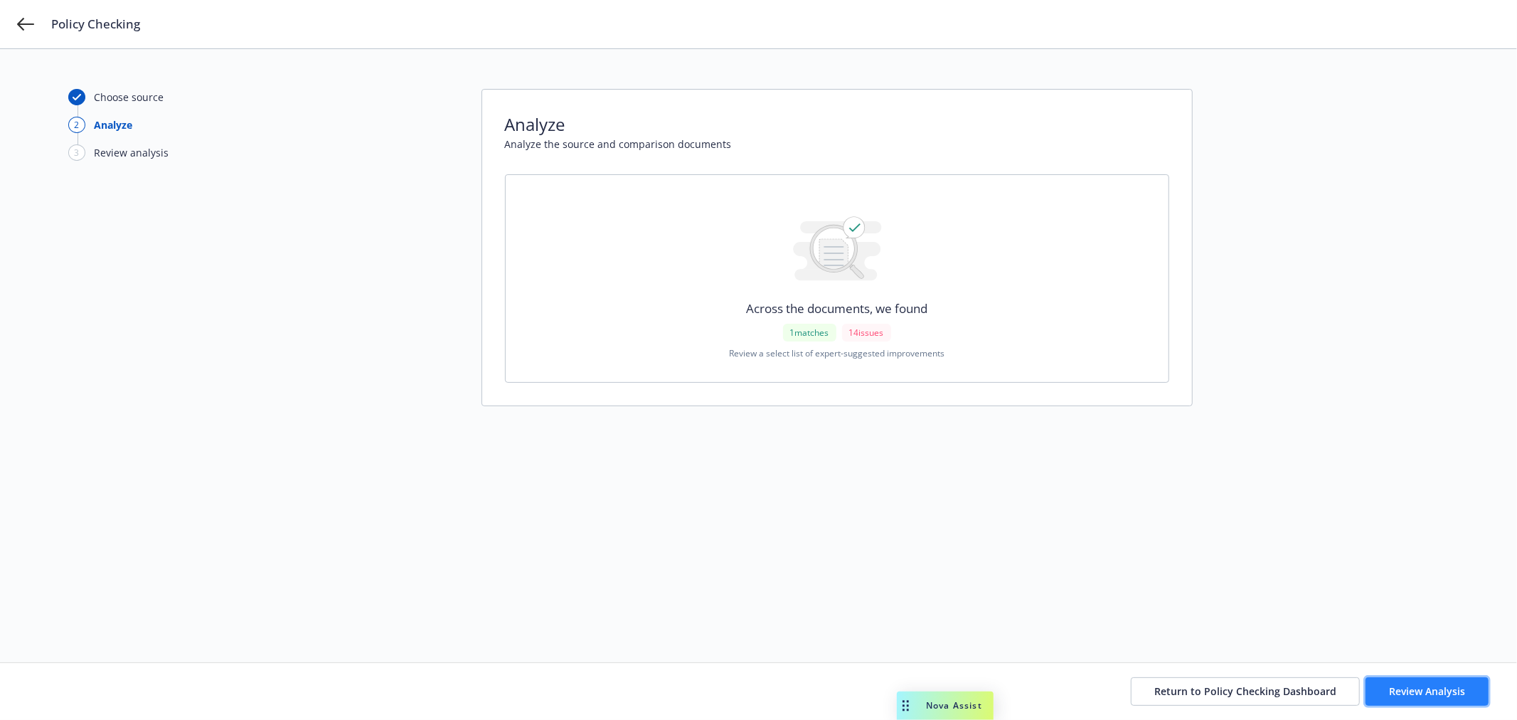
click at [1426, 688] on span "Review Analysis" at bounding box center [1427, 691] width 76 height 14
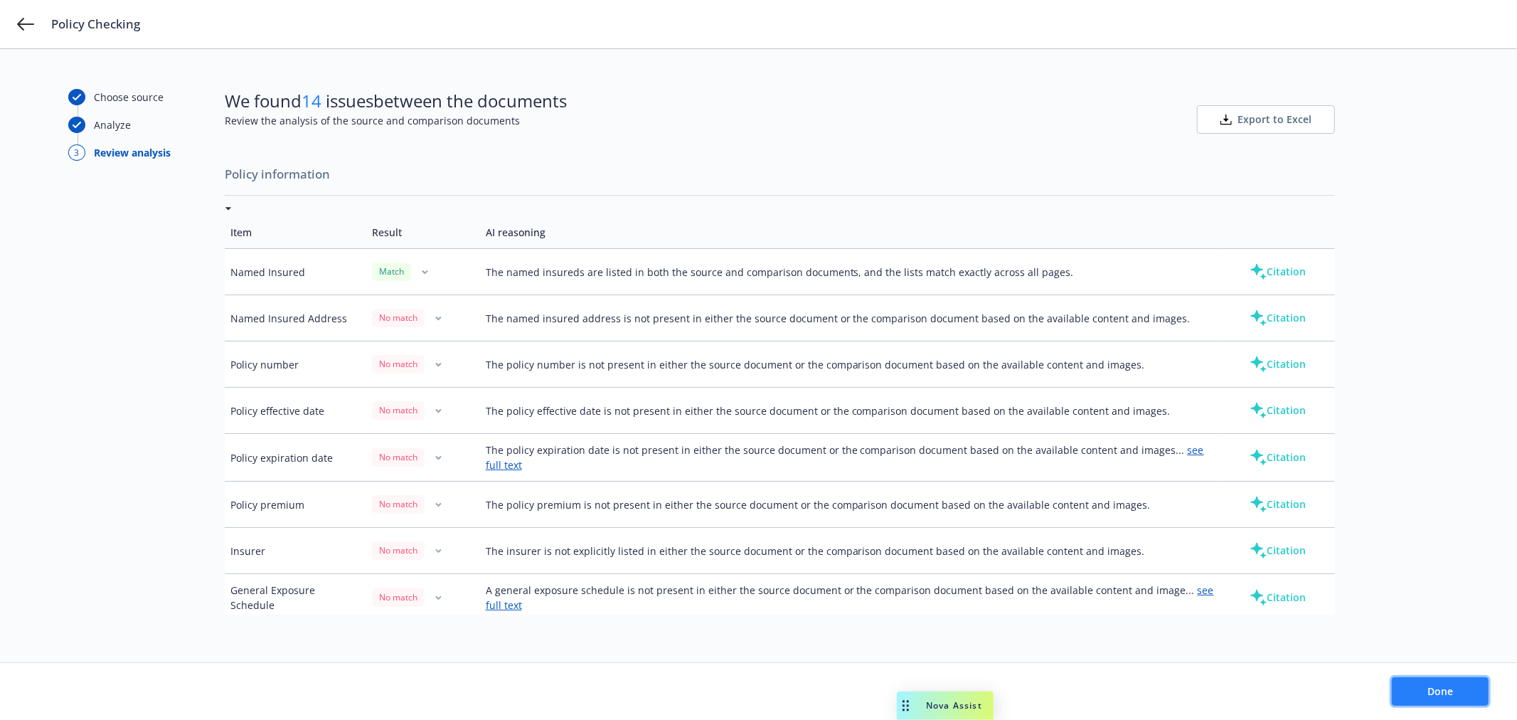
click at [1423, 701] on button "Done" at bounding box center [1440, 691] width 97 height 28
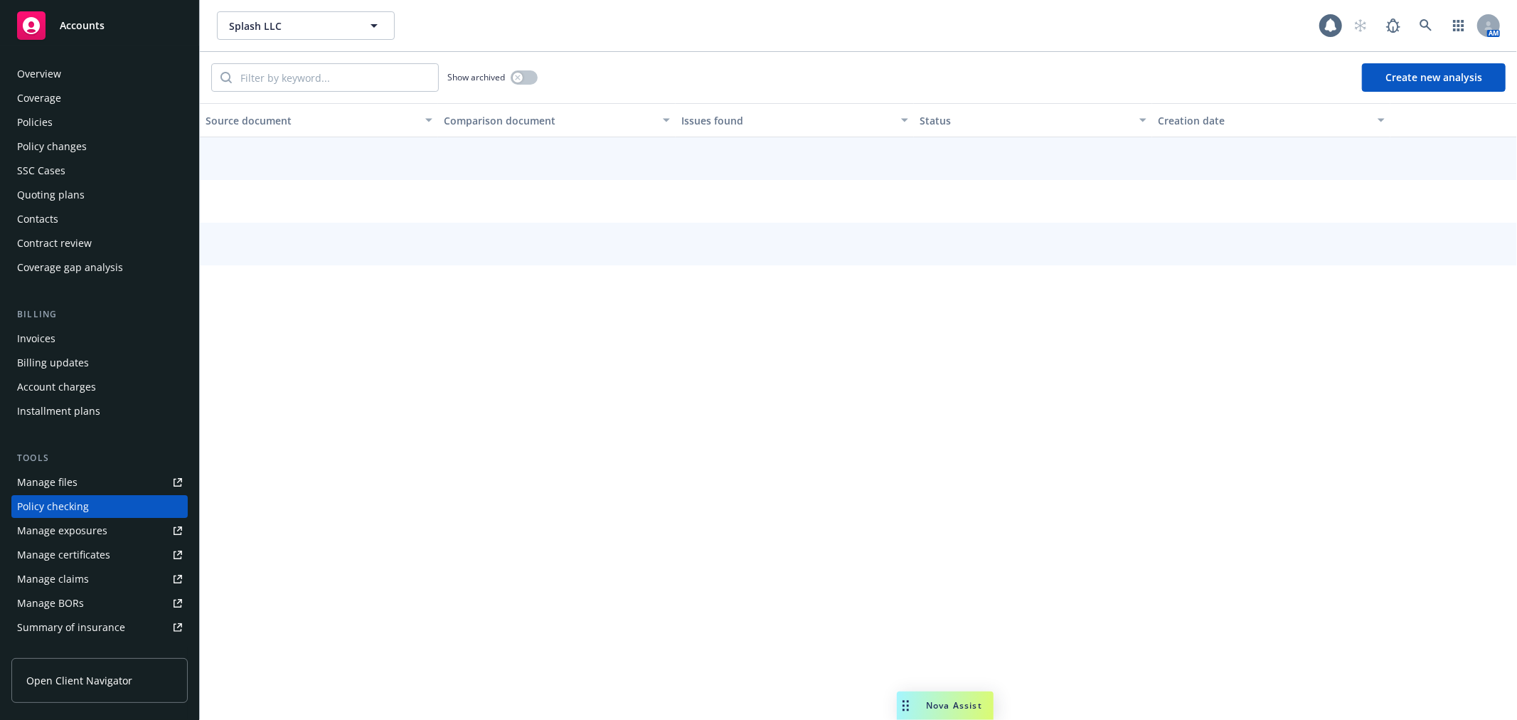
scroll to position [123, 0]
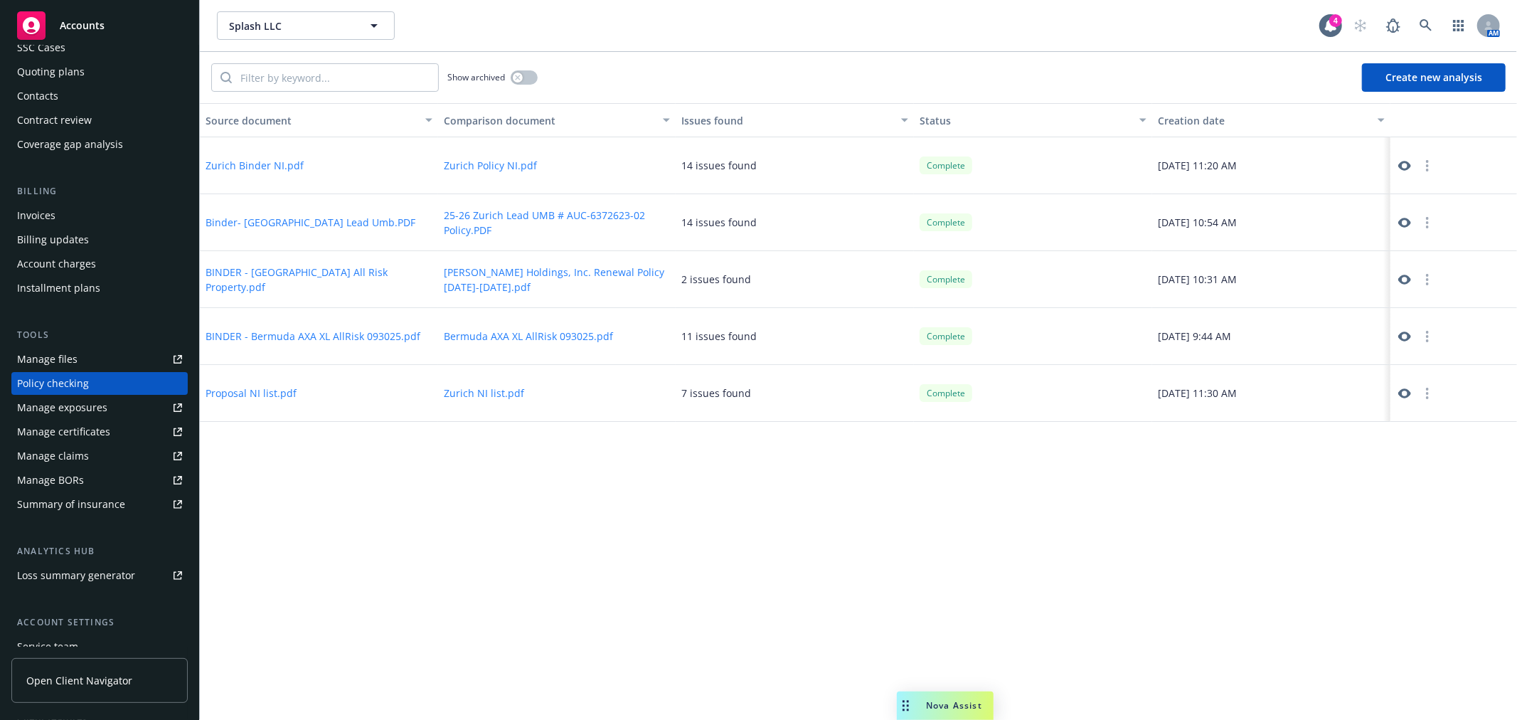
click at [1426, 221] on circle "button" at bounding box center [1427, 222] width 3 height 3
click at [1403, 219] on icon at bounding box center [1404, 223] width 13 height 10
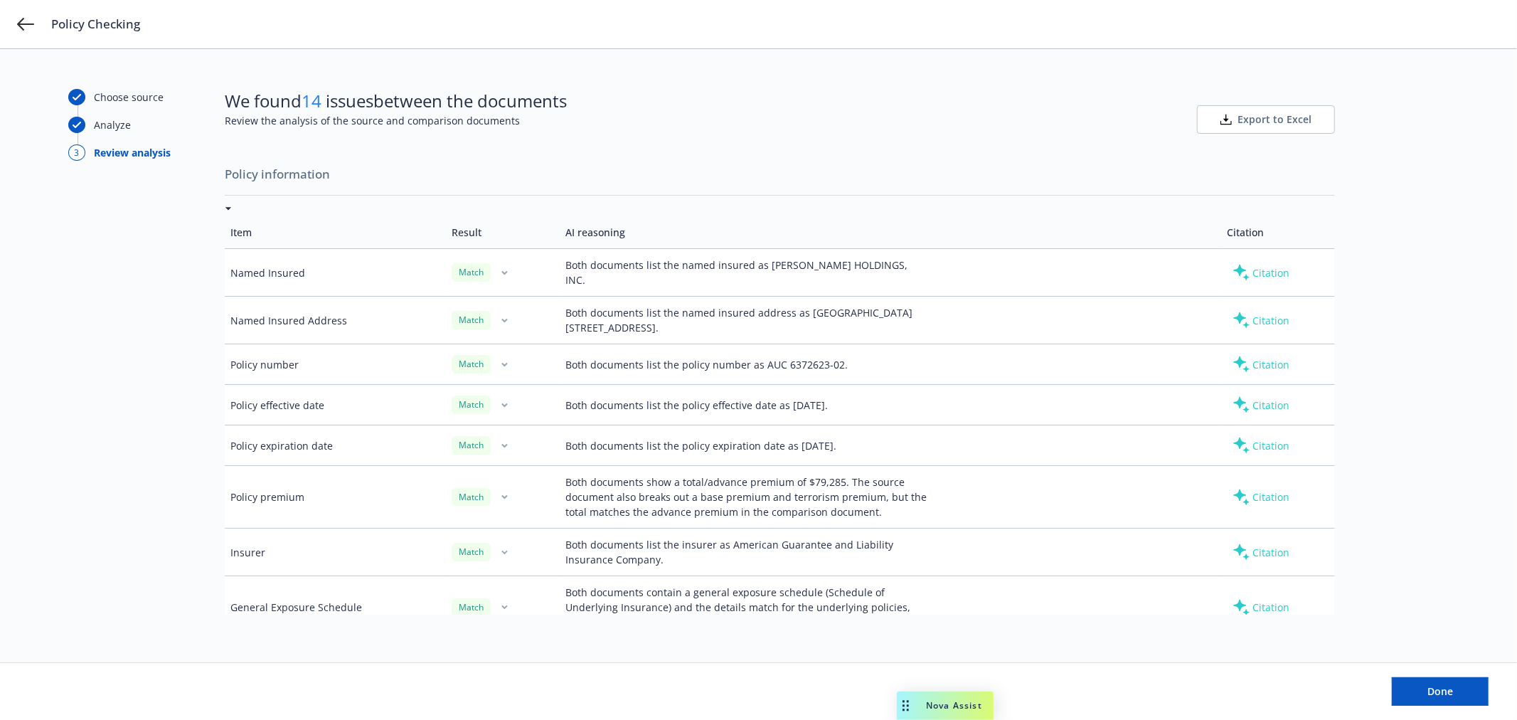
click at [428, 115] on span "Review the analysis of the source and comparison documents" at bounding box center [396, 120] width 342 height 15
click at [20, 23] on icon at bounding box center [25, 24] width 17 height 17
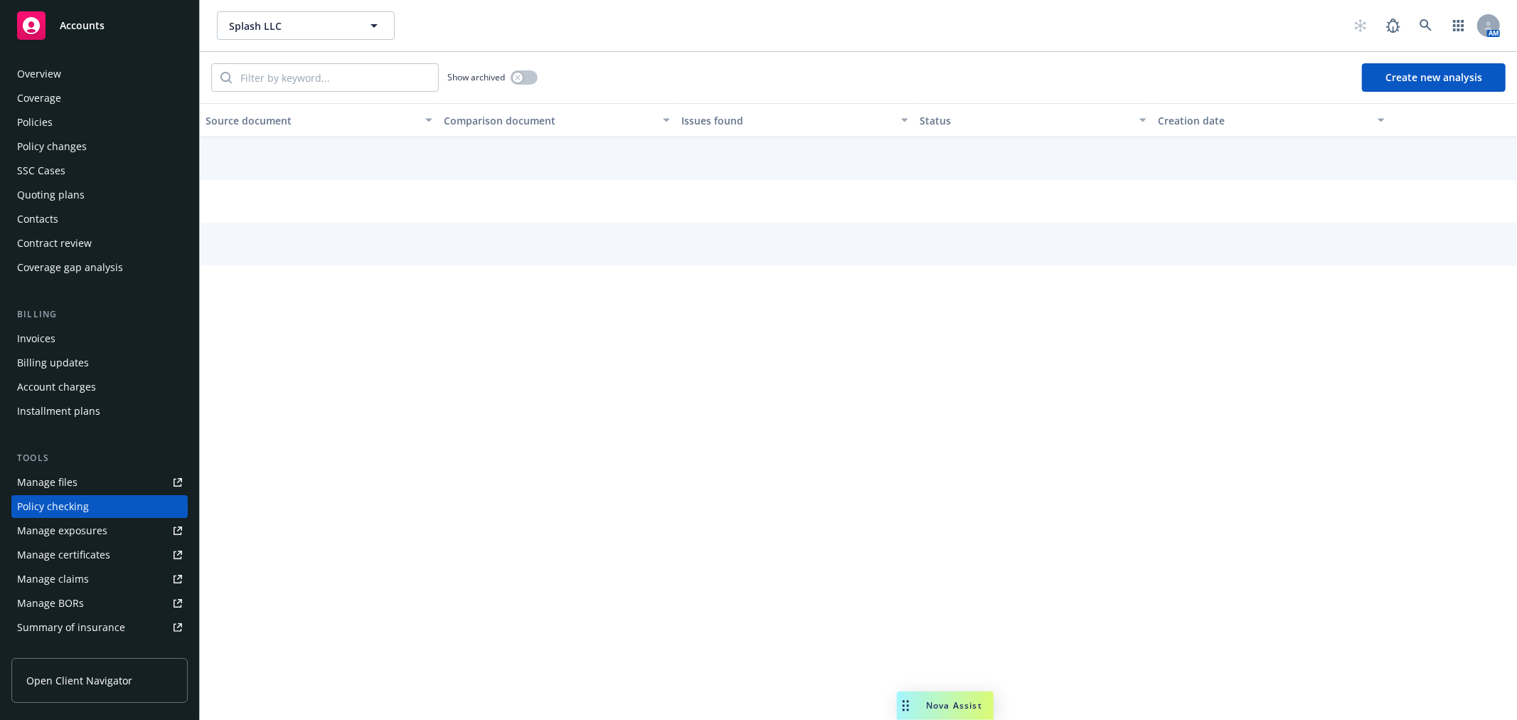
scroll to position [123, 0]
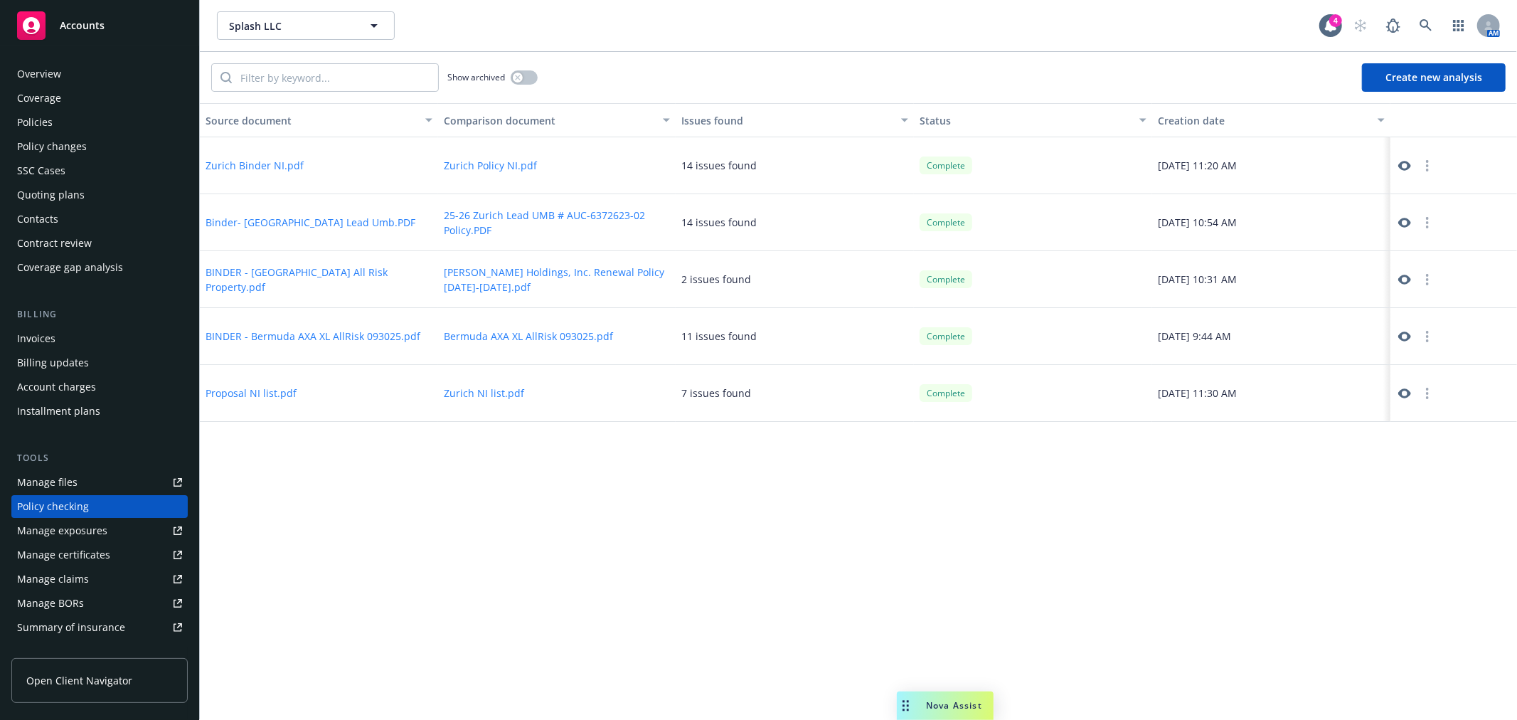
scroll to position [123, 0]
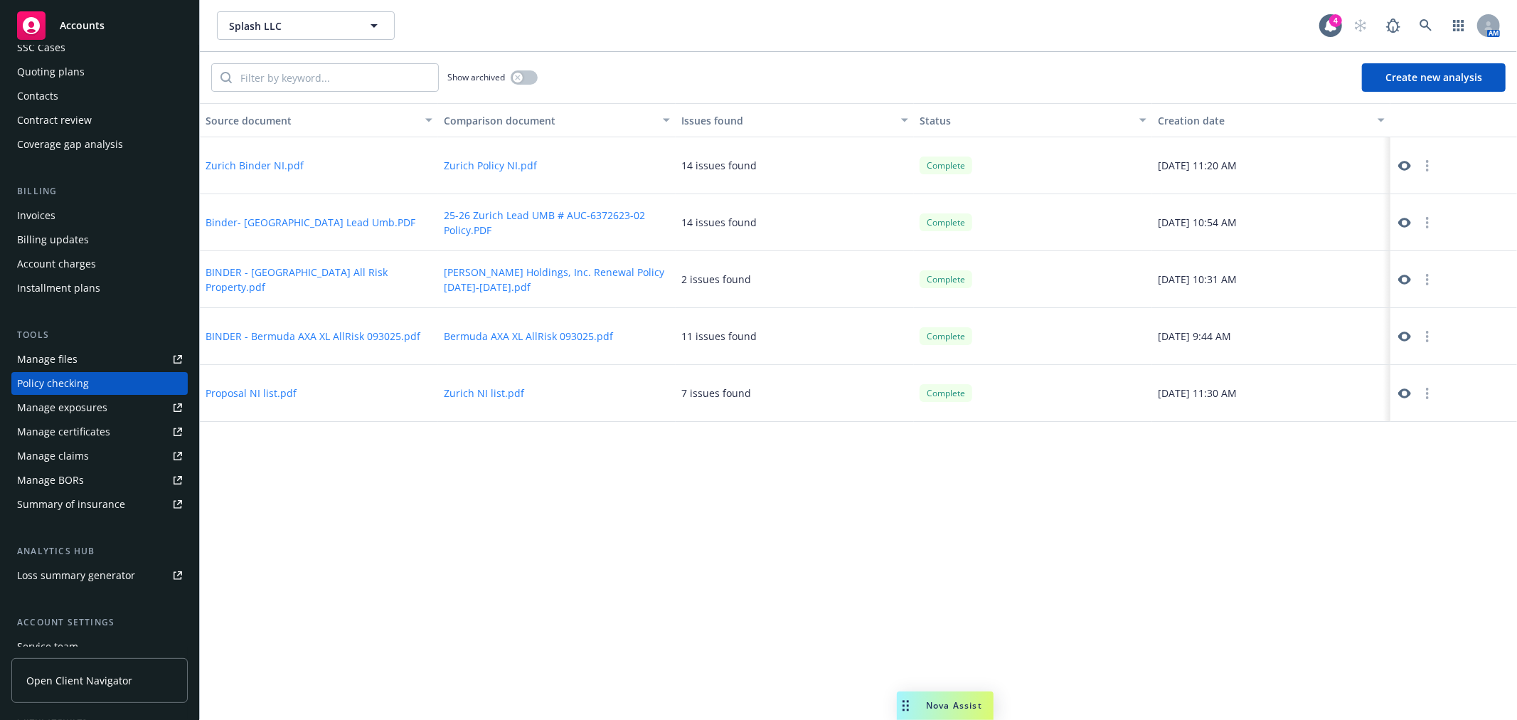
click at [756, 513] on div "Source document Comparison document Issues found Status Creation date Zurich Bi…" at bounding box center [858, 411] width 1317 height 617
